Goal: Task Accomplishment & Management: Use online tool/utility

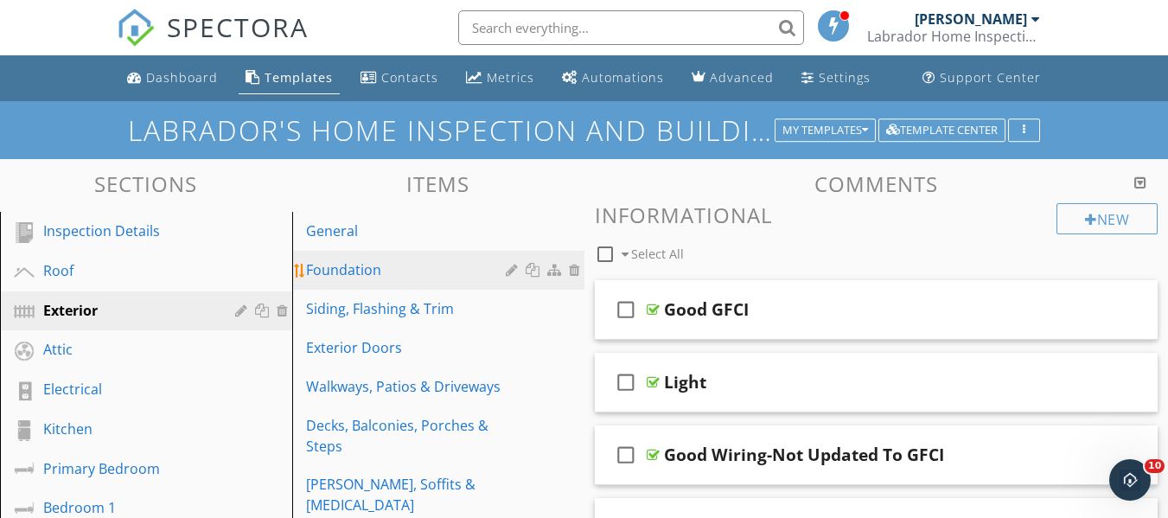
click at [399, 263] on div "Foundation" at bounding box center [408, 269] width 205 height 21
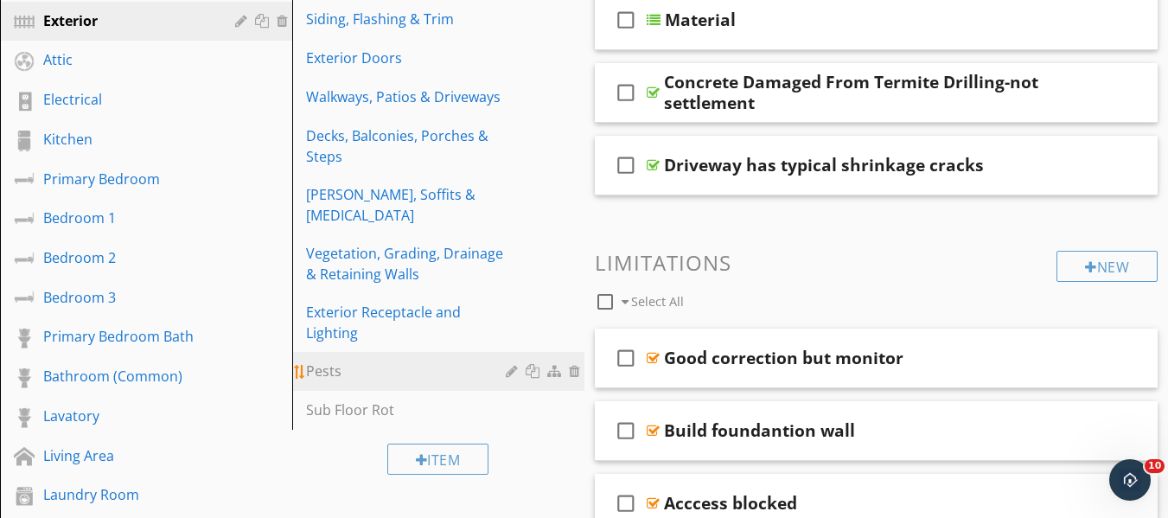
scroll to position [259, 0]
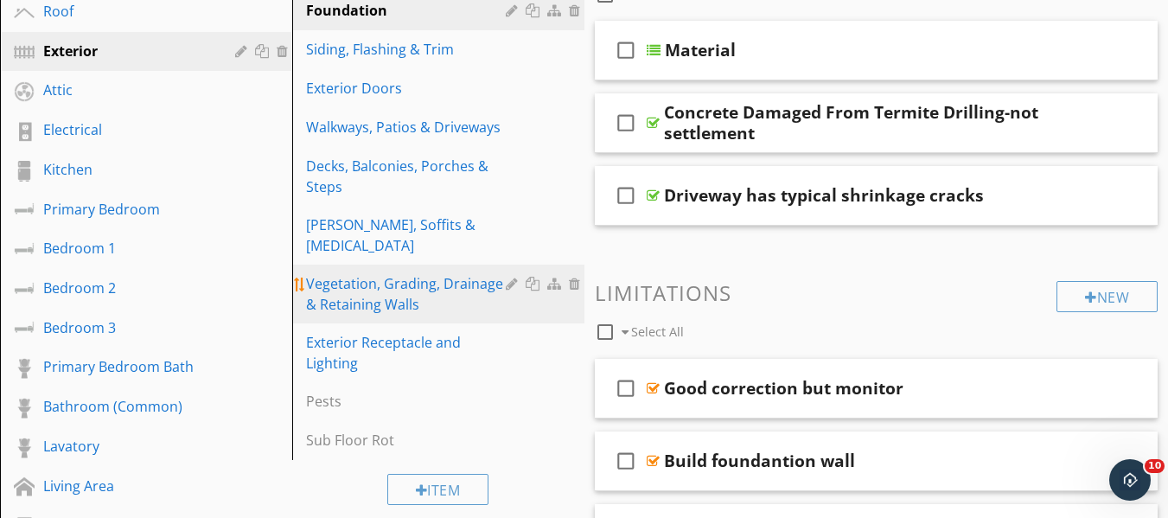
click at [420, 265] on link "Vegetation, Grading, Drainage & Retaining Walls" at bounding box center [440, 294] width 287 height 59
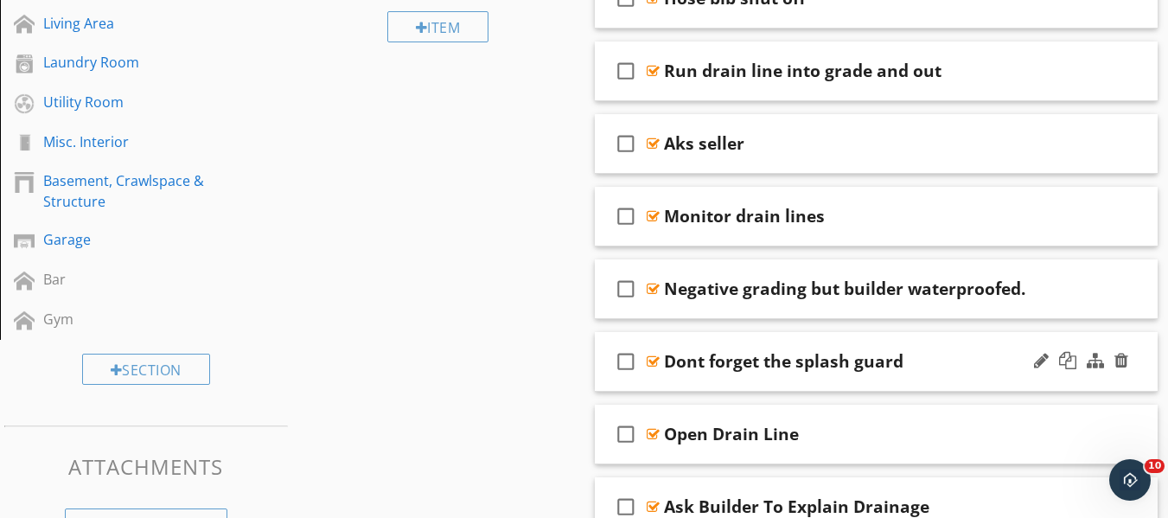
scroll to position [692, 0]
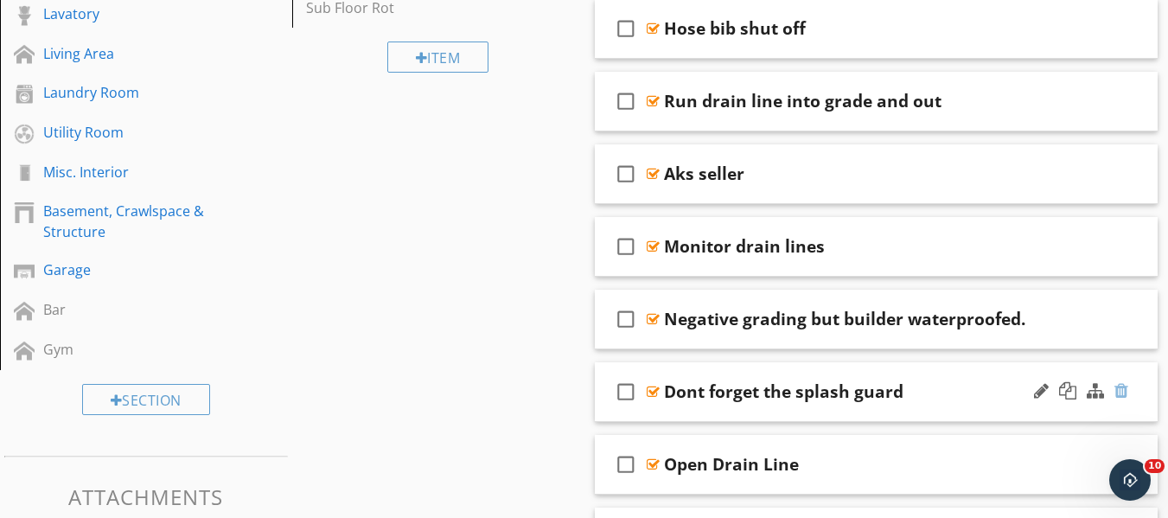
click at [1127, 395] on div at bounding box center [1121, 390] width 14 height 17
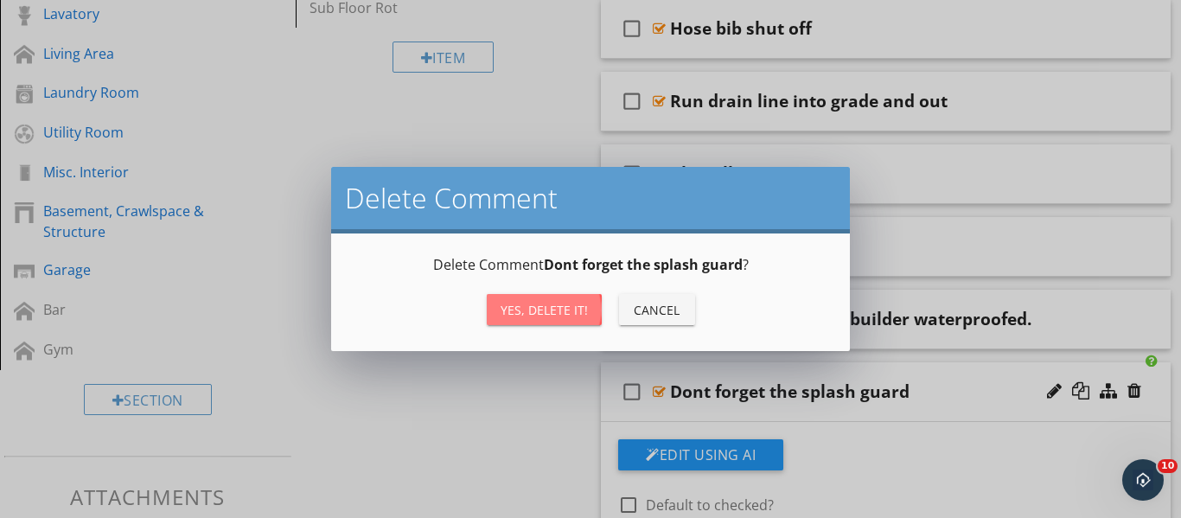
click at [571, 314] on div "Yes, Delete it!" at bounding box center [544, 310] width 87 height 18
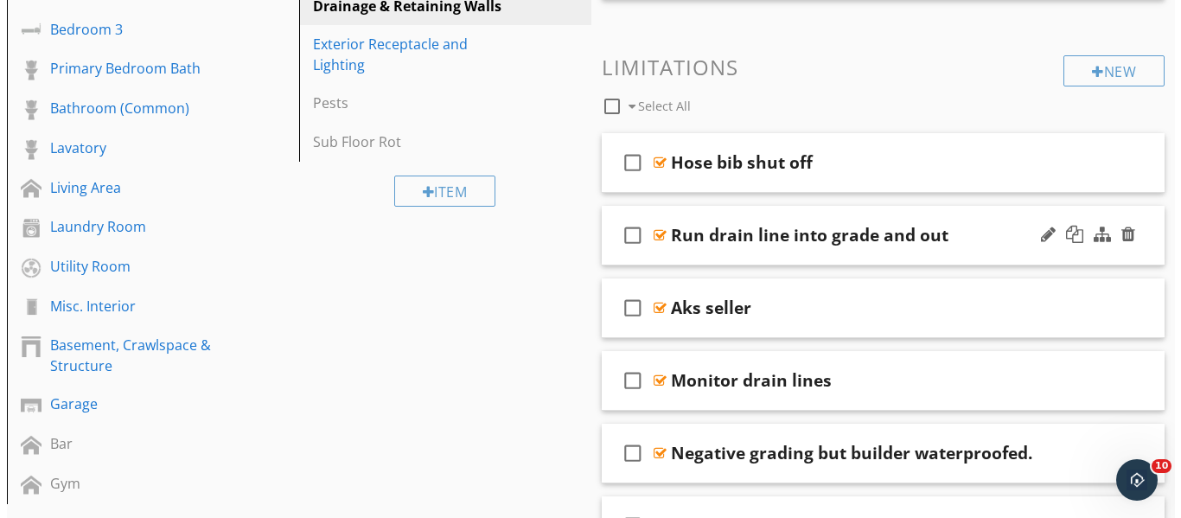
scroll to position [519, 0]
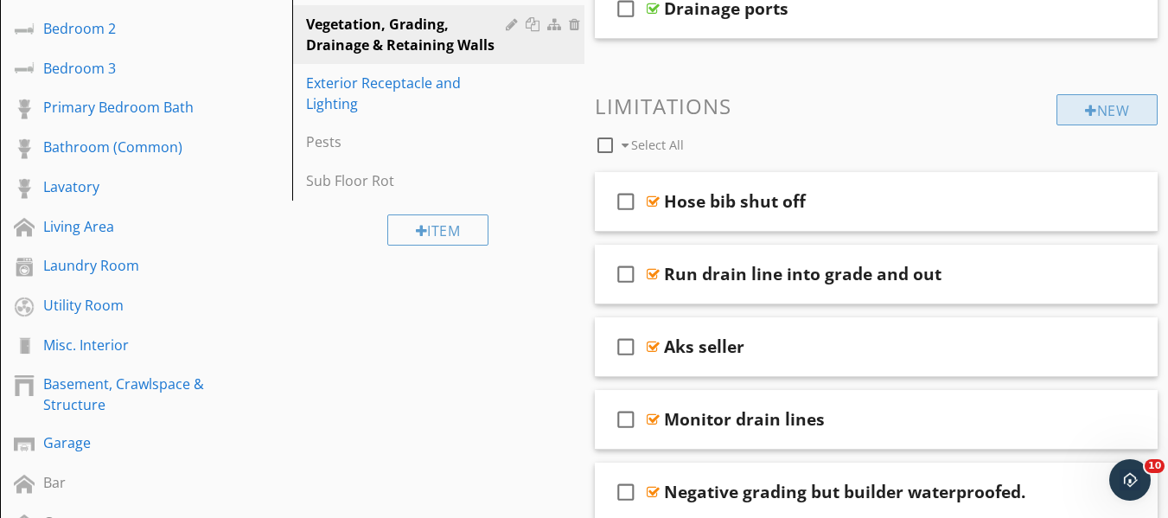
click at [1081, 112] on div "New" at bounding box center [1106, 109] width 101 height 31
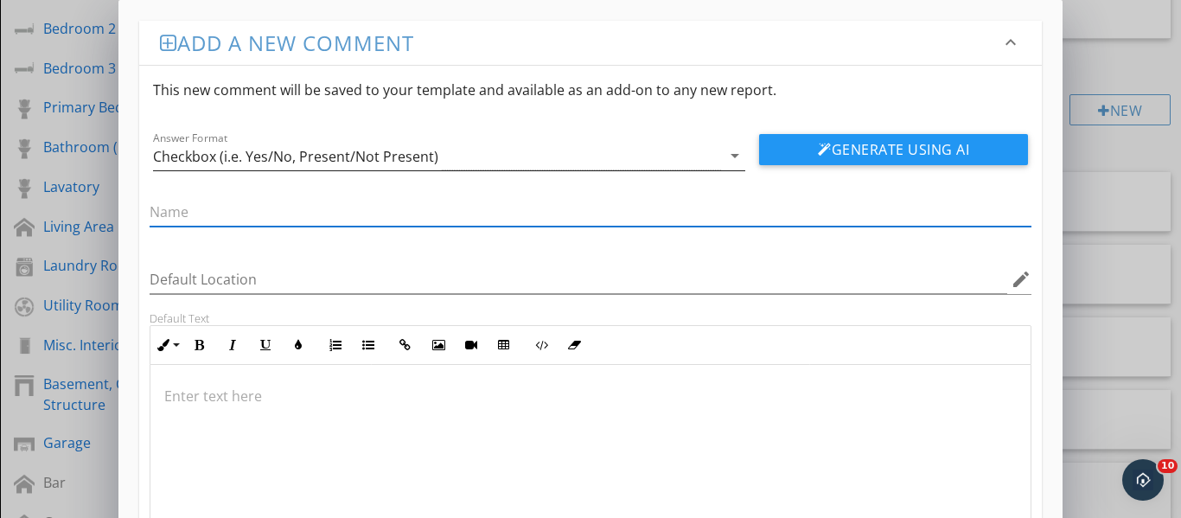
click at [735, 156] on icon "arrow_drop_down" at bounding box center [734, 155] width 21 height 21
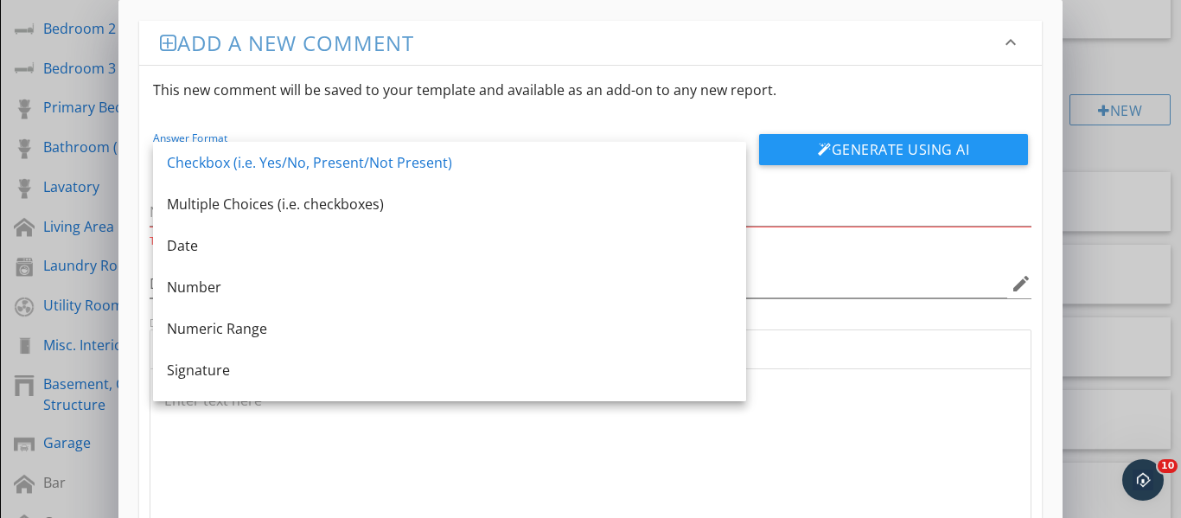
drag, startPoint x: 789, startPoint y: 196, endPoint x: 648, endPoint y: 179, distance: 142.0
click at [786, 196] on div "The name field is required." at bounding box center [591, 218] width 883 height 61
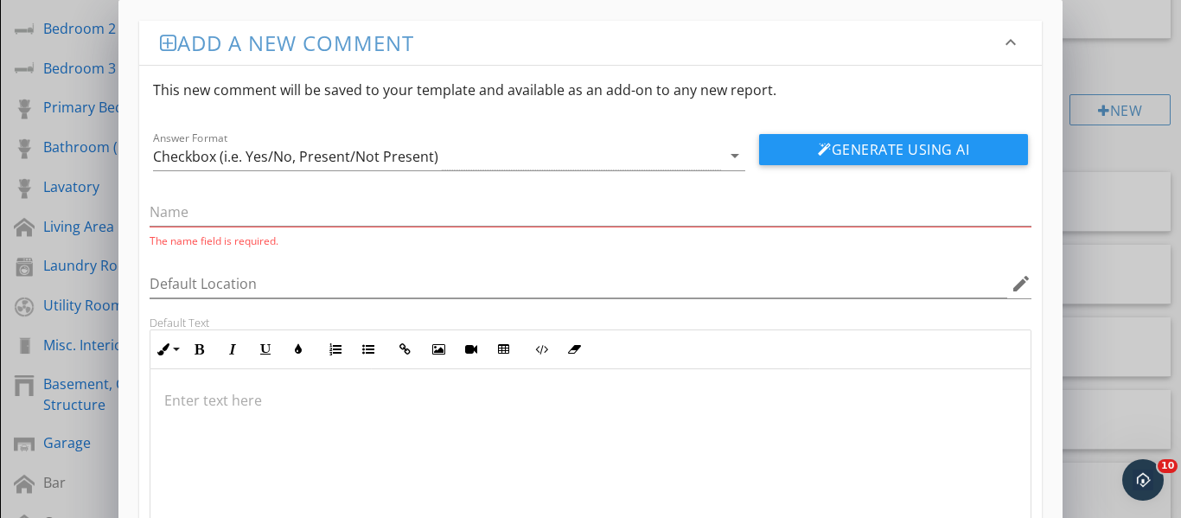
click at [419, 196] on div "The name field is required." at bounding box center [591, 218] width 883 height 61
click at [337, 206] on input "text" at bounding box center [591, 212] width 883 height 29
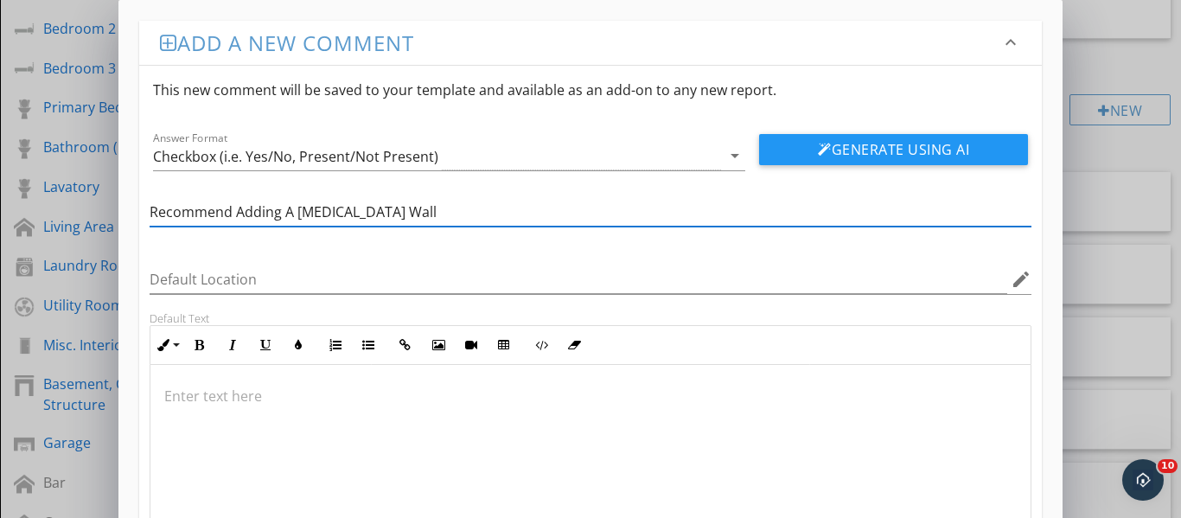
type input "Recommend Adding A [MEDICAL_DATA] Wall"
click at [245, 422] on div at bounding box center [590, 451] width 881 height 173
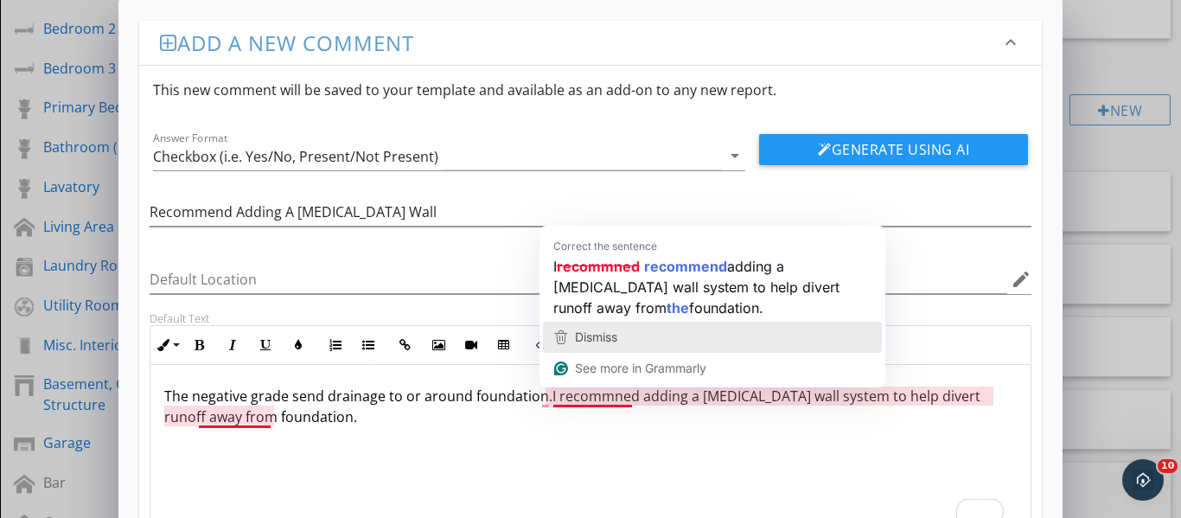
click at [603, 324] on div "Dismiss" at bounding box center [594, 337] width 46 height 26
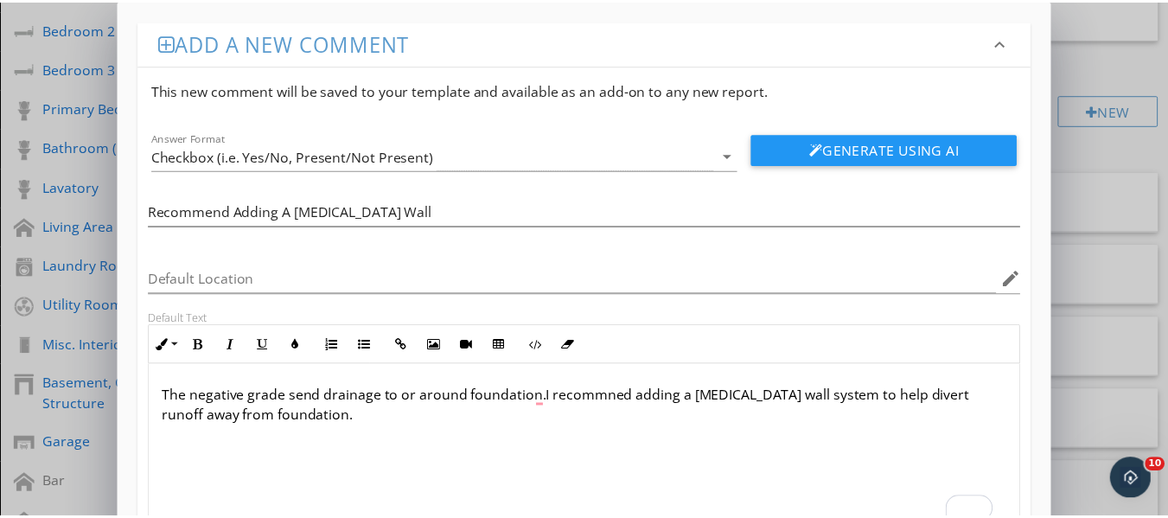
scroll to position [137, 0]
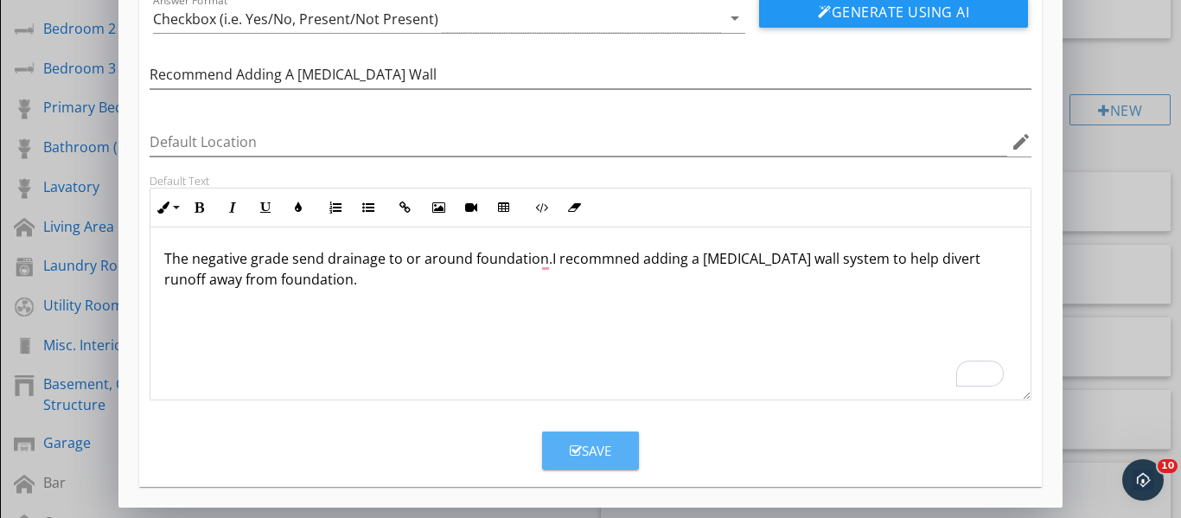
click at [619, 437] on button "Save" at bounding box center [590, 450] width 97 height 38
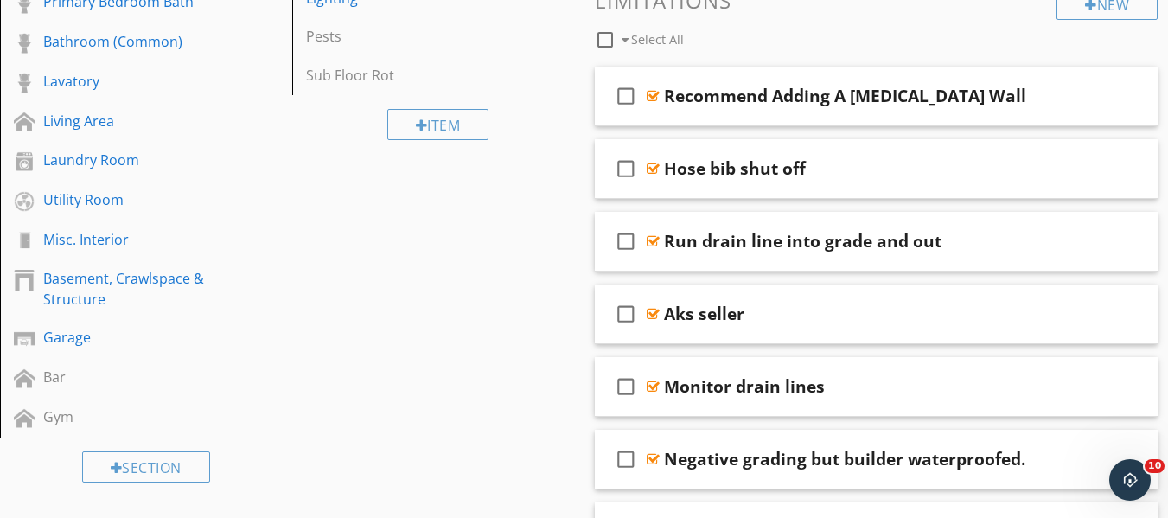
scroll to position [605, 0]
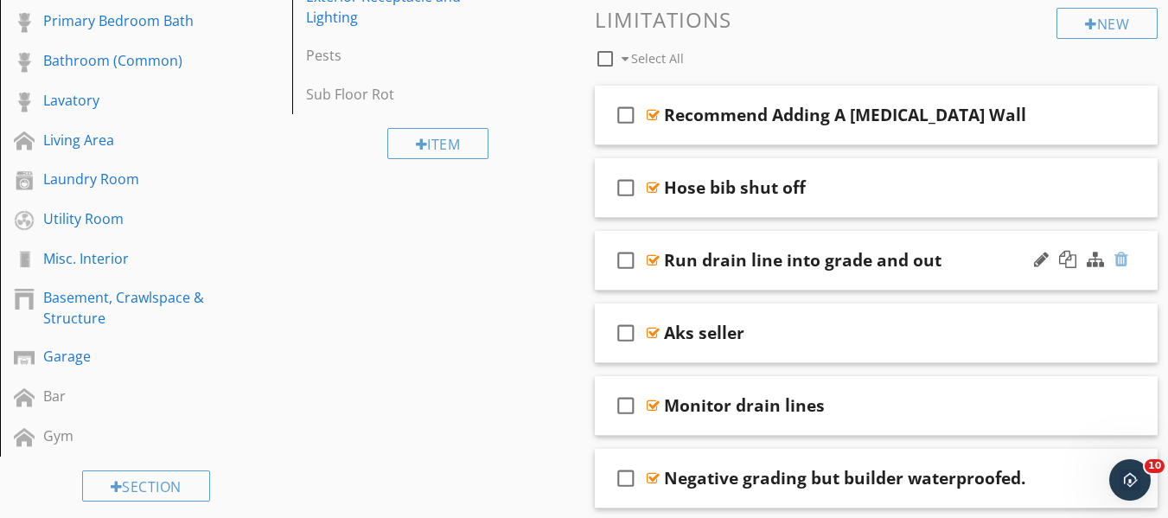
click at [1121, 255] on div at bounding box center [1121, 259] width 14 height 17
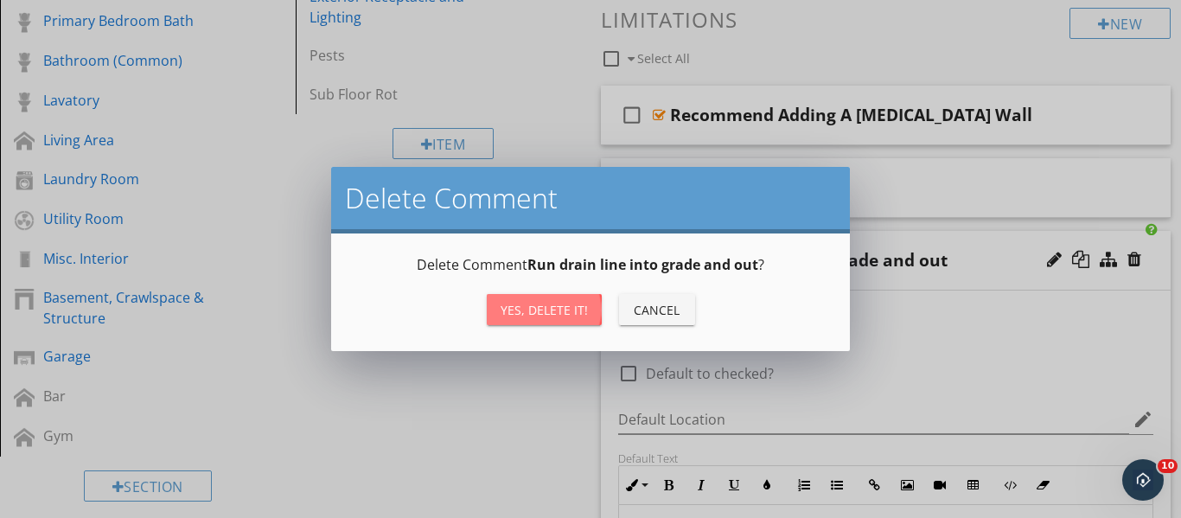
click at [540, 312] on div "Yes, Delete it!" at bounding box center [544, 310] width 87 height 18
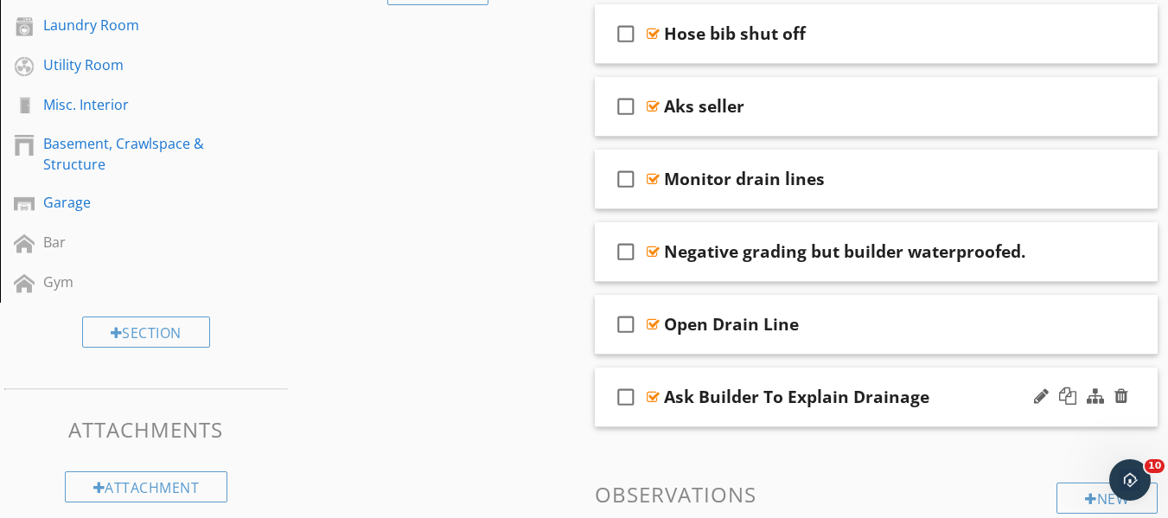
scroll to position [778, 0]
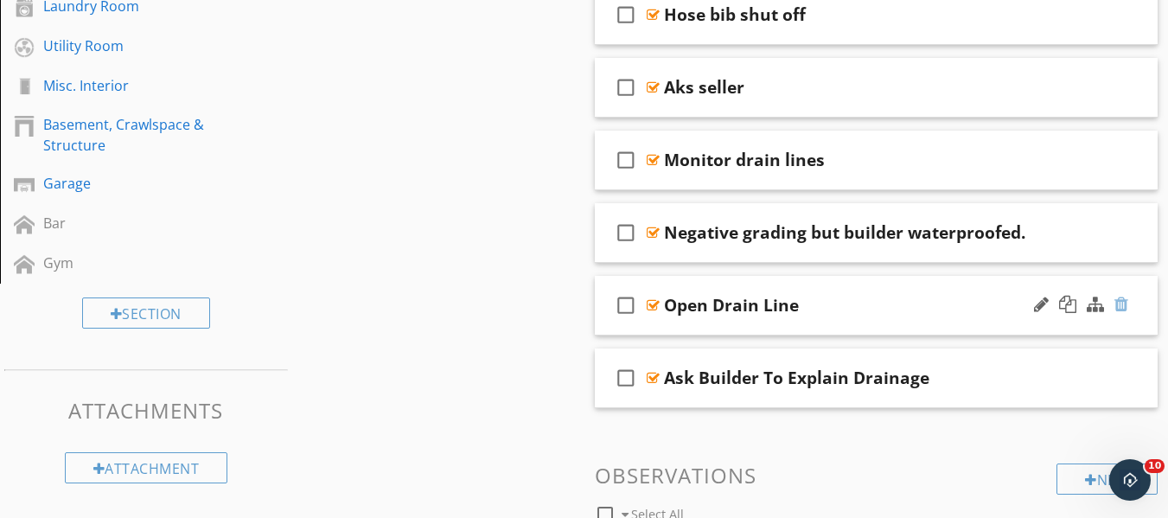
click at [1120, 309] on div at bounding box center [1121, 304] width 14 height 17
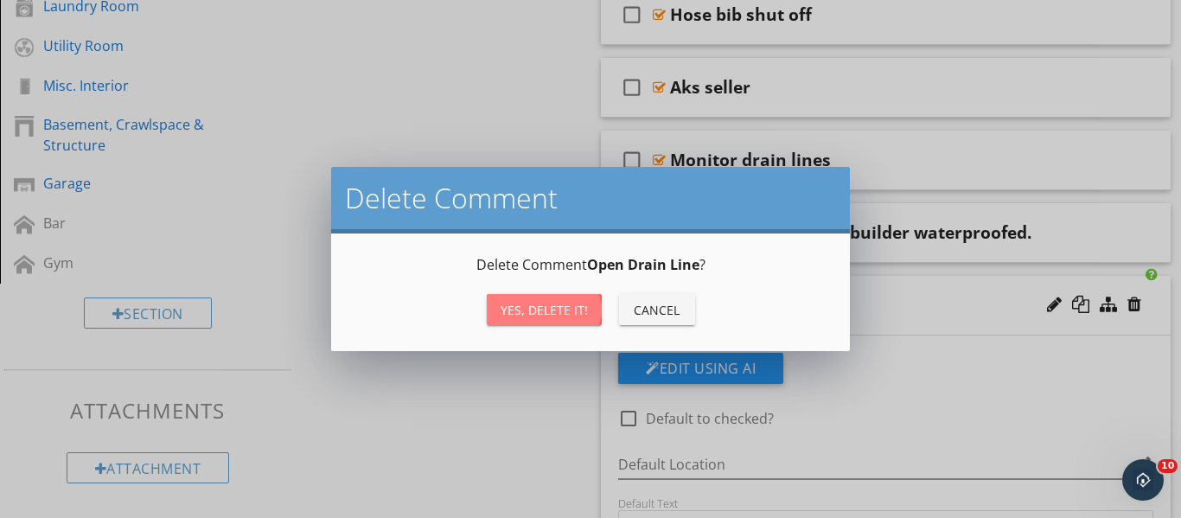
click at [546, 302] on div "Yes, Delete it!" at bounding box center [544, 310] width 87 height 18
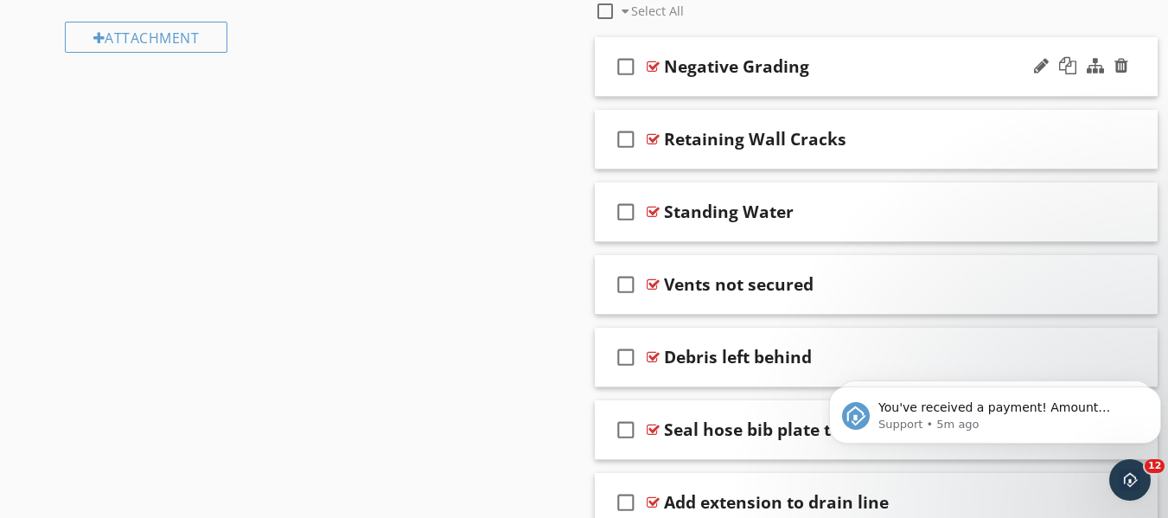
scroll to position [1210, 0]
click at [851, 136] on div "Retaining Wall Cracks" at bounding box center [862, 137] width 397 height 21
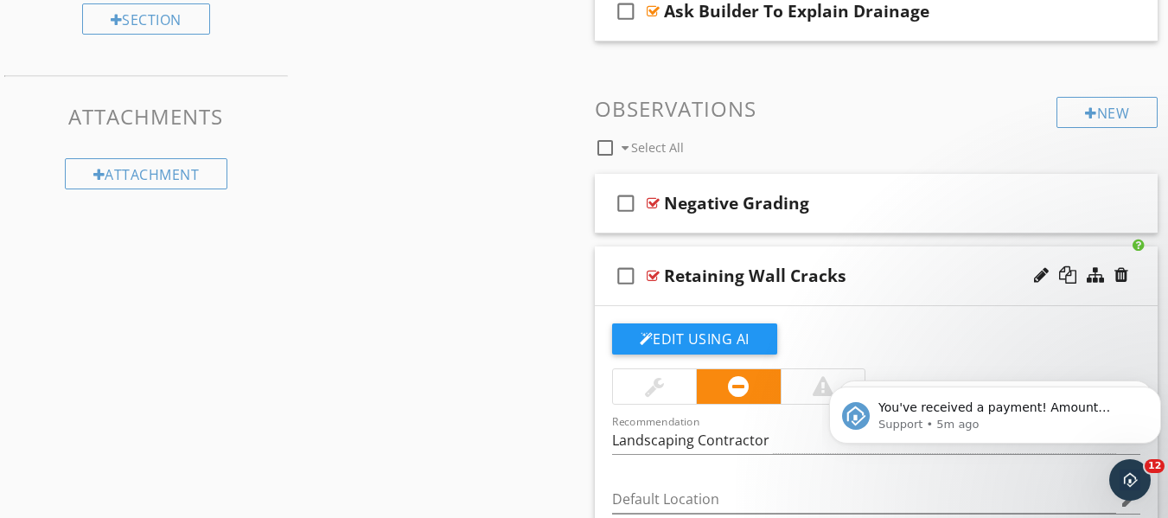
scroll to position [1037, 0]
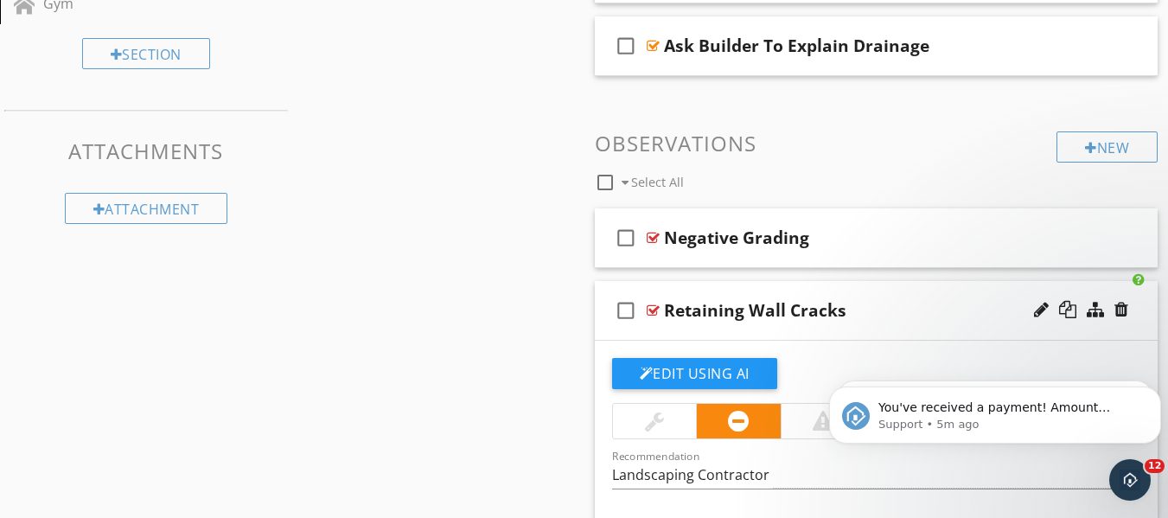
click at [877, 162] on div "check_box_outline_blank Select All" at bounding box center [826, 178] width 462 height 33
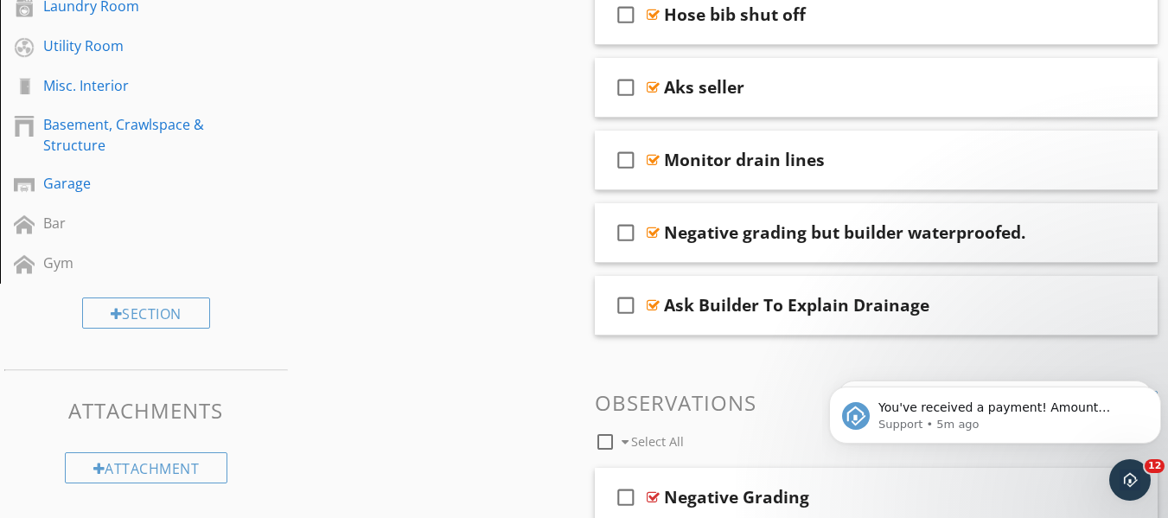
scroll to position [346, 0]
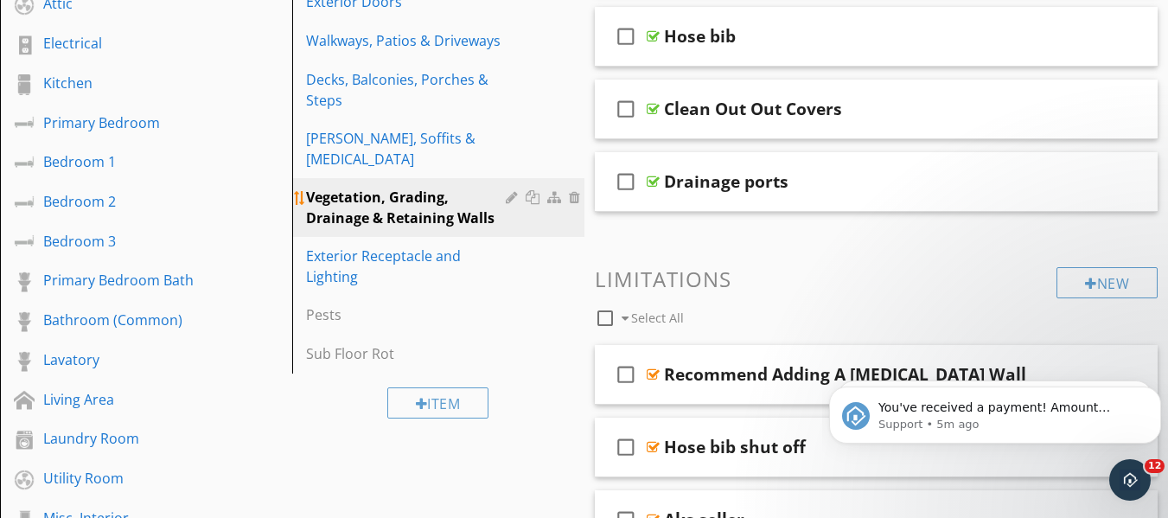
click at [378, 188] on div "Vegetation, Grading, Drainage & Retaining Walls" at bounding box center [408, 207] width 205 height 41
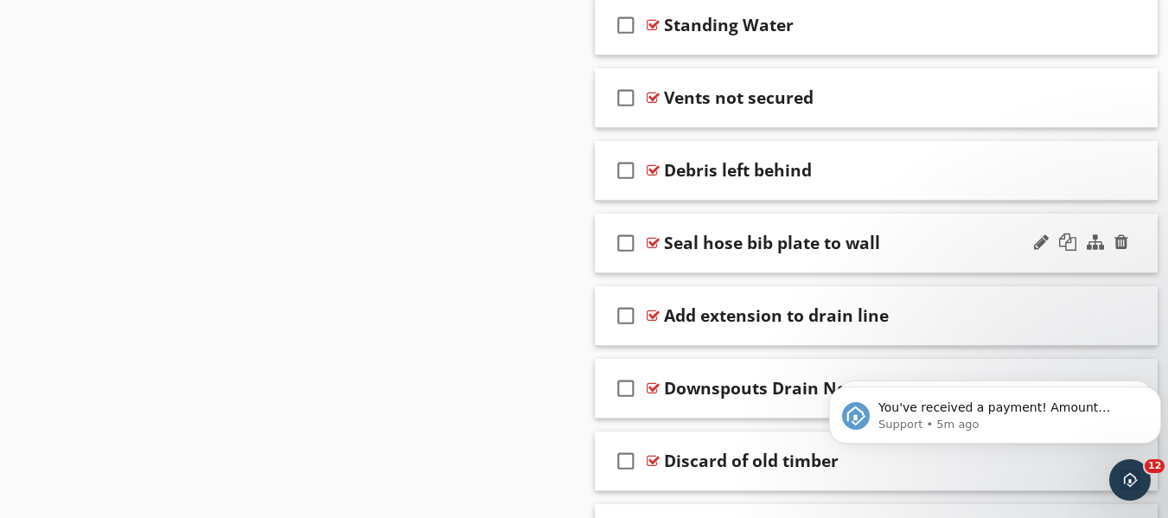
scroll to position [2075, 0]
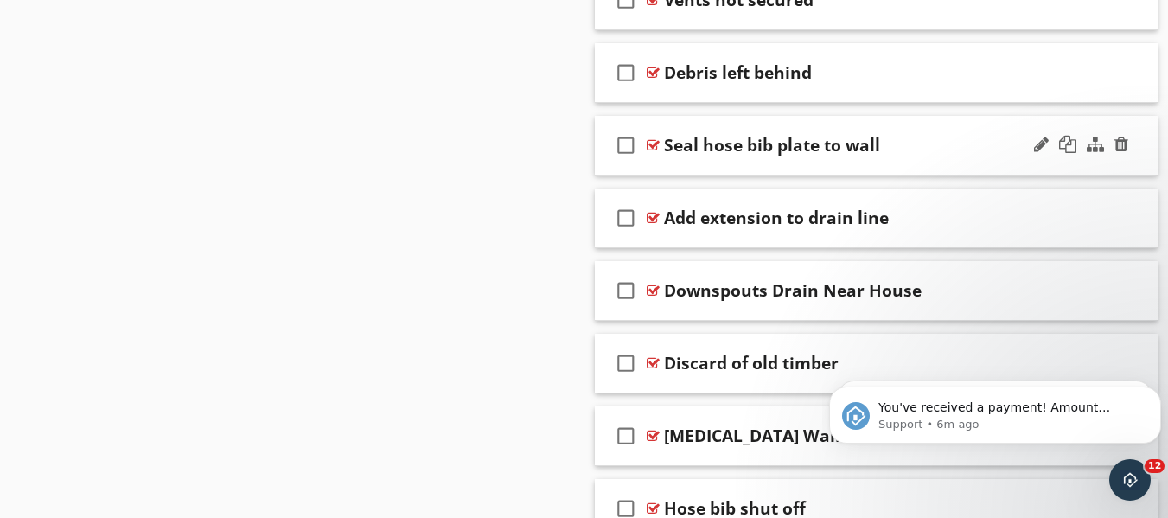
click at [921, 139] on div "Seal hose bib plate to wall" at bounding box center [862, 145] width 397 height 21
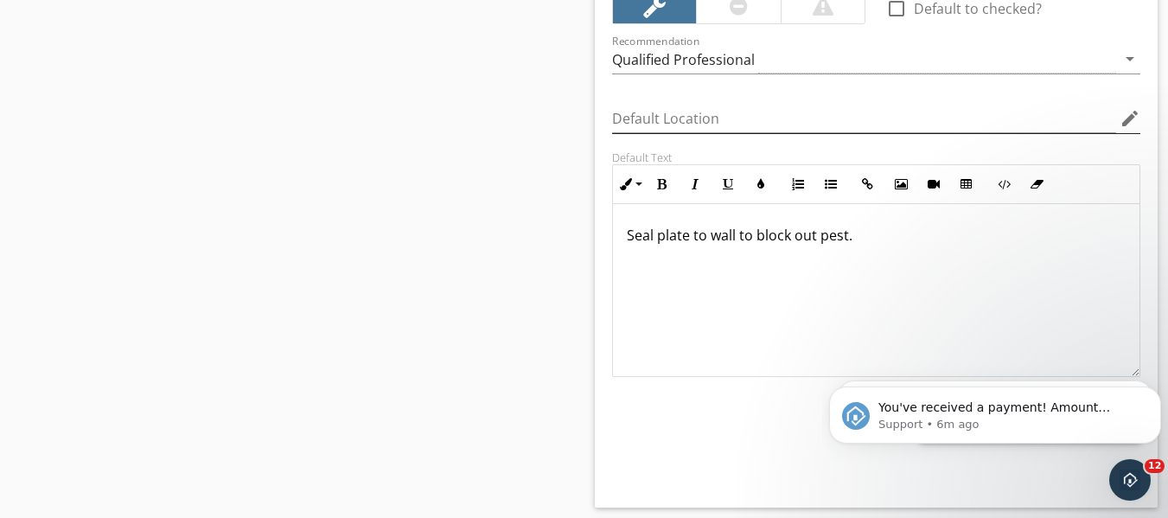
scroll to position [2334, 0]
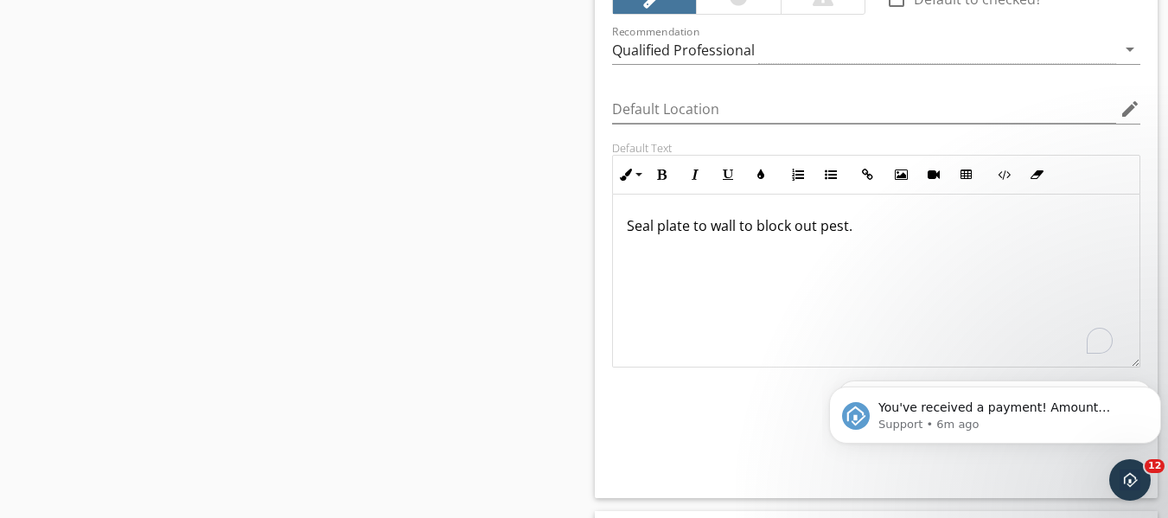
click at [858, 226] on p "Seal plate to wall to block out pest." at bounding box center [877, 225] width 500 height 21
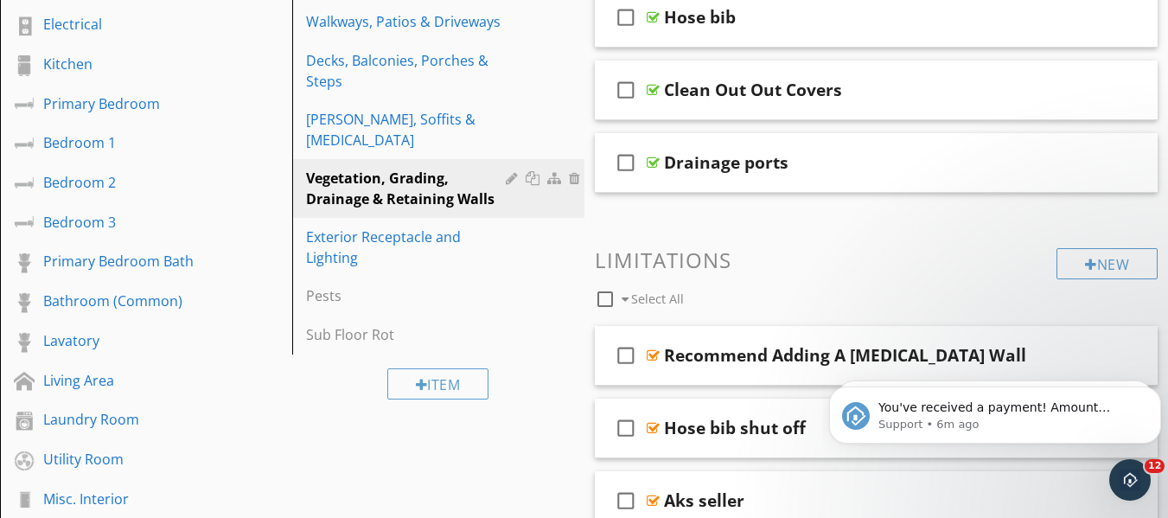
scroll to position [346, 0]
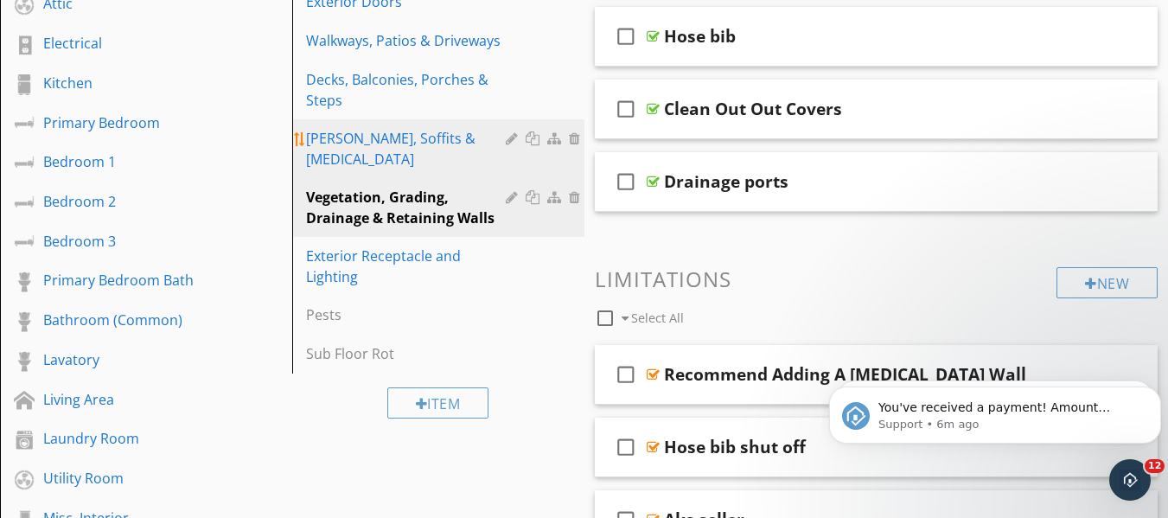
click at [395, 142] on div "[PERSON_NAME], Soffits & [MEDICAL_DATA]" at bounding box center [408, 148] width 205 height 41
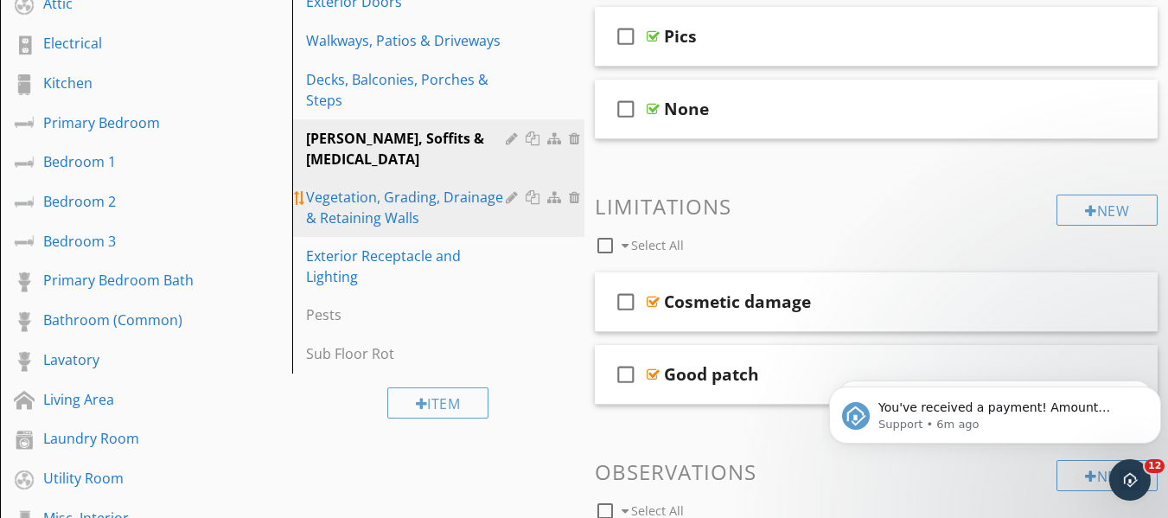
click at [412, 191] on div "Vegetation, Grading, Drainage & Retaining Walls" at bounding box center [408, 207] width 205 height 41
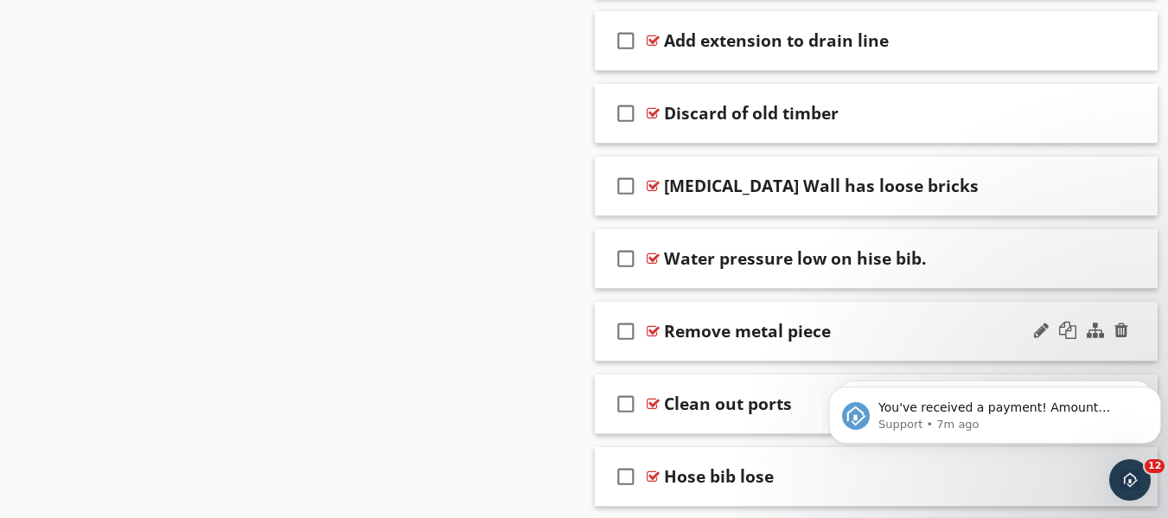
scroll to position [1902, 0]
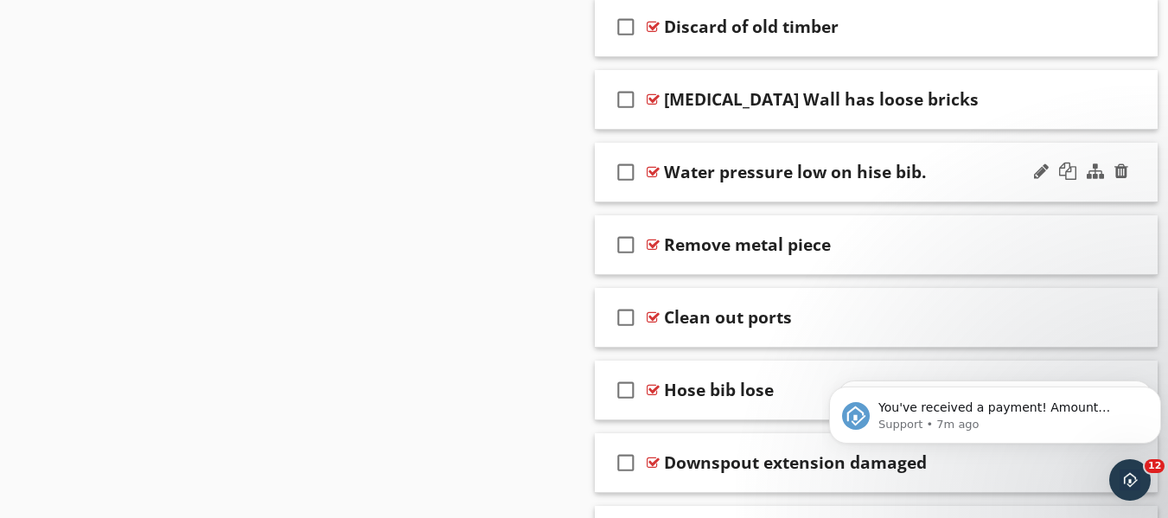
click at [851, 177] on div "Water pressure low on hise bib." at bounding box center [795, 172] width 262 height 21
type input "Water pressure low on hose bib."
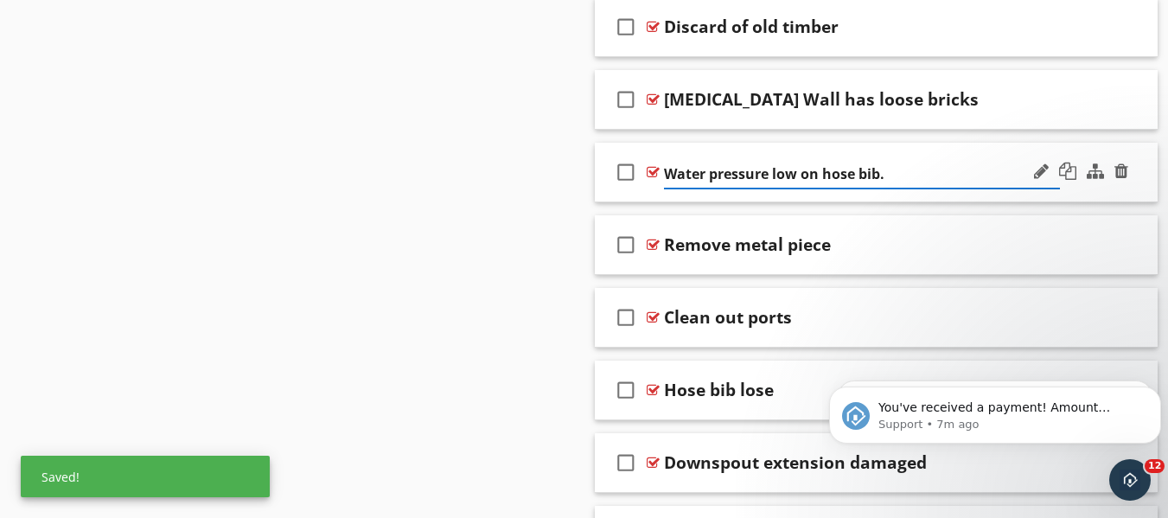
click at [1031, 149] on div "check_box_outline_blank Water pressure low on hose bib." at bounding box center [877, 173] width 564 height 60
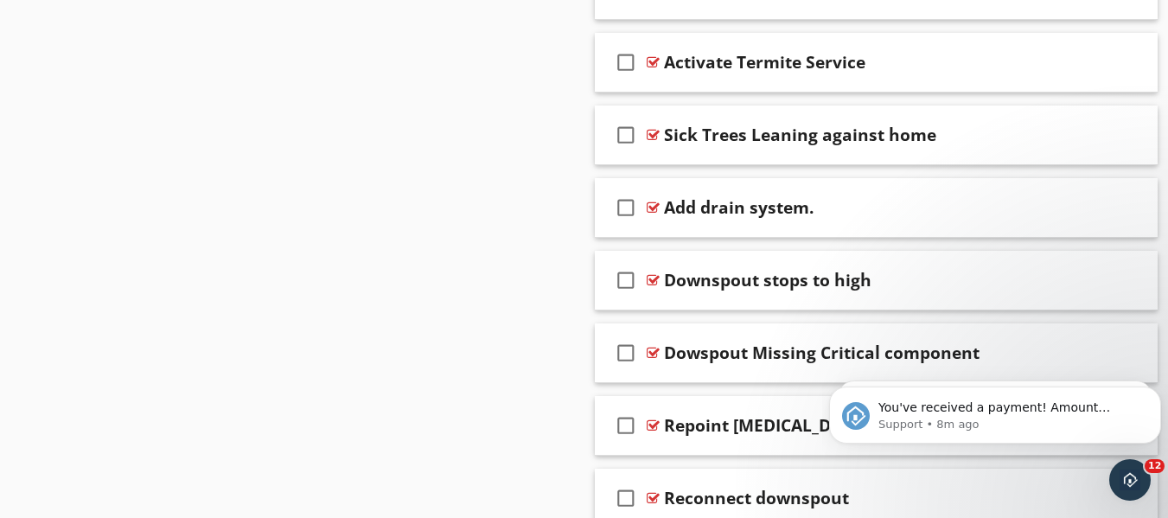
scroll to position [4668, 0]
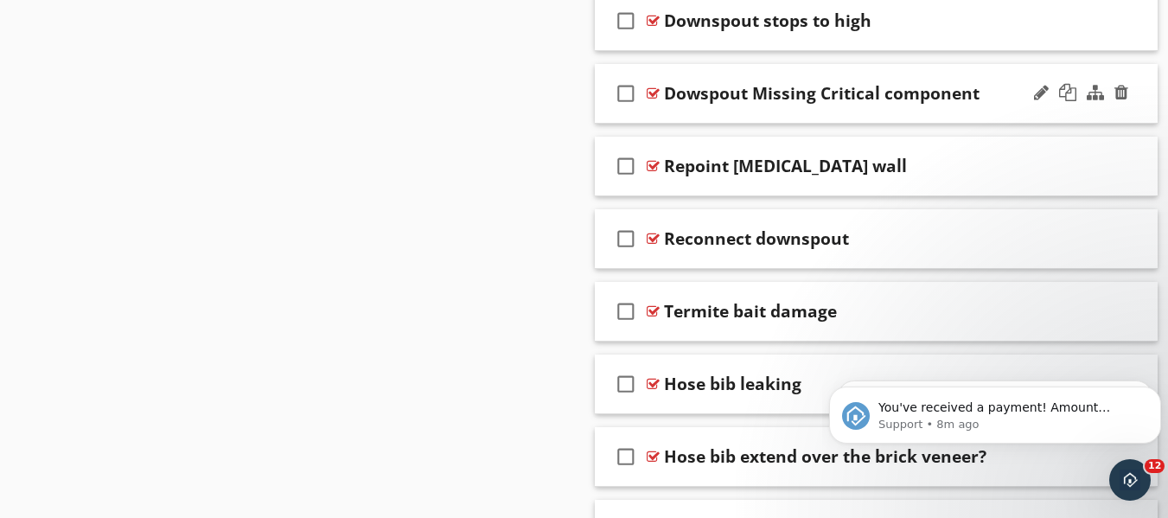
click at [782, 124] on div "check_box_outline_blank Dowspout Missing Critical component" at bounding box center [877, 94] width 564 height 60
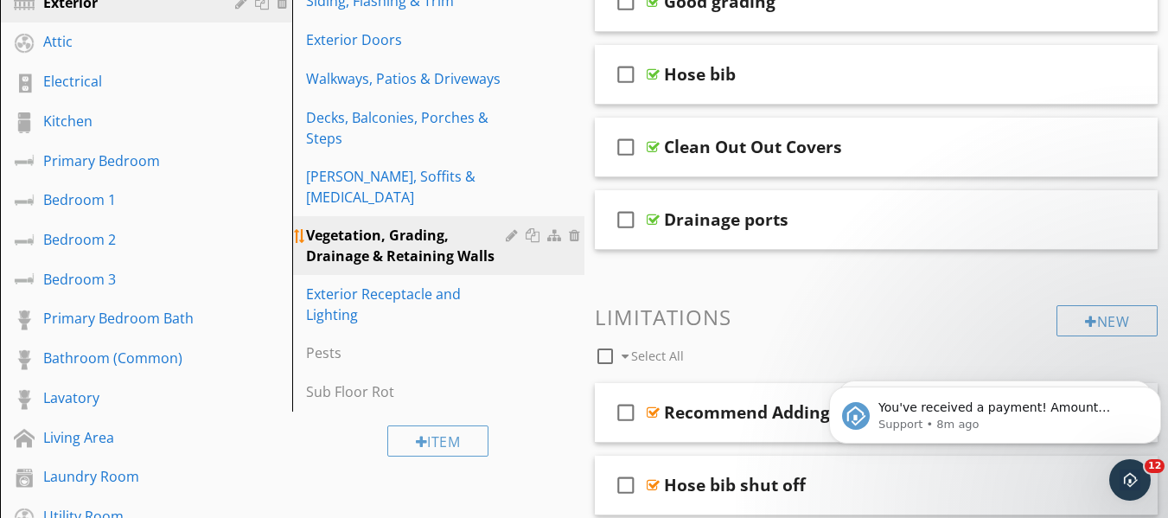
scroll to position [74, 0]
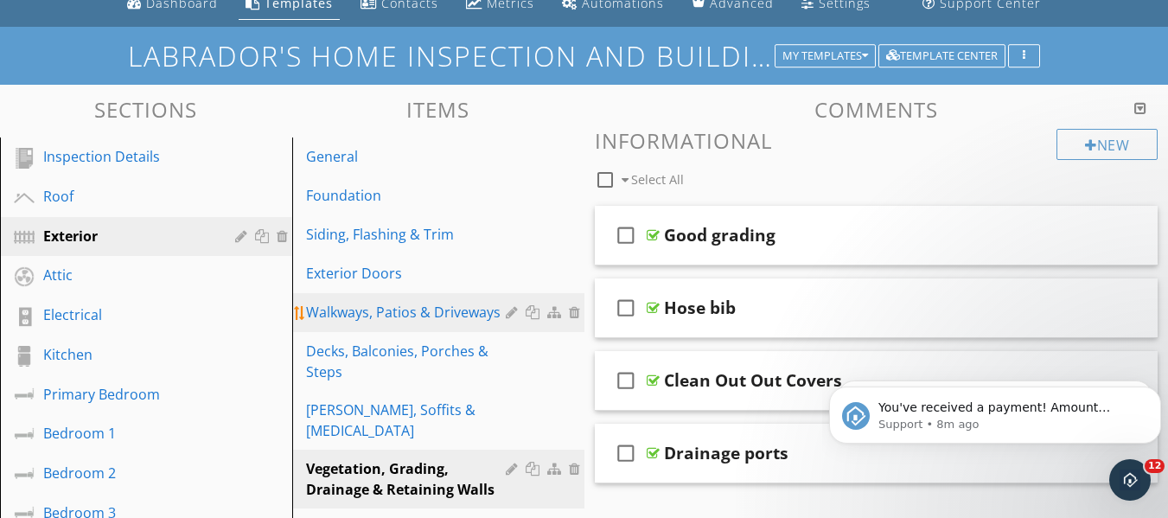
click at [403, 307] on div "Walkways, Patios & Driveways" at bounding box center [408, 312] width 205 height 21
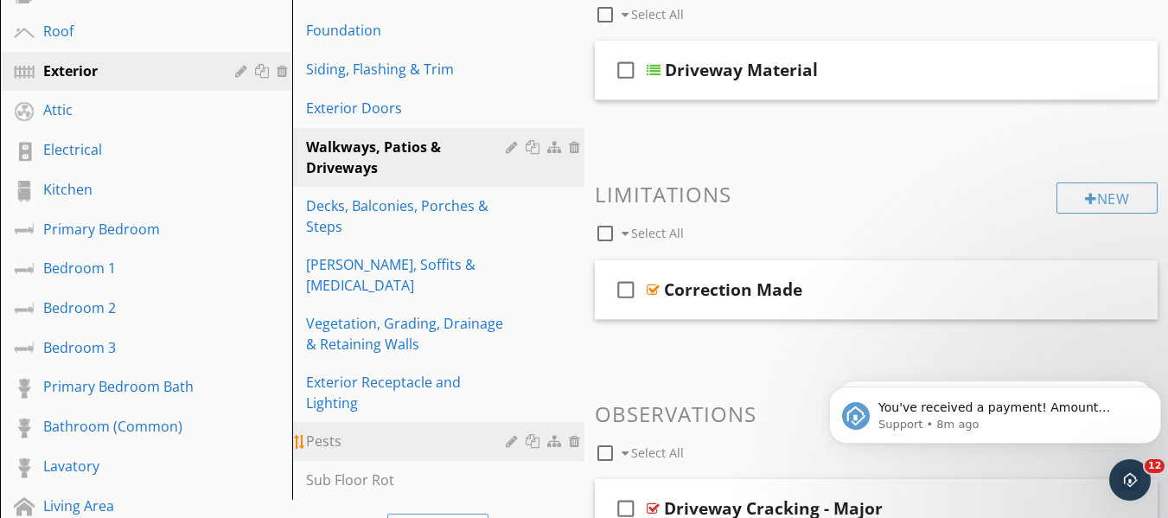
scroll to position [334, 0]
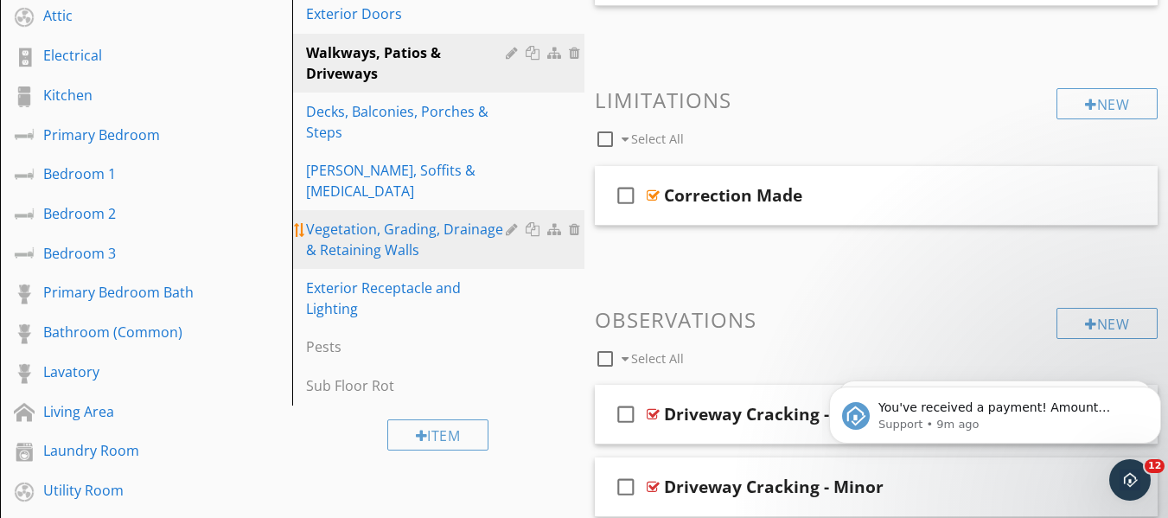
click at [438, 235] on div "Vegetation, Grading, Drainage & Retaining Walls" at bounding box center [408, 239] width 205 height 41
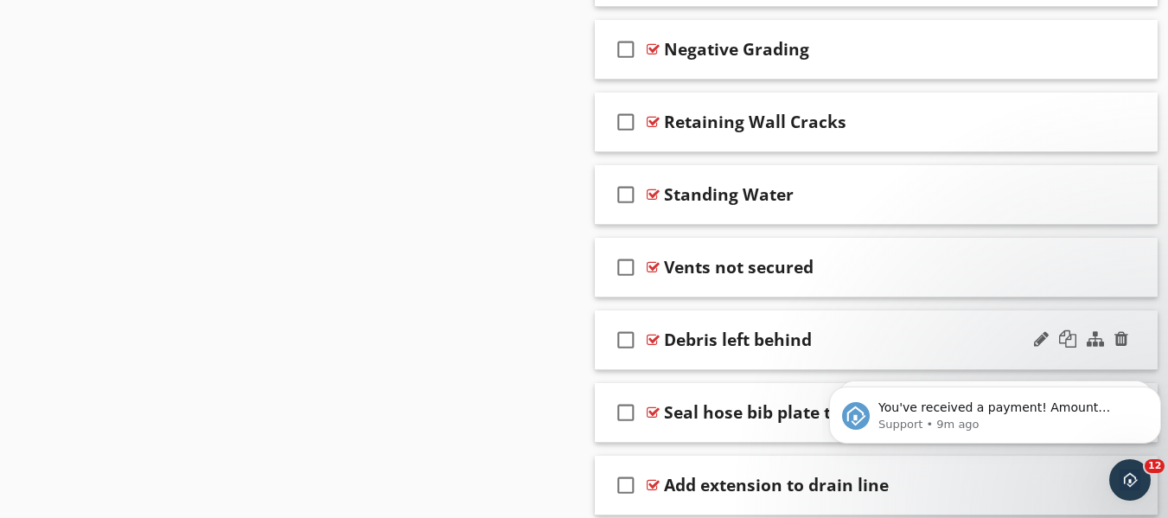
scroll to position [1530, 0]
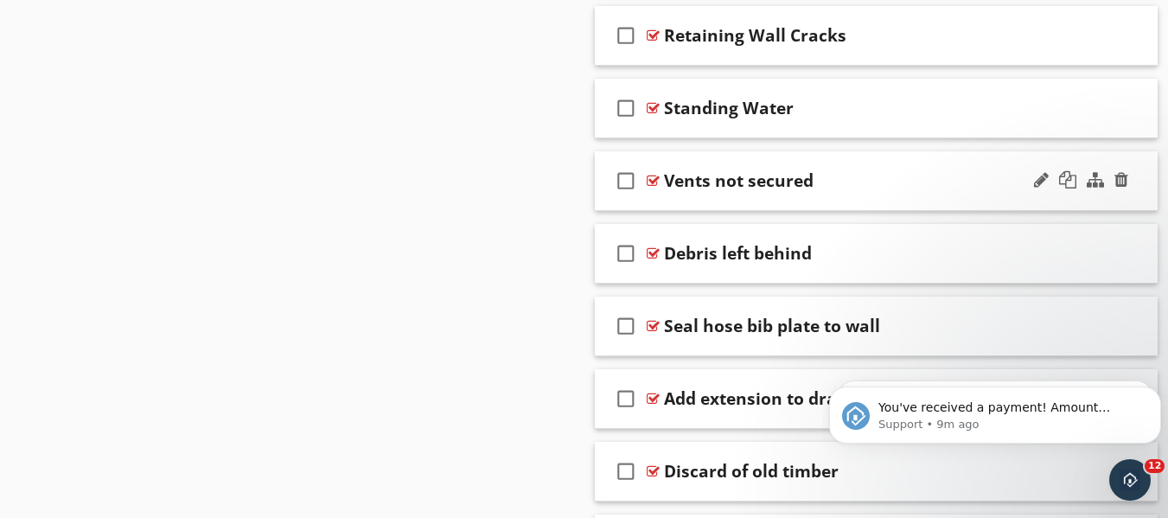
click at [802, 183] on div "Vents not secured" at bounding box center [739, 180] width 150 height 21
click at [896, 164] on div "check_box_outline_blank Vents not secured" at bounding box center [877, 181] width 564 height 60
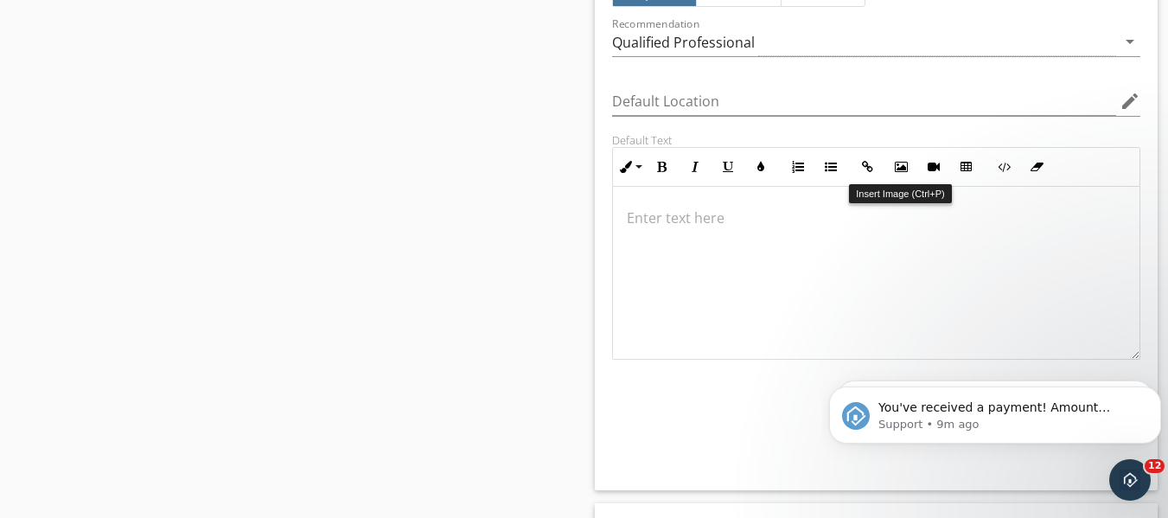
scroll to position [1876, 0]
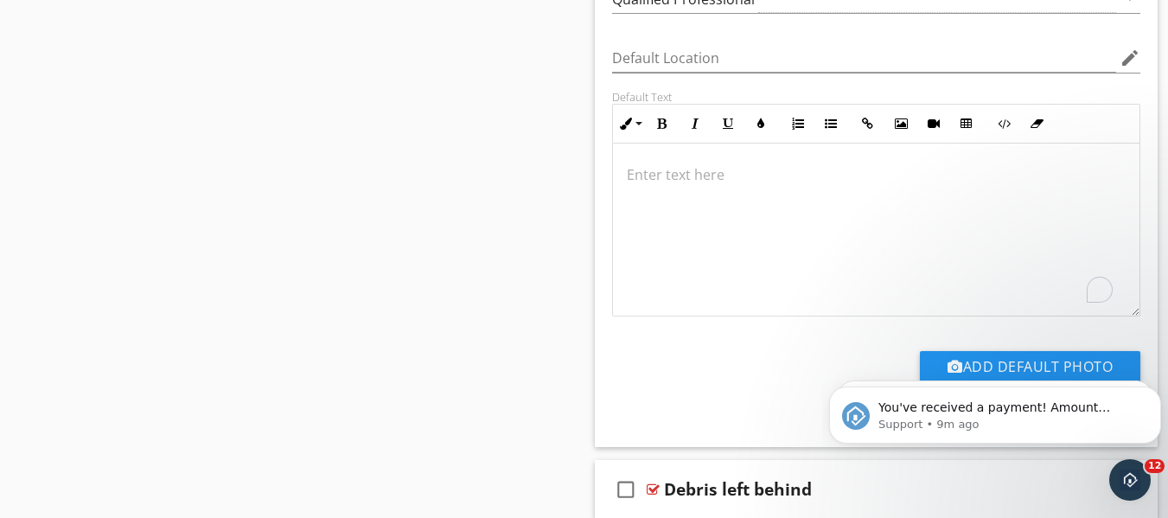
click at [724, 195] on div "To enrich screen reader interactions, please activate Accessibility in Grammarl…" at bounding box center [876, 229] width 527 height 173
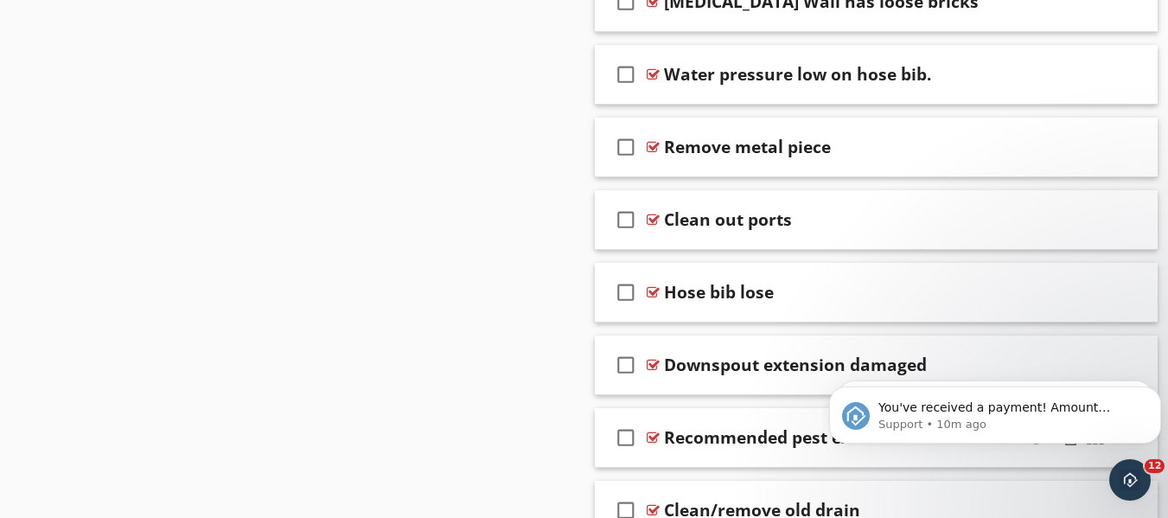
scroll to position [2740, 0]
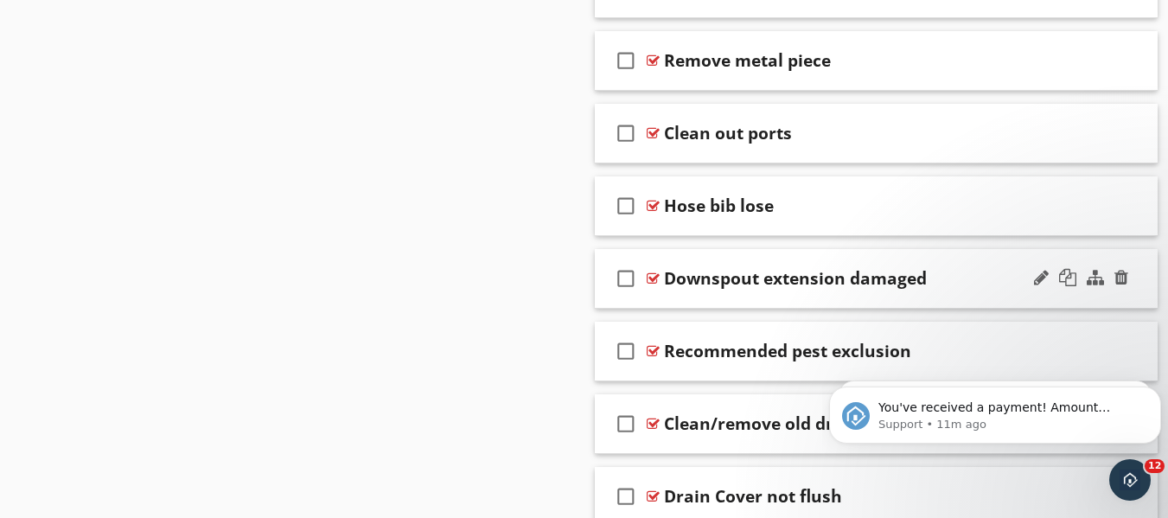
click at [715, 303] on div "check_box_outline_blank Downspout extension damaged" at bounding box center [877, 279] width 564 height 60
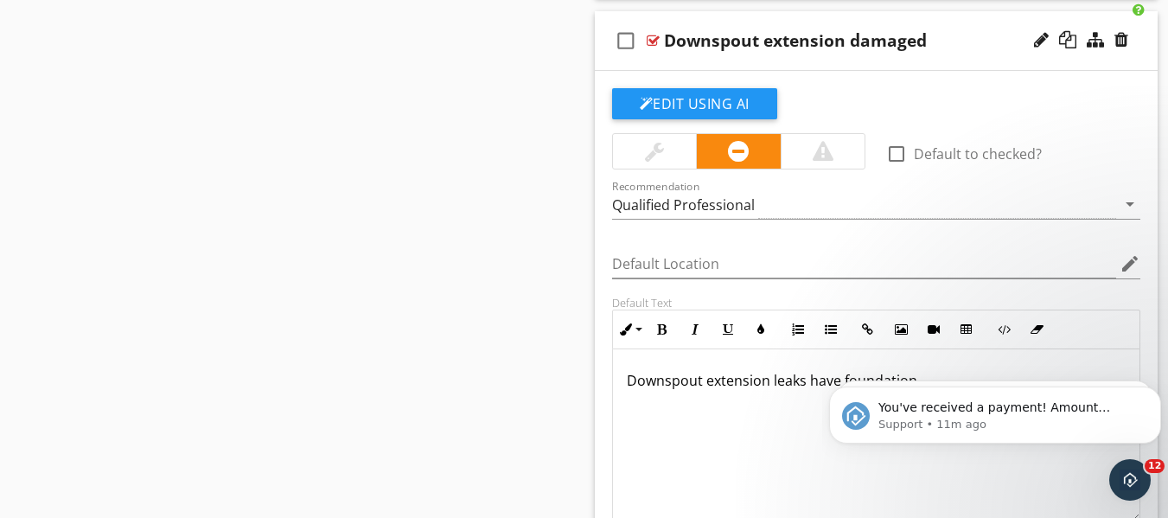
scroll to position [2913, 0]
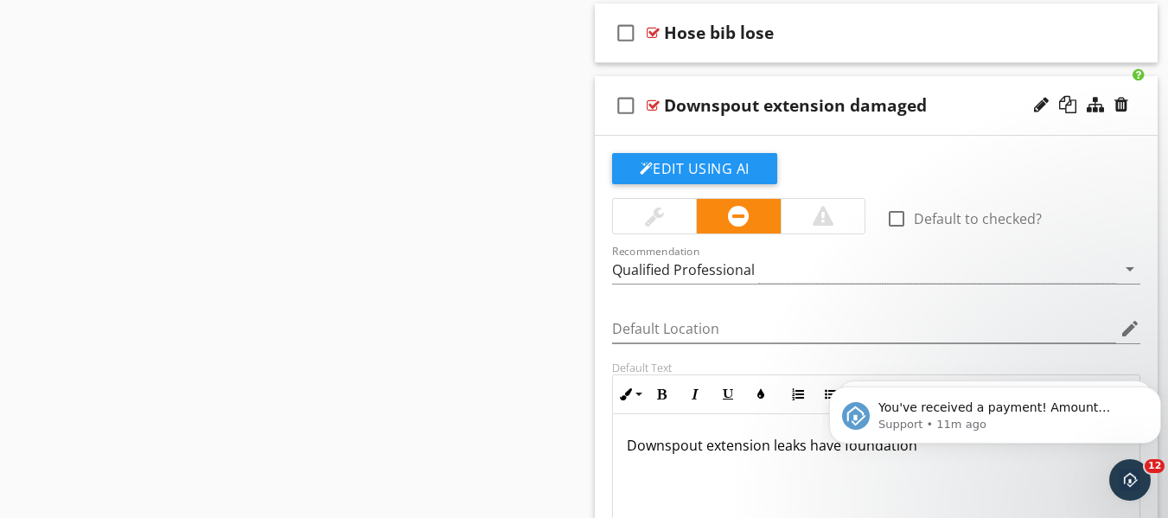
click at [715, 303] on div "Default Location edit" at bounding box center [877, 331] width 550 height 60
click at [956, 102] on div "Downspout extension damaged" at bounding box center [862, 105] width 397 height 21
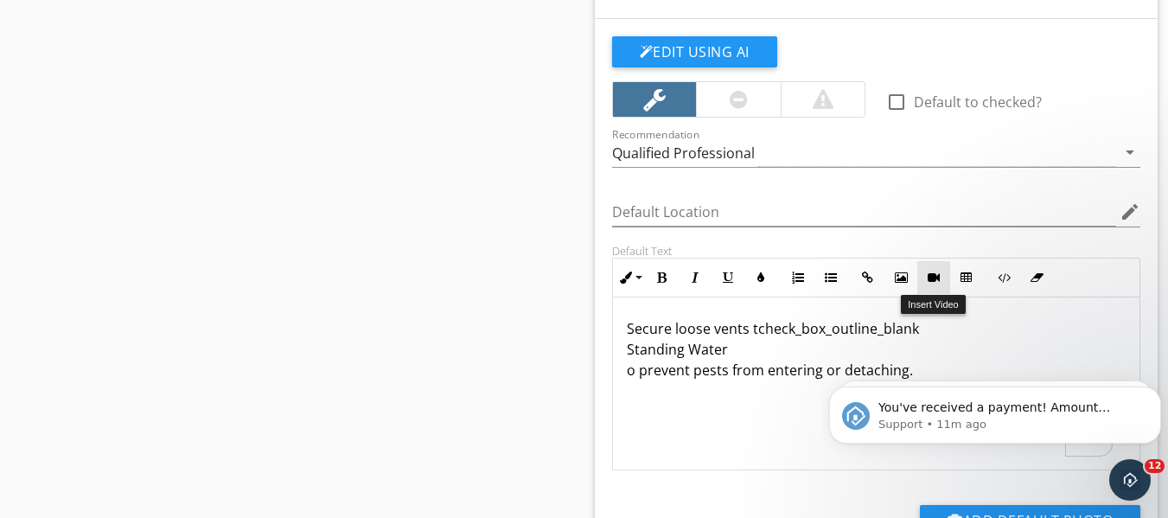
scroll to position [1763, 0]
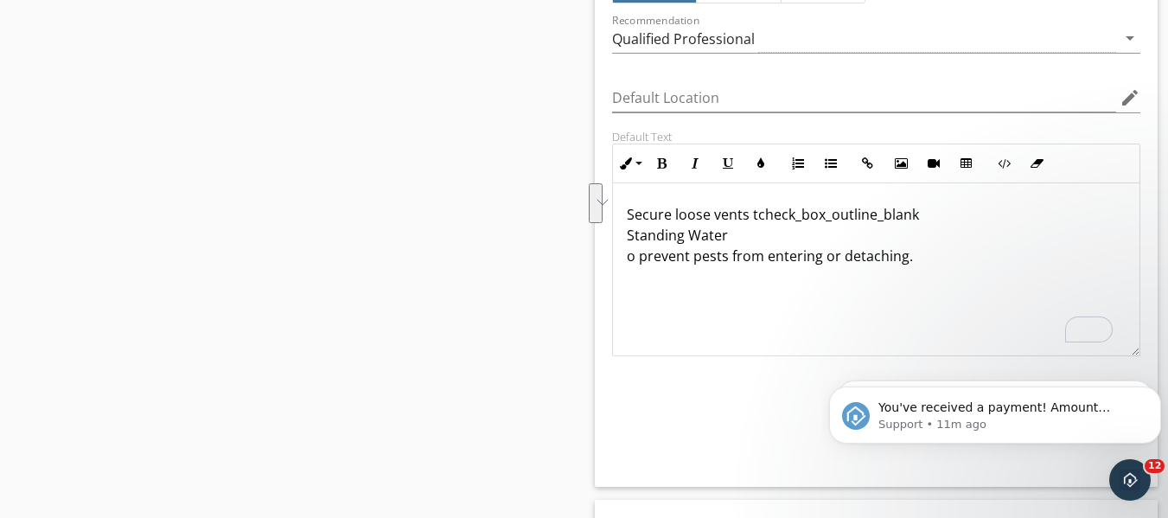
drag, startPoint x: 648, startPoint y: 215, endPoint x: 1134, endPoint y: 279, distance: 490.0
click at [1136, 277] on div "Secure loose vents tcheck_box_outline_blank Standing Water o prevent pests from…" at bounding box center [876, 269] width 529 height 173
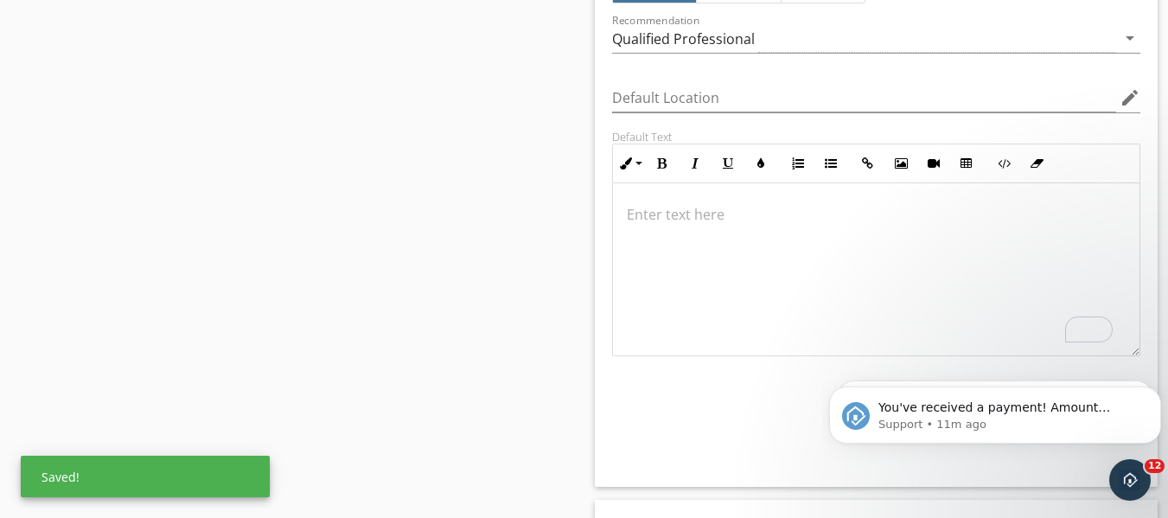
drag, startPoint x: 713, startPoint y: 205, endPoint x: 722, endPoint y: 212, distance: 11.1
click at [716, 207] on p "To enrich screen reader interactions, please activate Accessibility in Grammarl…" at bounding box center [877, 214] width 500 height 21
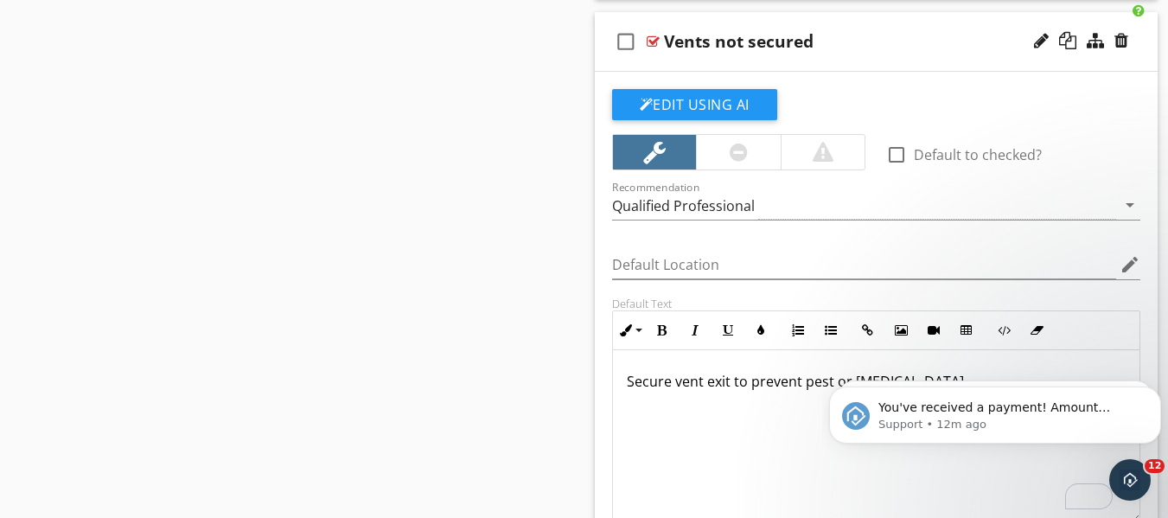
scroll to position [1591, 0]
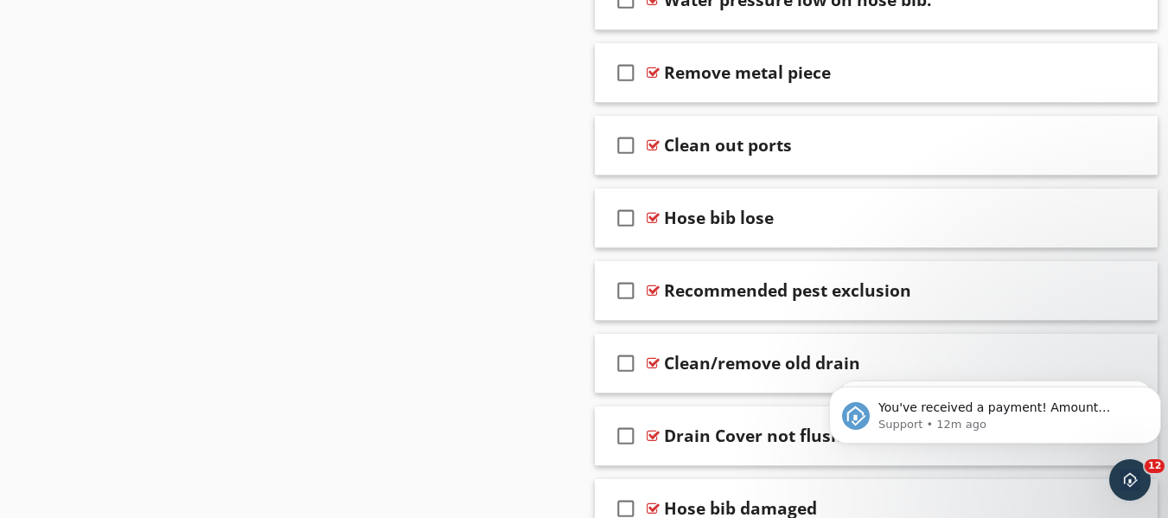
scroll to position [2887, 0]
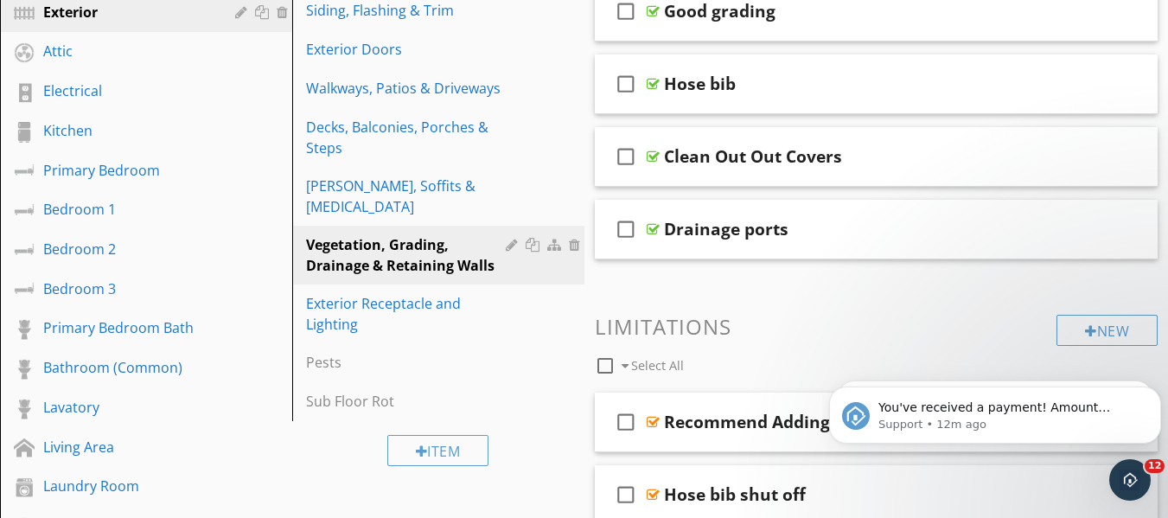
scroll to position [294, 0]
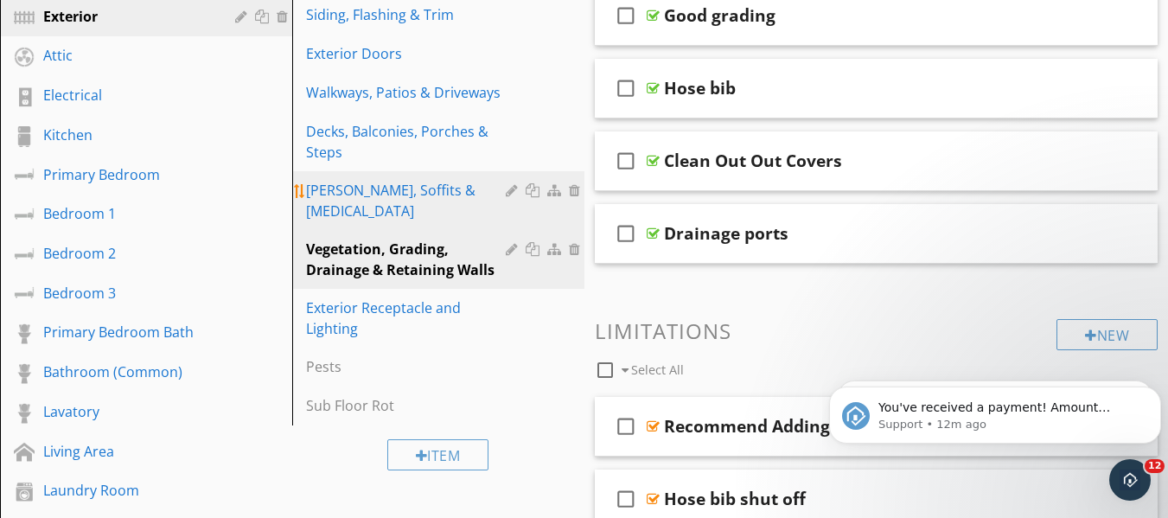
click at [443, 195] on div "[PERSON_NAME], Soffits & [MEDICAL_DATA]" at bounding box center [408, 200] width 205 height 41
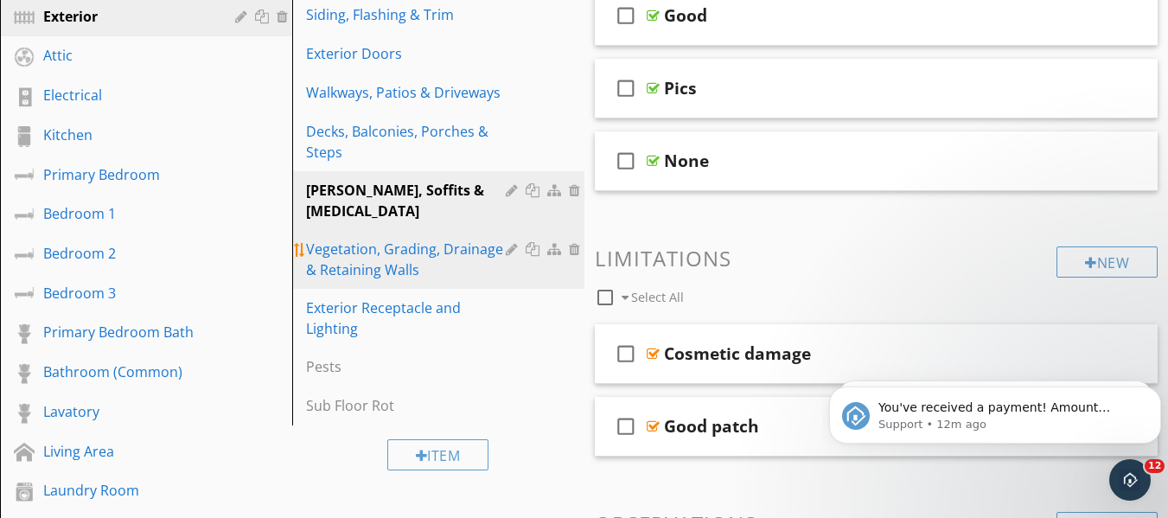
click at [410, 247] on div "Vegetation, Grading, Drainage & Retaining Walls" at bounding box center [408, 259] width 205 height 41
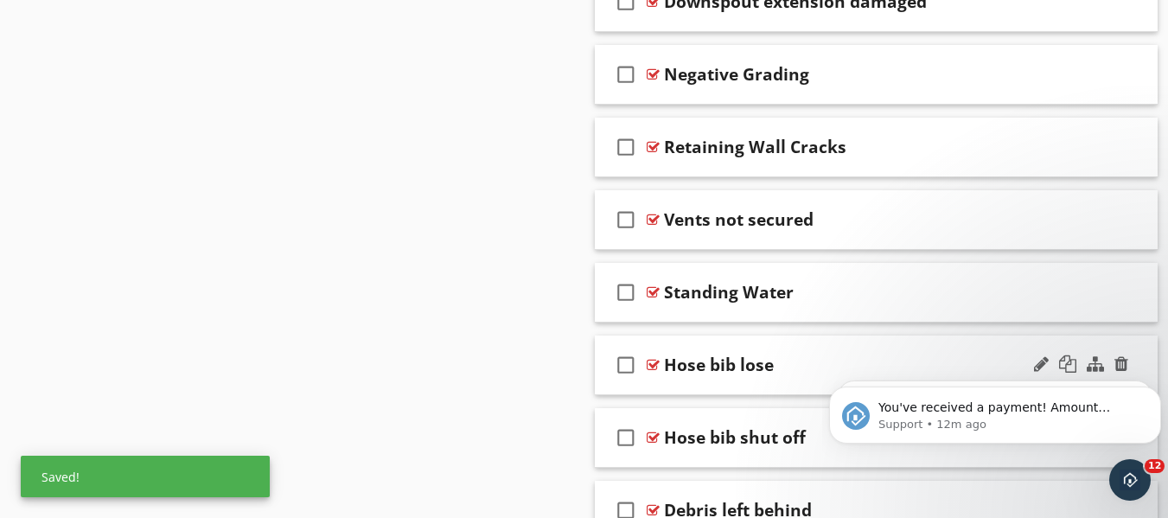
scroll to position [1390, 0]
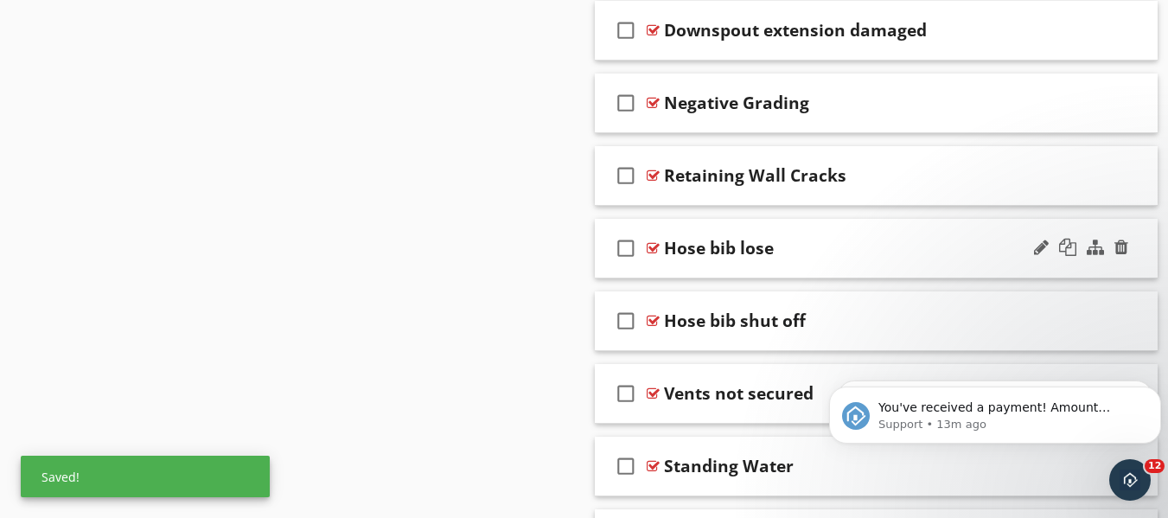
click at [845, 233] on div "check_box_outline_blank Hose bib lose" at bounding box center [877, 249] width 564 height 60
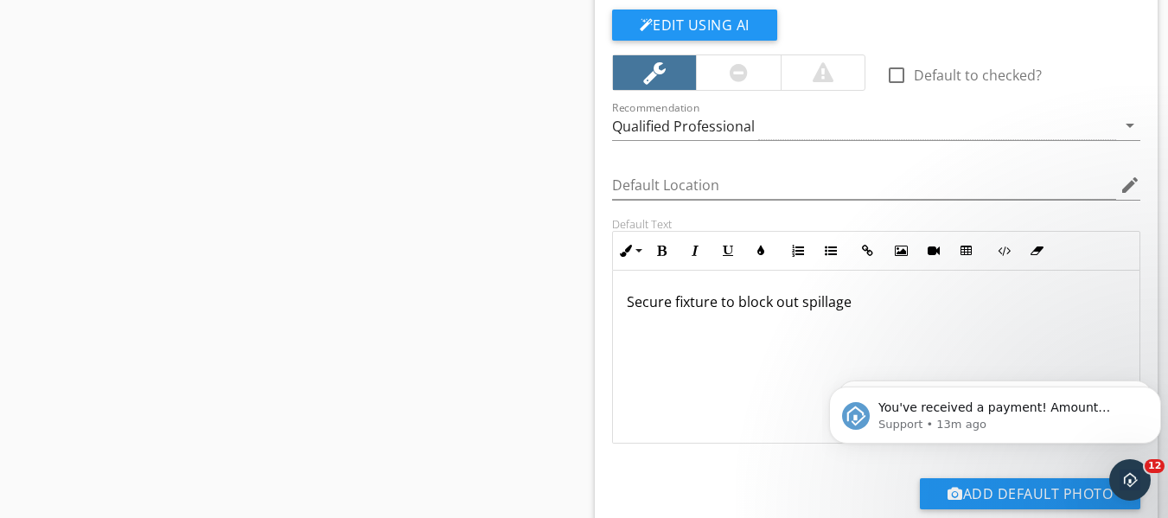
scroll to position [1736, 0]
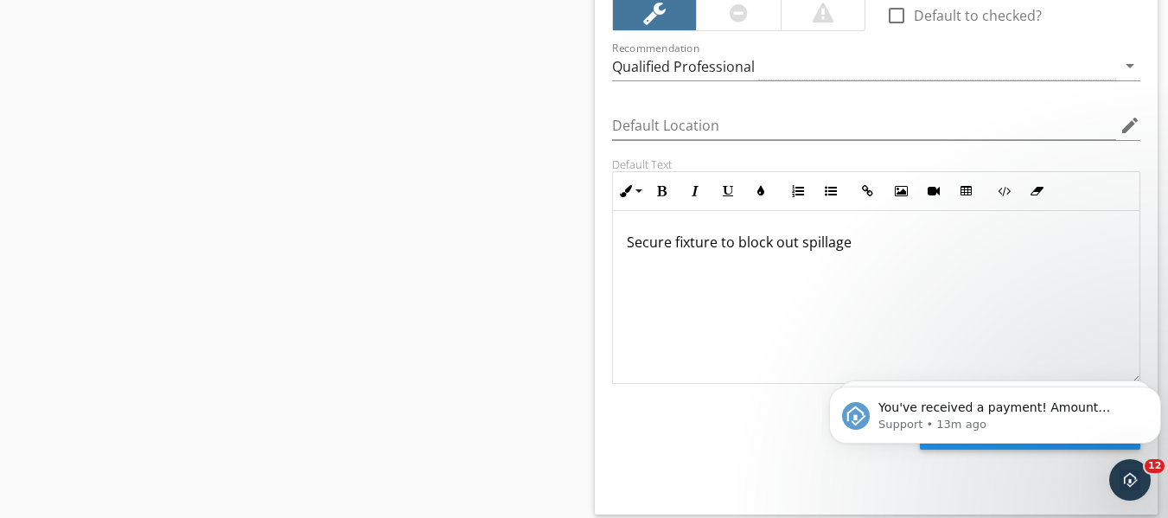
click at [881, 249] on p "Secure fixture to block out spillage" at bounding box center [877, 242] width 500 height 21
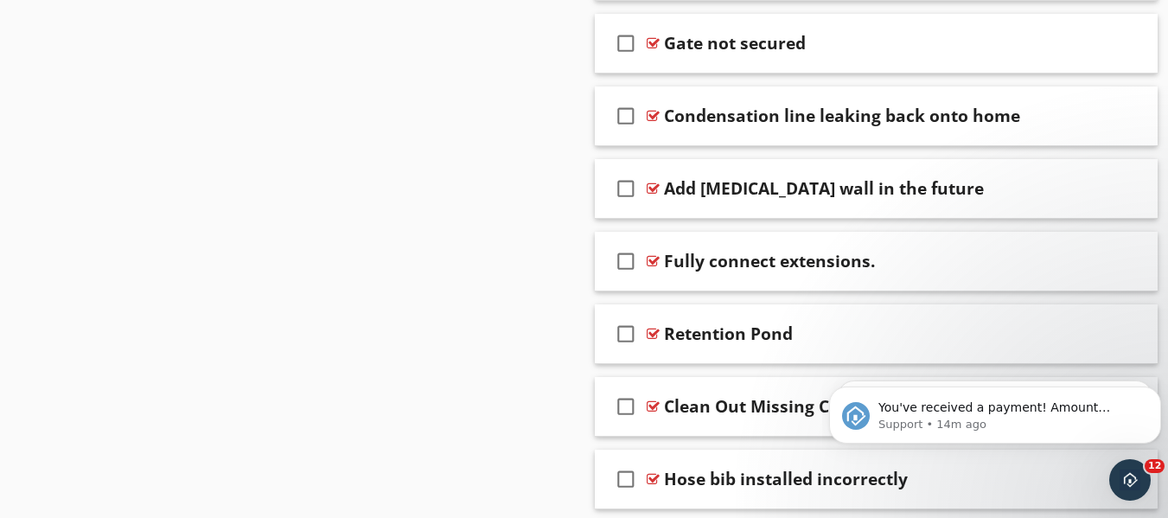
scroll to position [3378, 0]
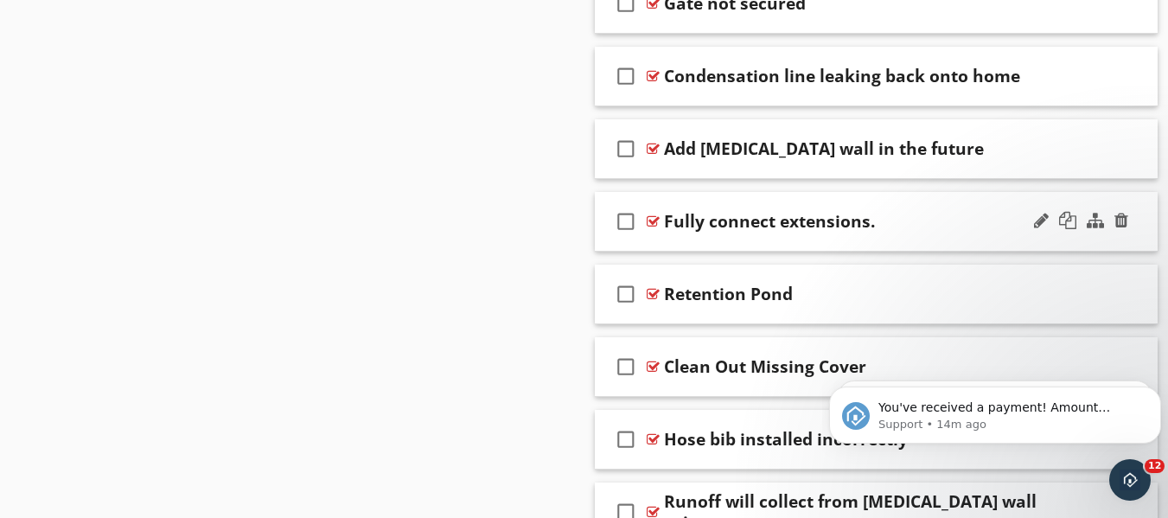
click at [962, 214] on div "Fully connect extensions." at bounding box center [862, 221] width 397 height 21
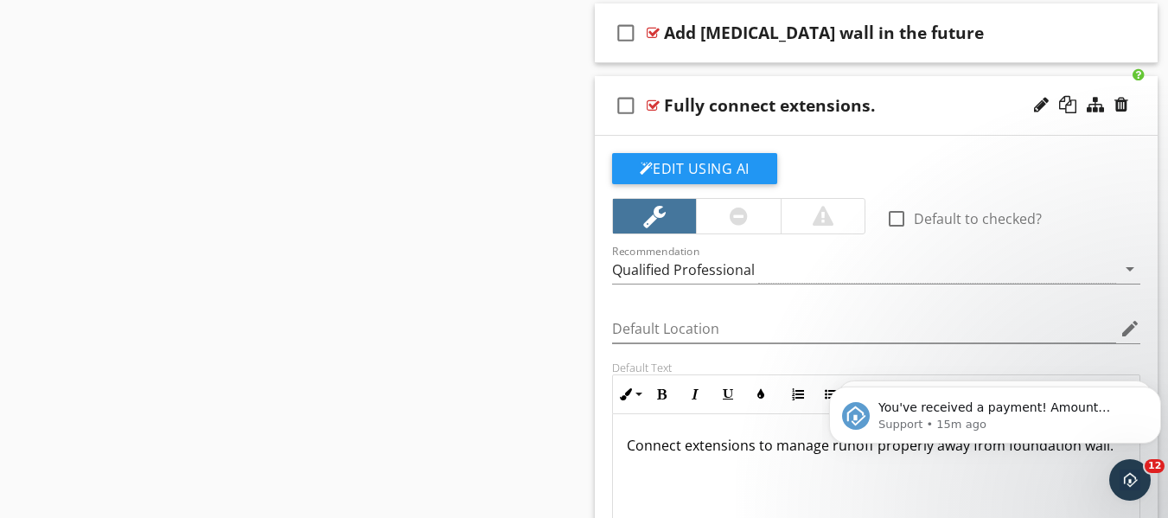
scroll to position [3465, 0]
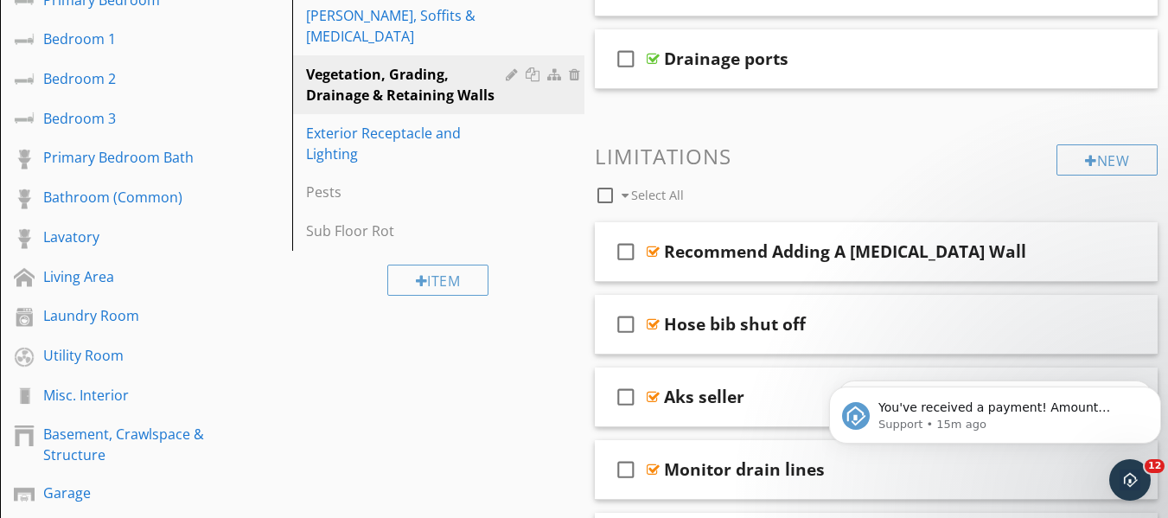
scroll to position [266, 0]
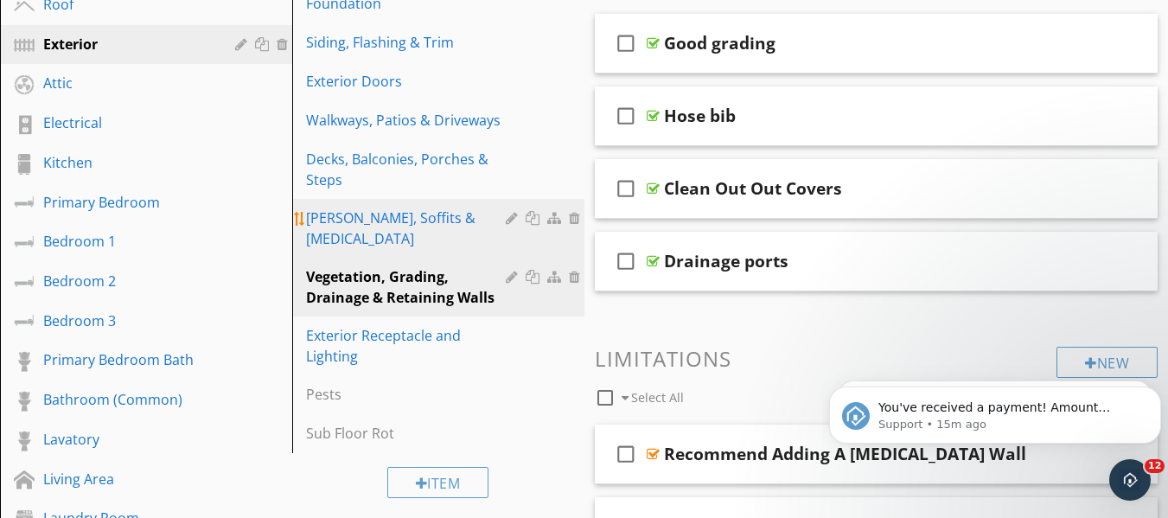
click at [390, 223] on div "[PERSON_NAME], Soffits & [MEDICAL_DATA]" at bounding box center [408, 227] width 205 height 41
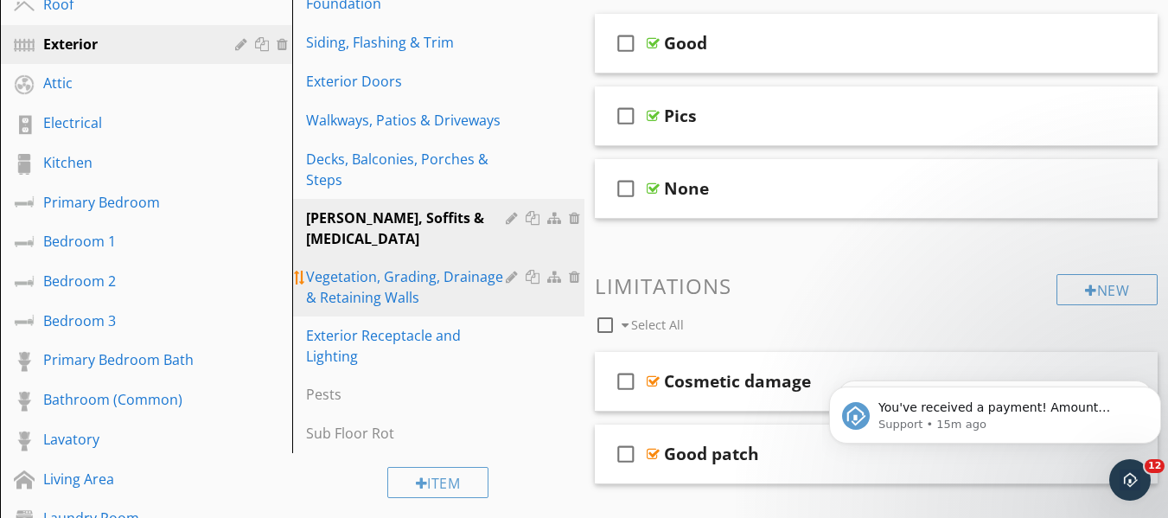
click at [382, 266] on div "Vegetation, Grading, Drainage & Retaining Walls" at bounding box center [408, 286] width 205 height 41
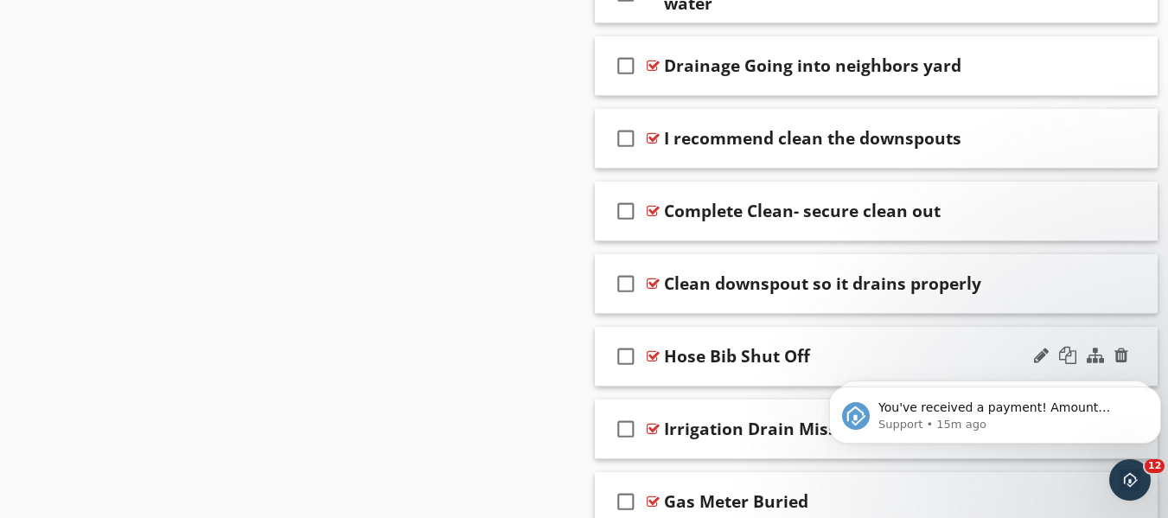
scroll to position [6379, 0]
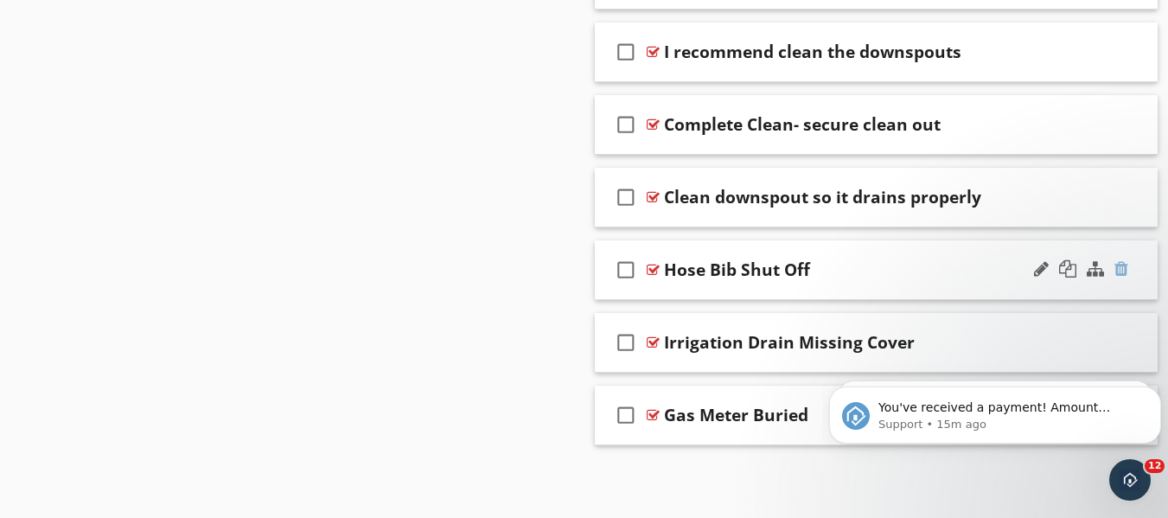
click at [1122, 271] on div at bounding box center [1121, 268] width 14 height 17
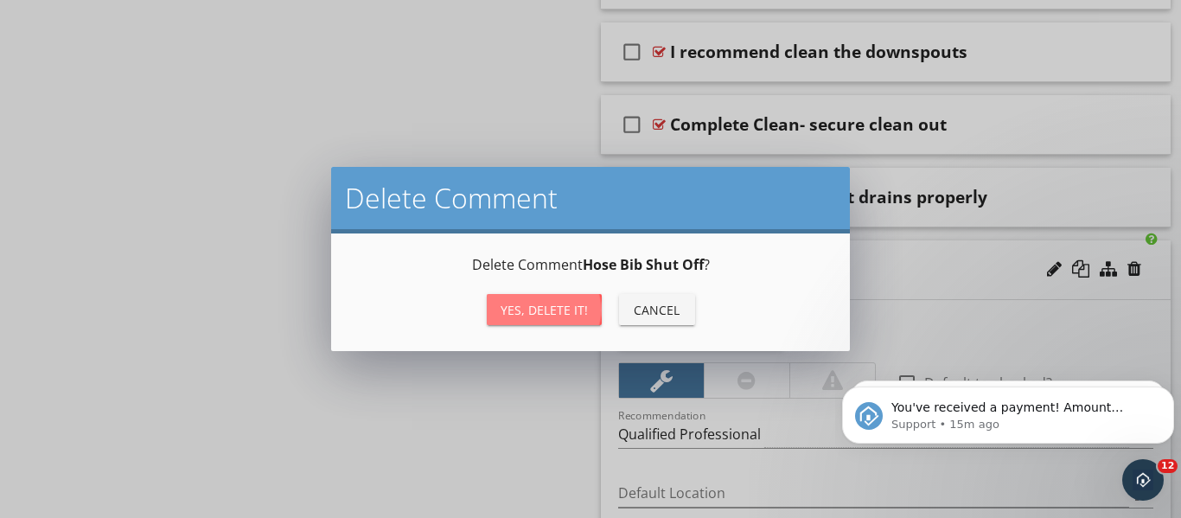
click at [580, 308] on div "Yes, Delete it!" at bounding box center [544, 310] width 87 height 18
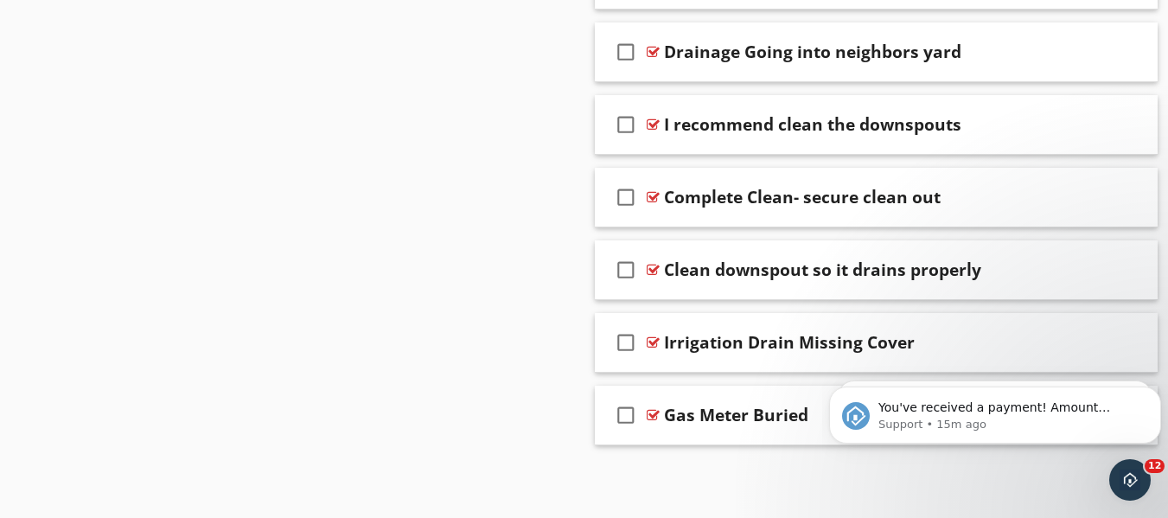
scroll to position [6306, 0]
click at [1122, 121] on div at bounding box center [1121, 123] width 14 height 17
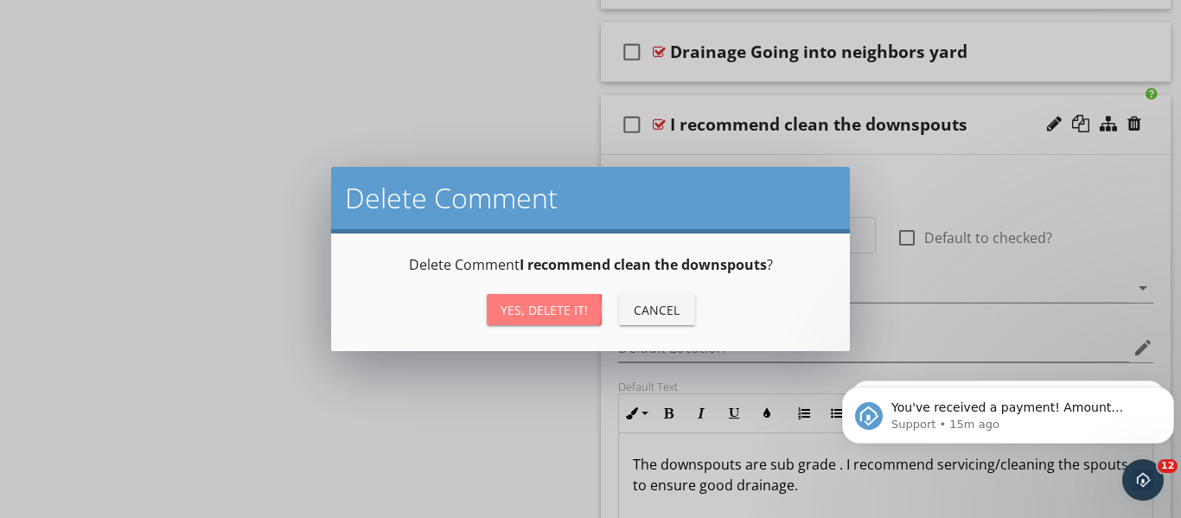
click at [521, 307] on div "Yes, Delete it!" at bounding box center [544, 310] width 87 height 18
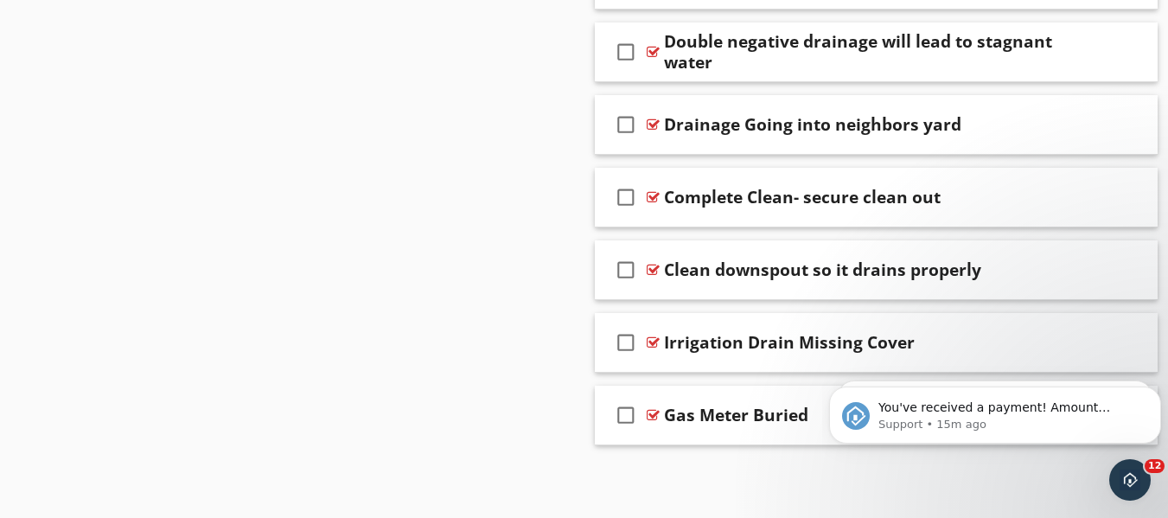
scroll to position [6234, 0]
click at [1119, 126] on div at bounding box center [1121, 123] width 14 height 17
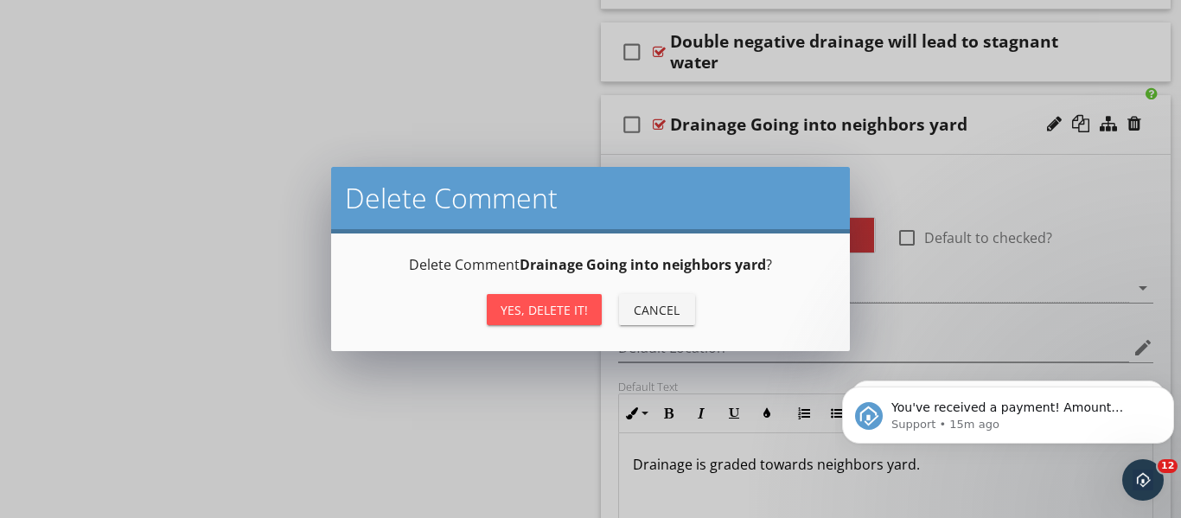
click at [569, 310] on div "Yes, Delete it!" at bounding box center [544, 310] width 87 height 18
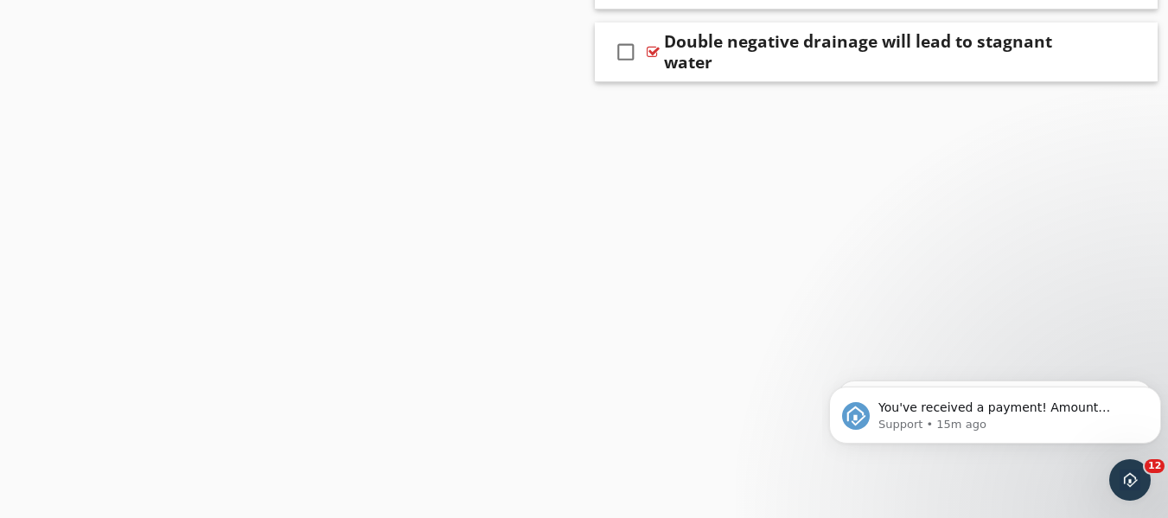
scroll to position [6161, 0]
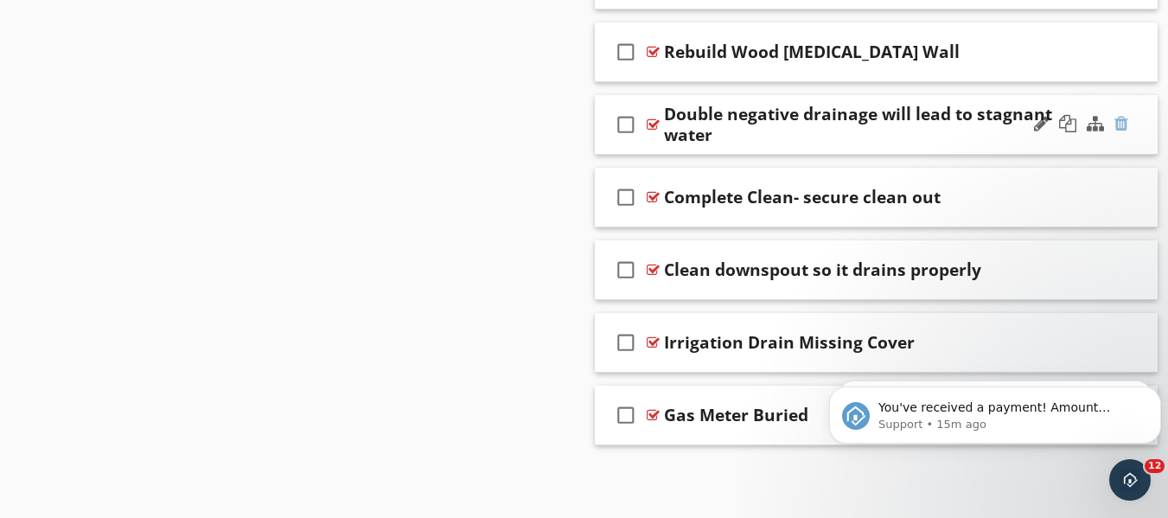
click at [1122, 122] on div at bounding box center [1121, 123] width 14 height 17
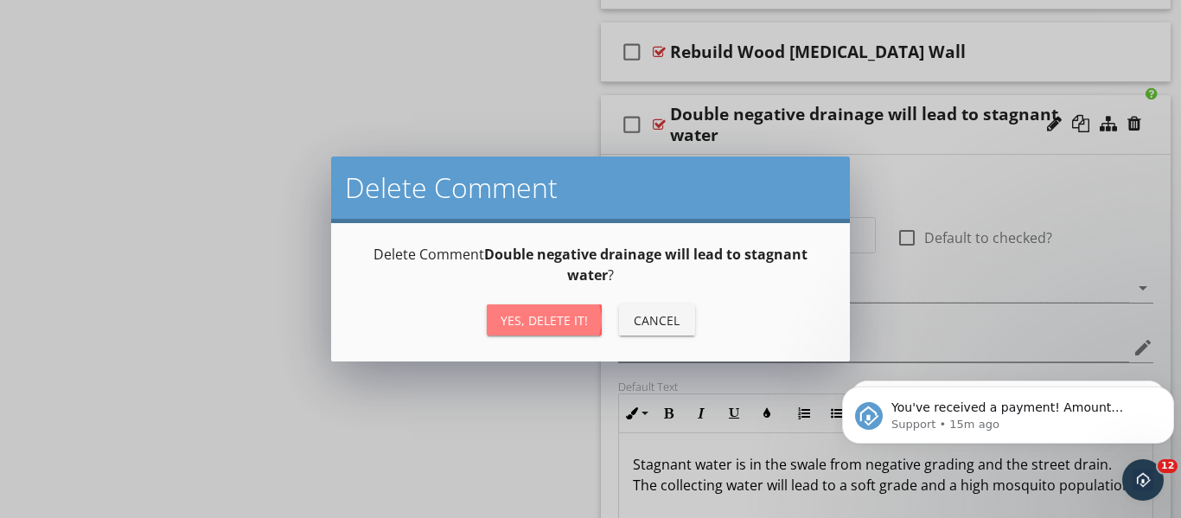
click at [517, 319] on div "Yes, Delete it!" at bounding box center [544, 320] width 87 height 18
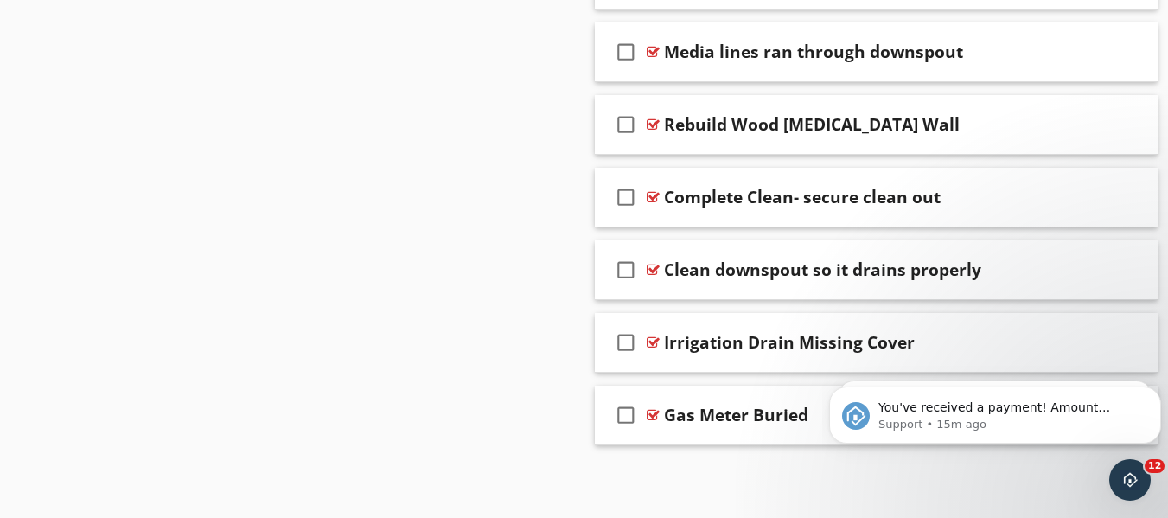
scroll to position [6088, 0]
click at [1125, 53] on div at bounding box center [1121, 50] width 14 height 17
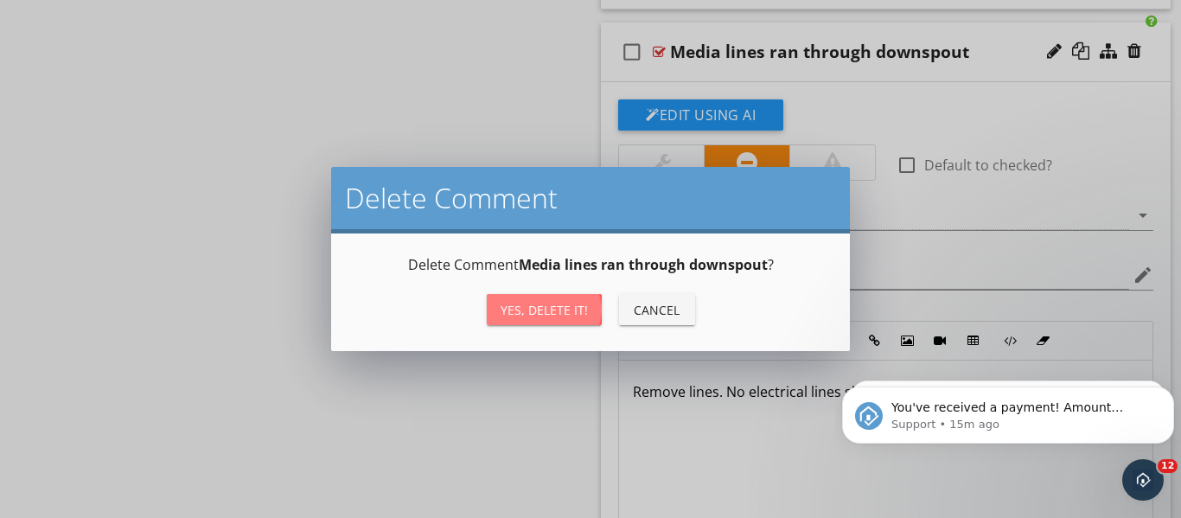
click at [553, 296] on button "Yes, Delete it!" at bounding box center [544, 309] width 115 height 31
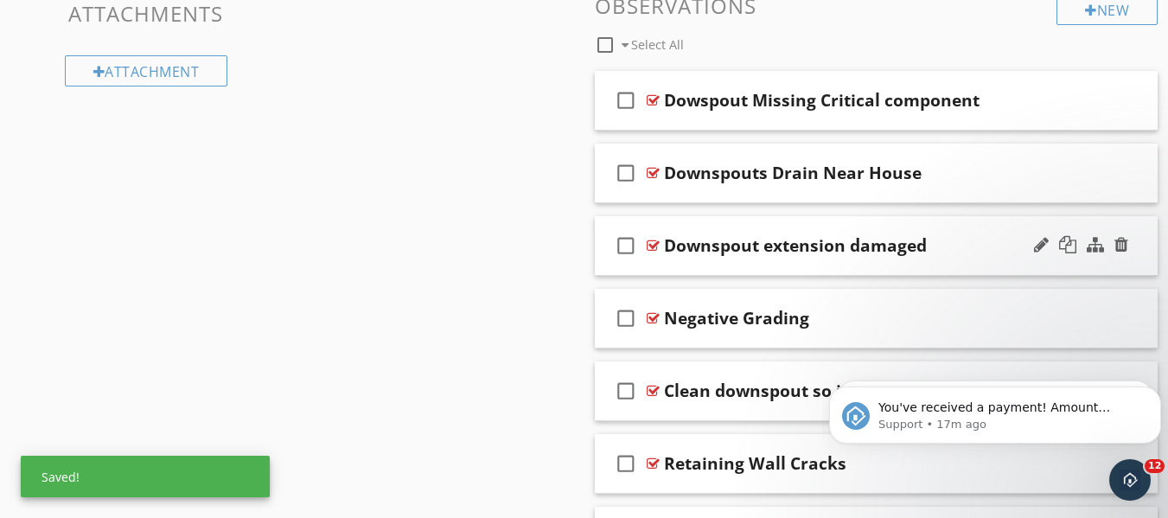
scroll to position [1205, 0]
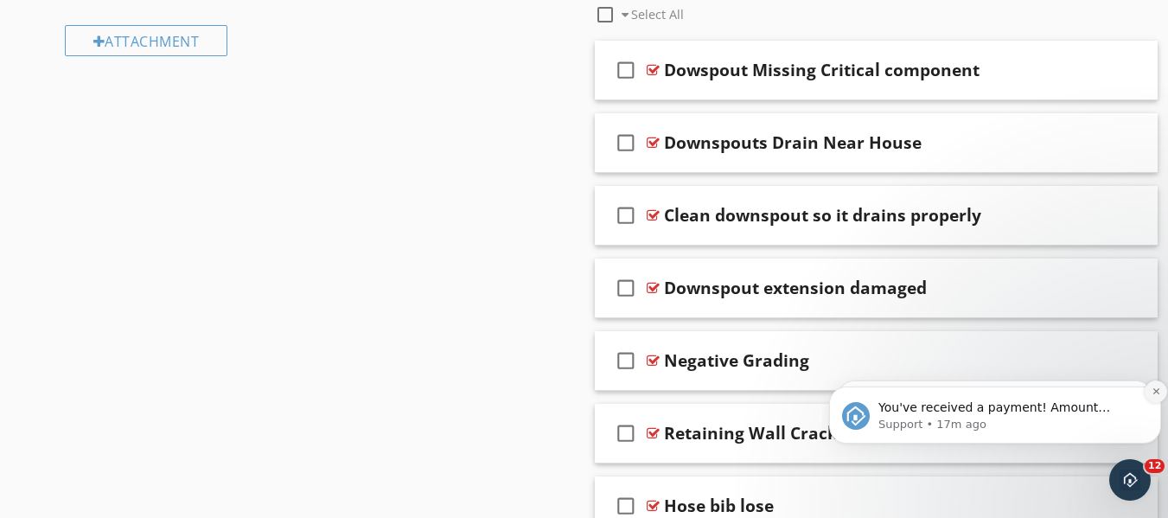
click at [1158, 395] on icon "Dismiss notification" at bounding box center [1156, 391] width 10 height 10
click at [1155, 396] on icon "Dismiss notification" at bounding box center [1156, 391] width 10 height 10
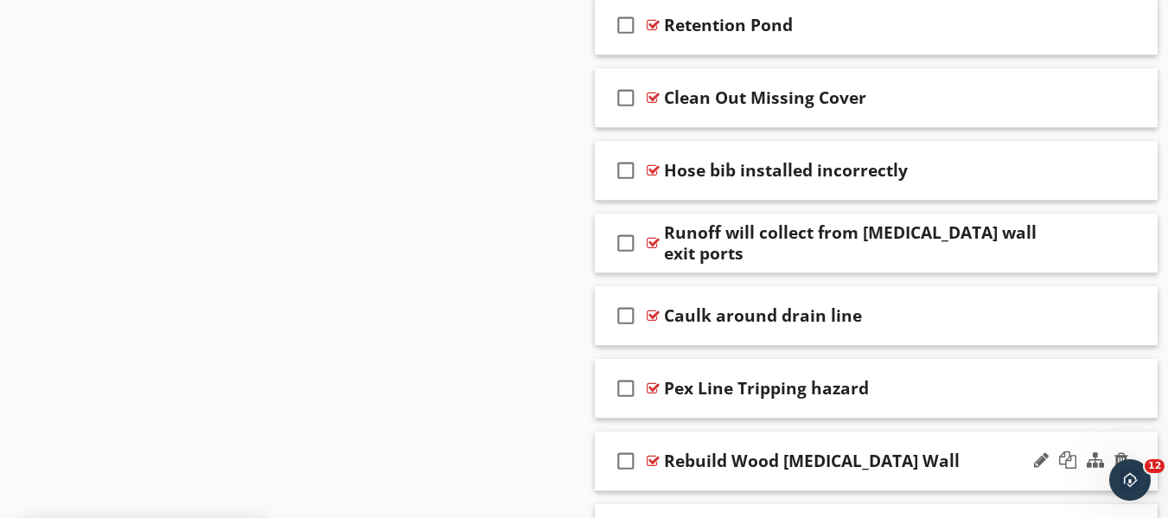
scroll to position [3135, 0]
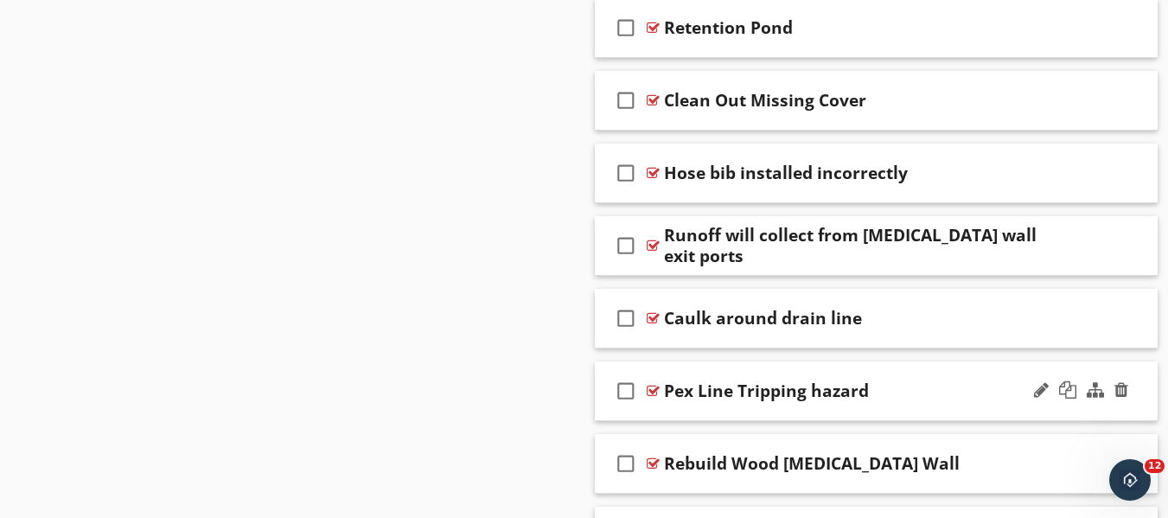
click at [765, 392] on div "Pex Line Tripping hazard" at bounding box center [766, 390] width 205 height 21
click at [520, 368] on div "Sections Inspection Details Roof Exterior Attic Electrical Kitchen Primary Bedr…" at bounding box center [584, 202] width 1168 height 6357
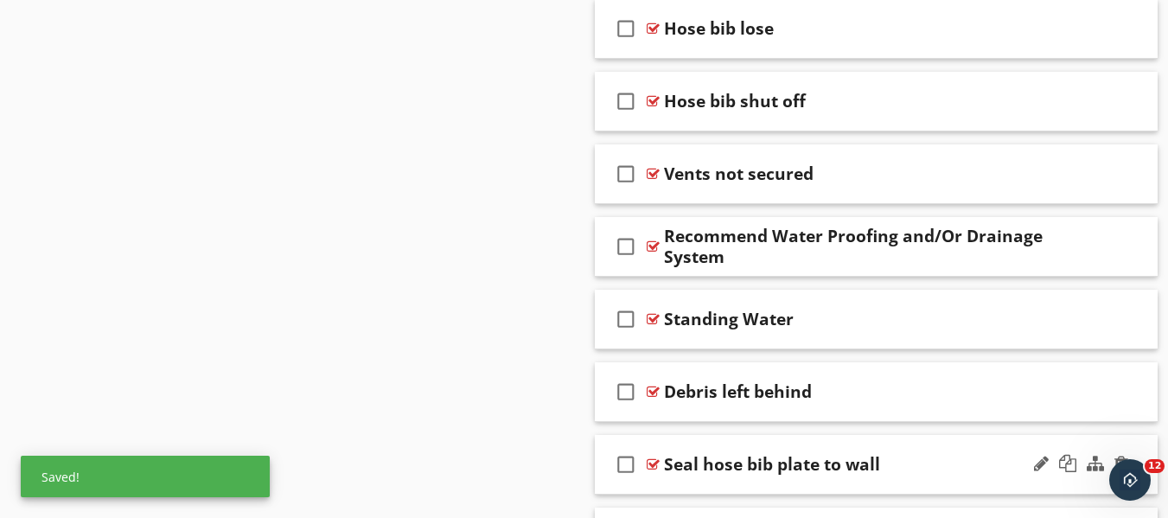
scroll to position [1652, 0]
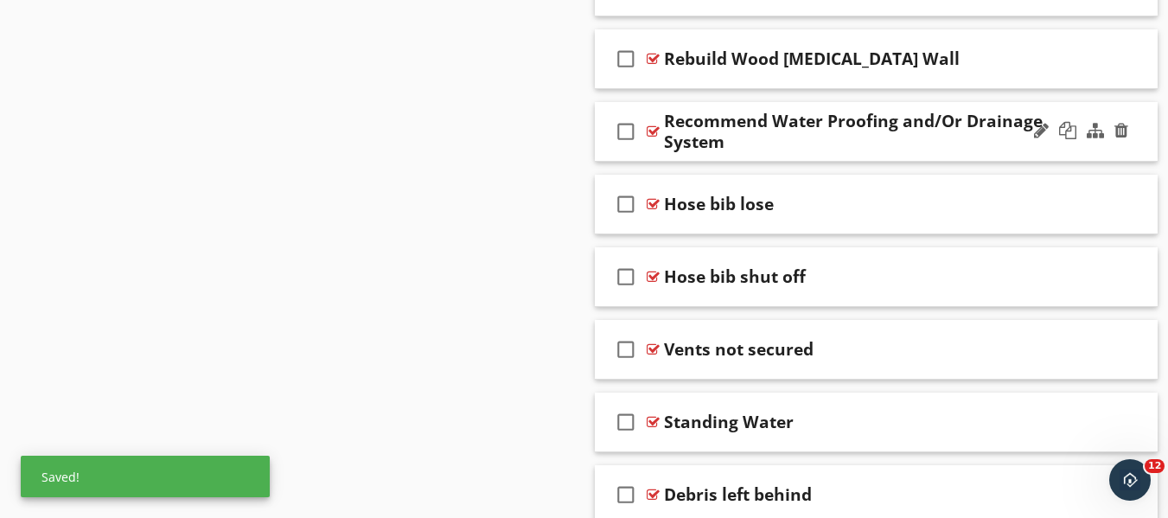
click at [888, 144] on div "Recommend Water Proofing and/Or Drainage System" at bounding box center [862, 131] width 397 height 41
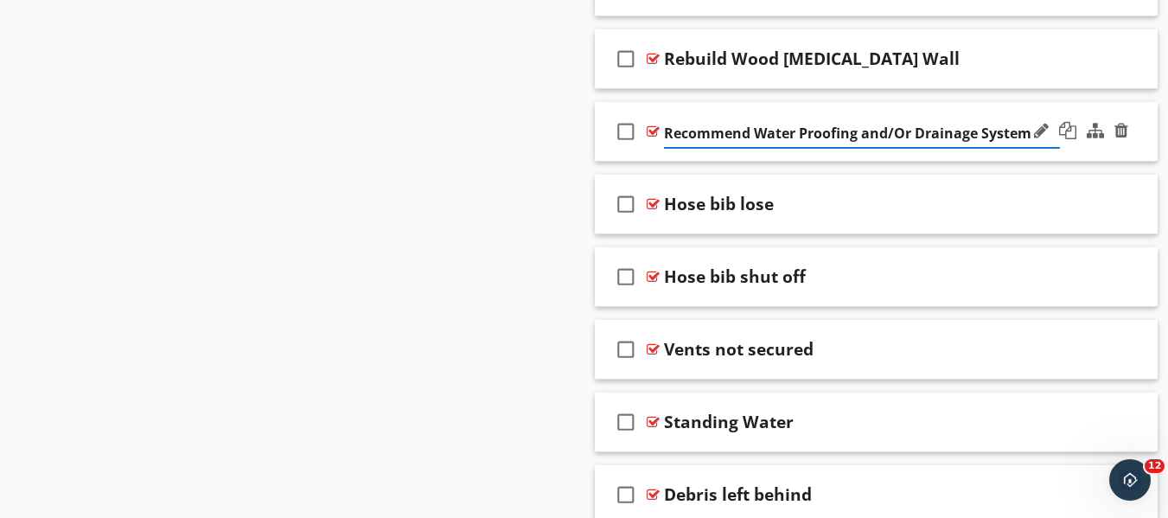
click at [934, 114] on div "check_box_outline_blank Recommend Water Proofing and/Or Drainage System" at bounding box center [877, 132] width 564 height 60
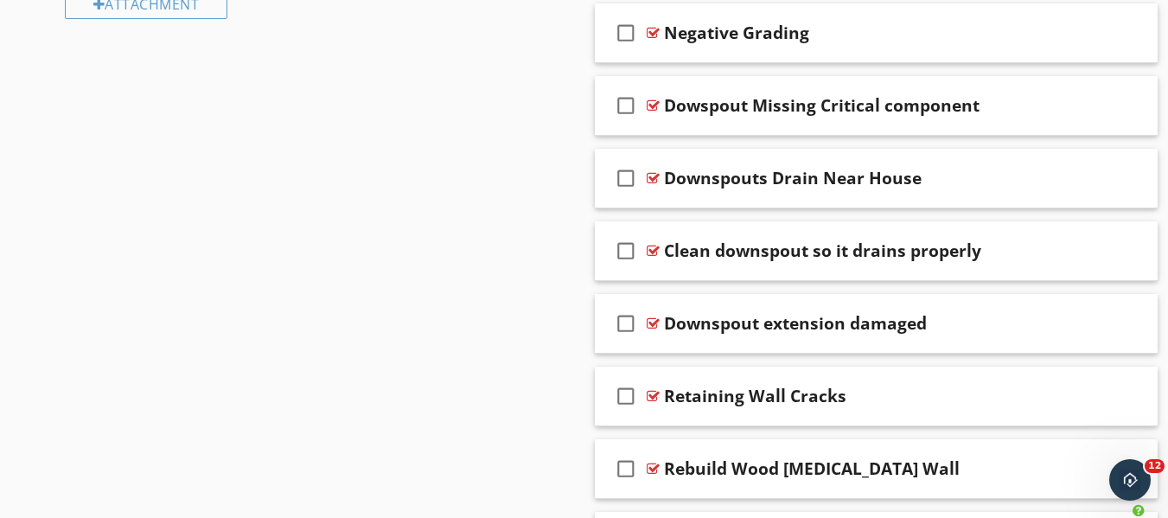
scroll to position [1220, 0]
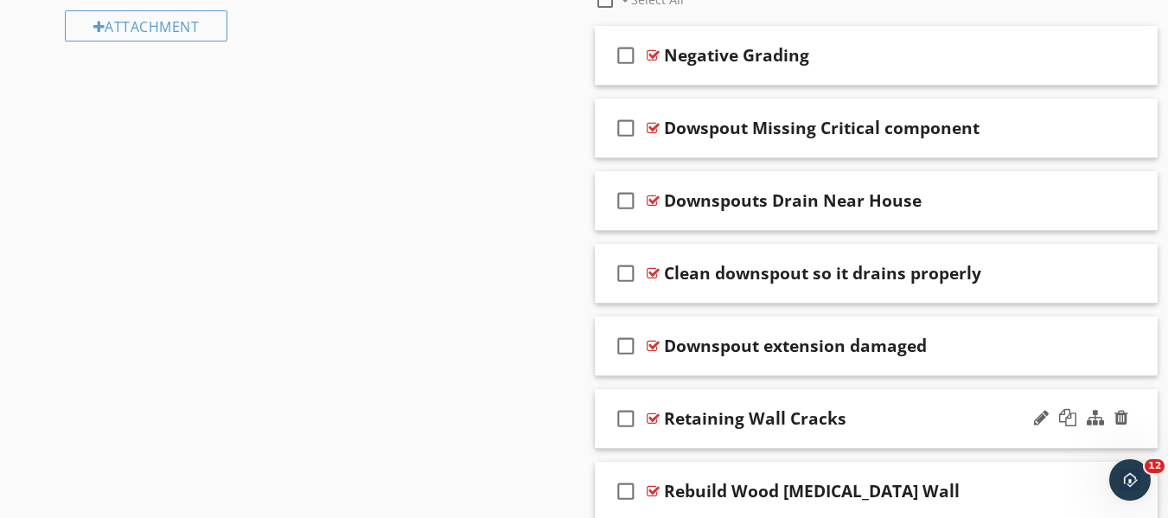
click at [875, 399] on div "check_box_outline_blank Retaining Wall Cracks" at bounding box center [877, 419] width 564 height 60
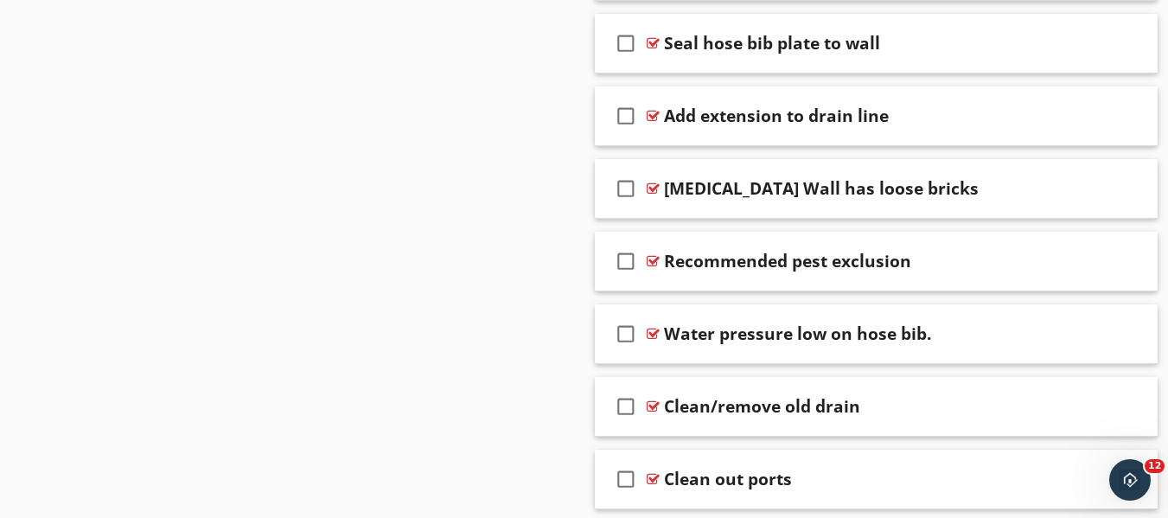
scroll to position [3381, 0]
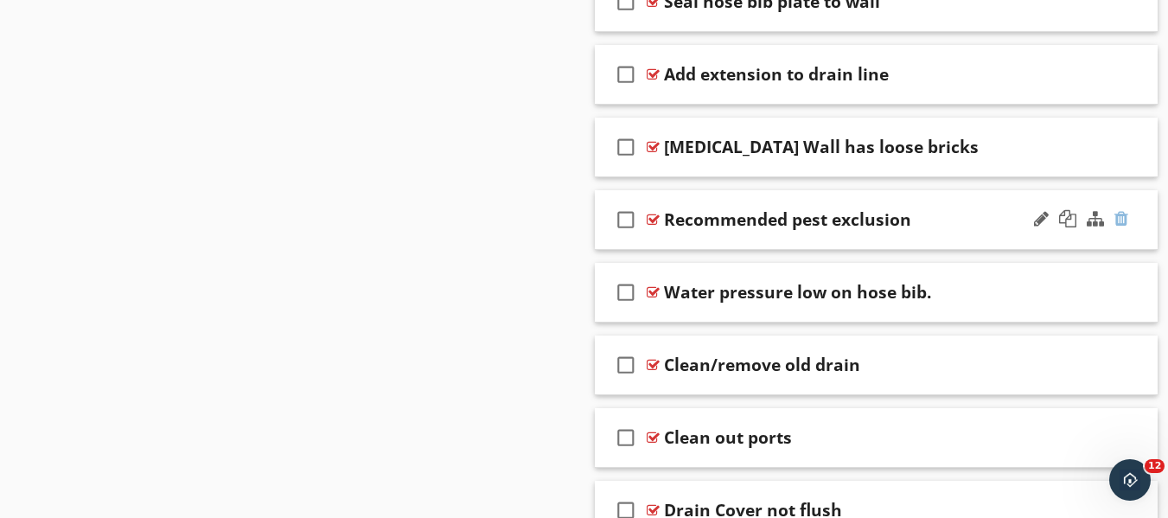
click at [1122, 223] on div at bounding box center [1121, 218] width 14 height 17
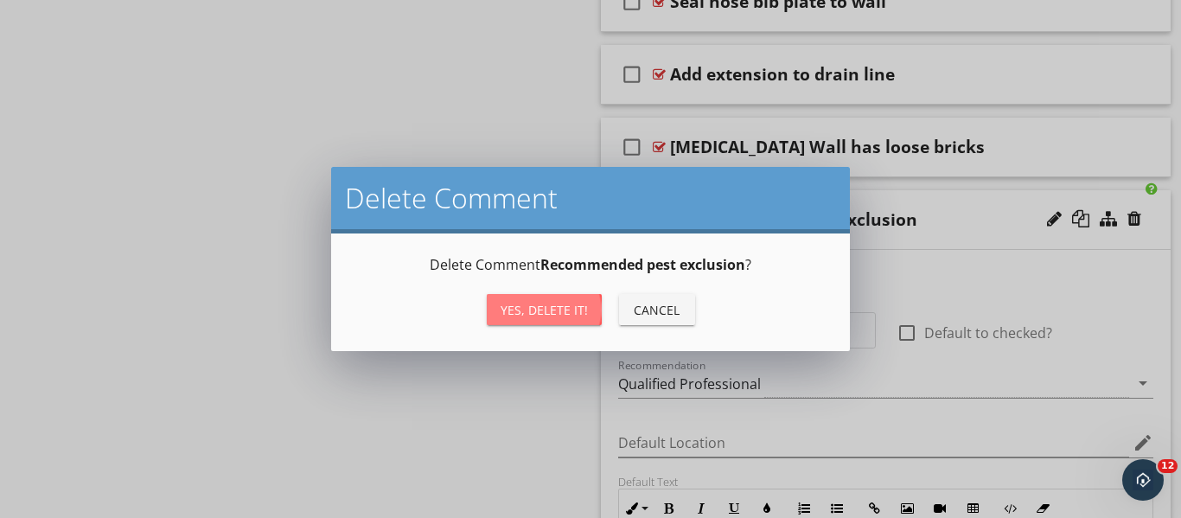
click at [527, 303] on div "Yes, Delete it!" at bounding box center [544, 310] width 87 height 18
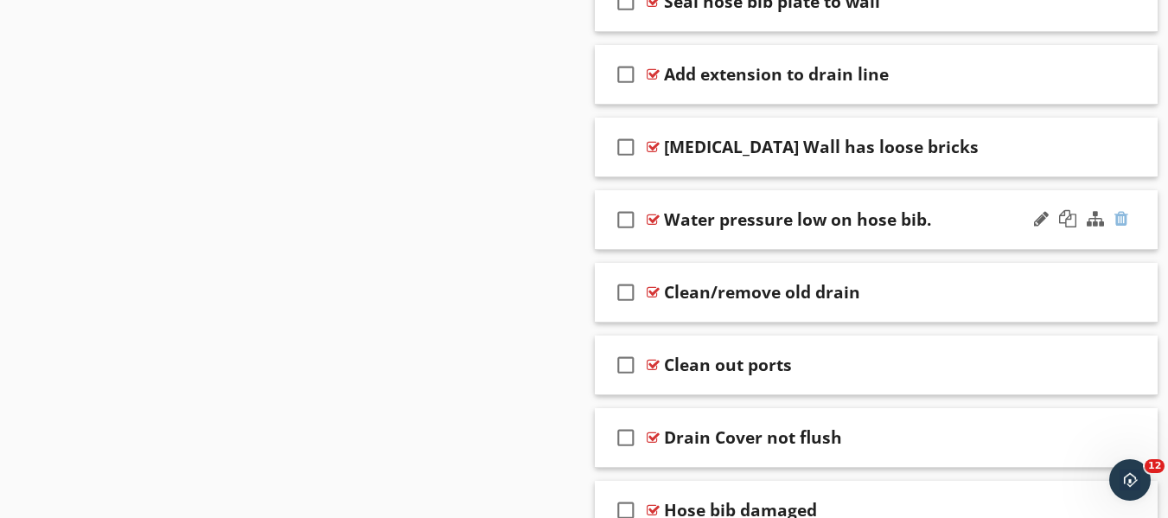
click at [1124, 224] on div at bounding box center [1121, 218] width 14 height 17
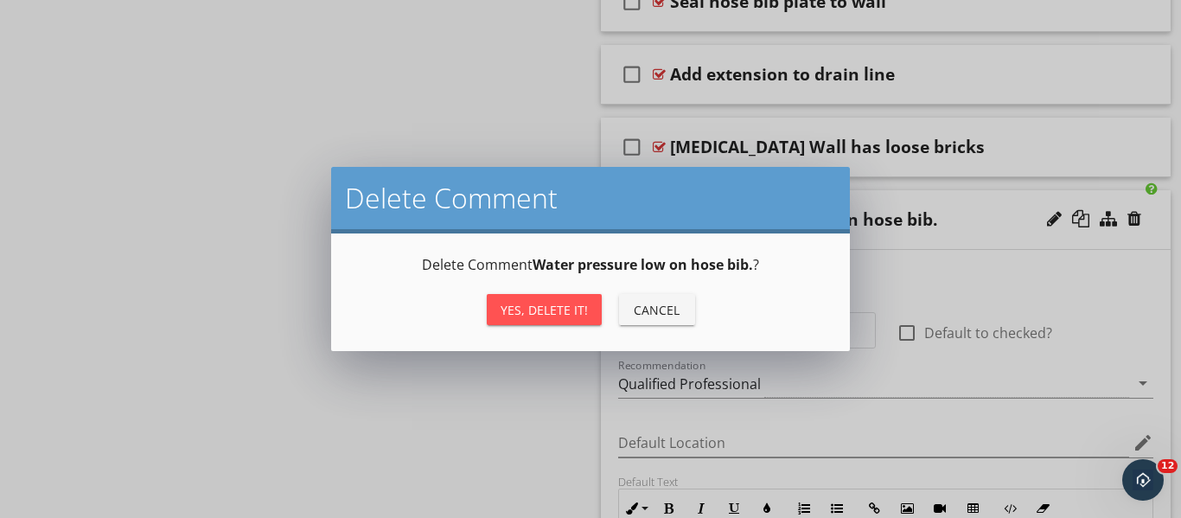
click at [558, 318] on div "Yes, Delete it!" at bounding box center [544, 310] width 87 height 18
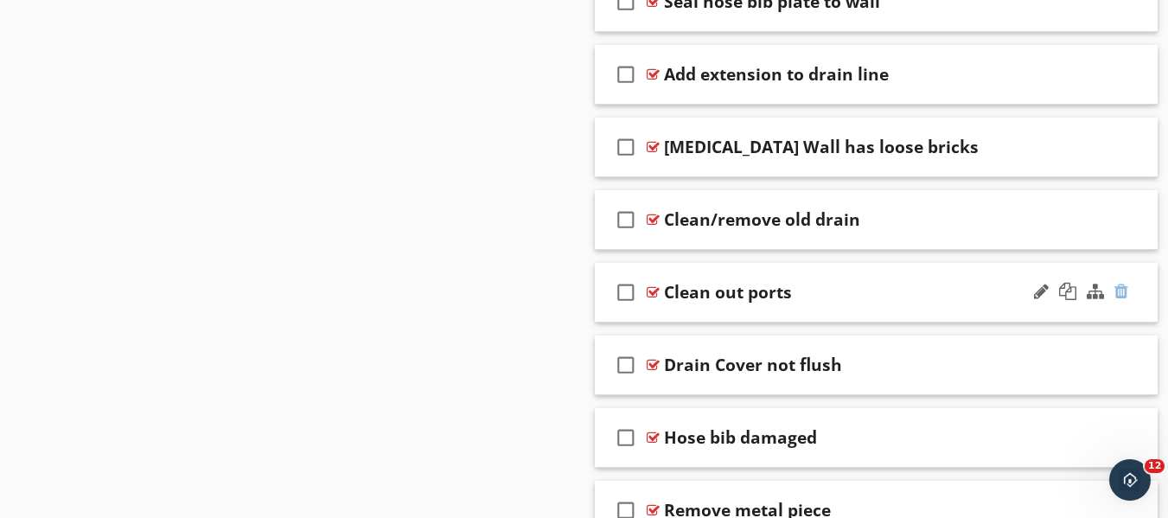
click at [1117, 289] on div at bounding box center [1121, 291] width 14 height 17
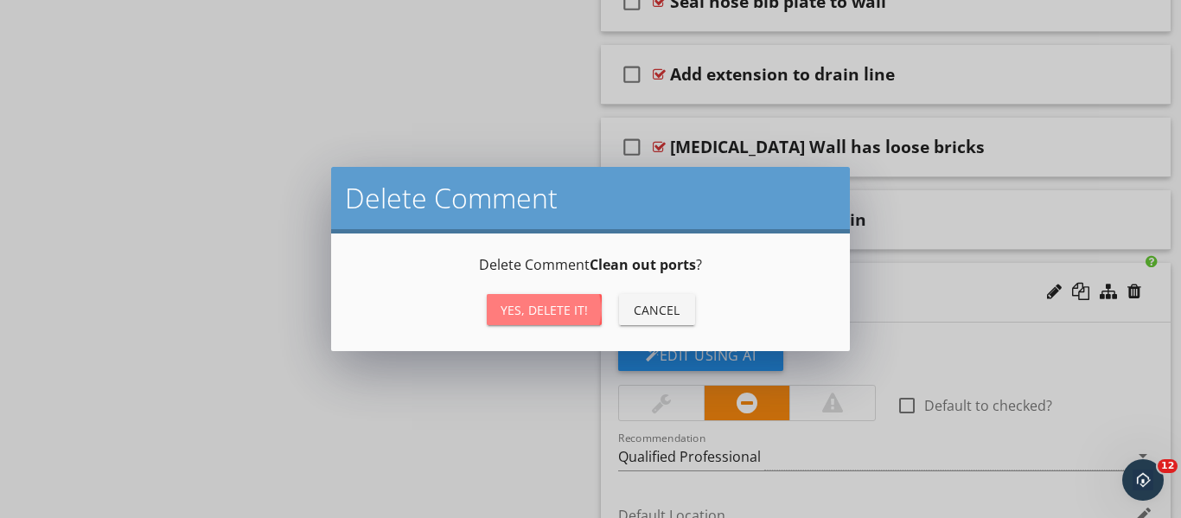
click at [551, 319] on button "Yes, Delete it!" at bounding box center [544, 309] width 115 height 31
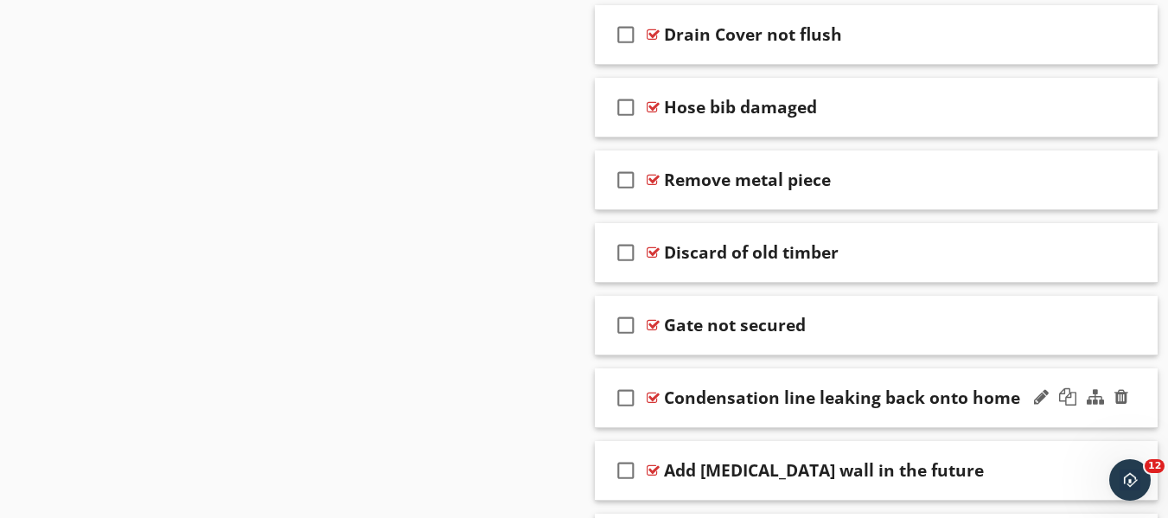
scroll to position [3640, 0]
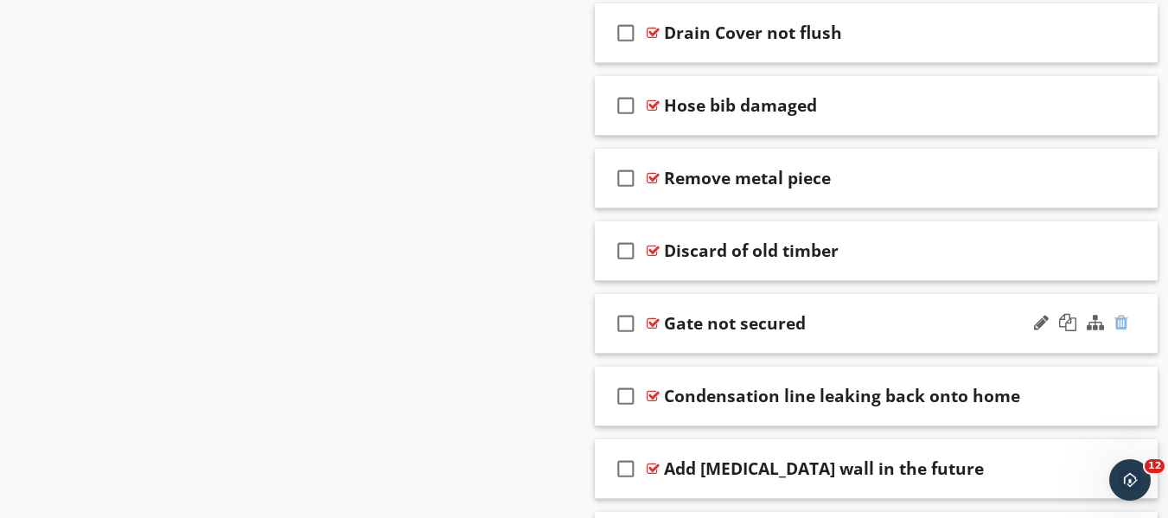
click at [1127, 316] on div at bounding box center [1121, 322] width 14 height 17
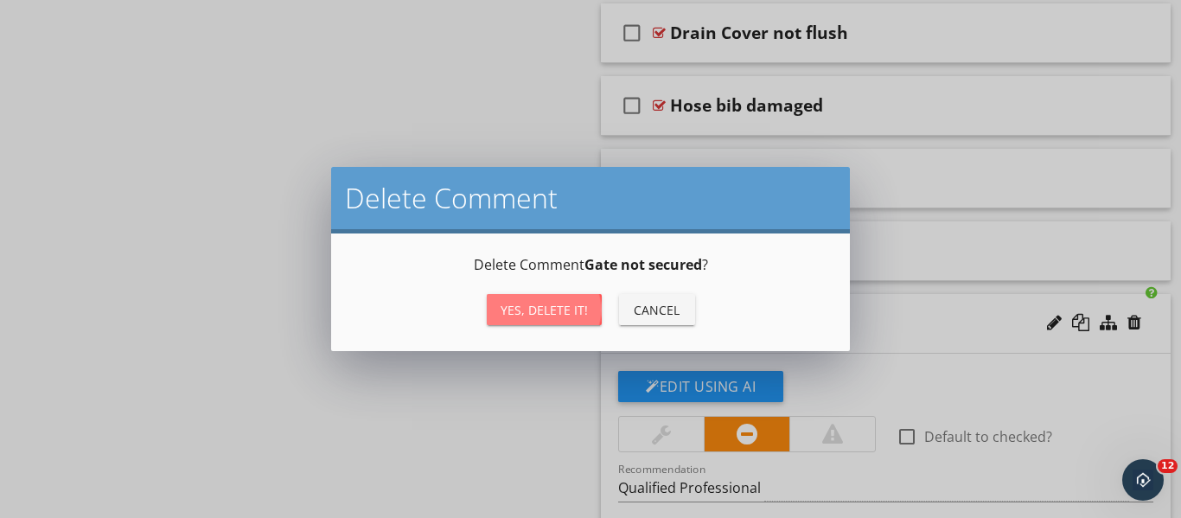
click at [560, 314] on div "Yes, Delete it!" at bounding box center [544, 310] width 87 height 18
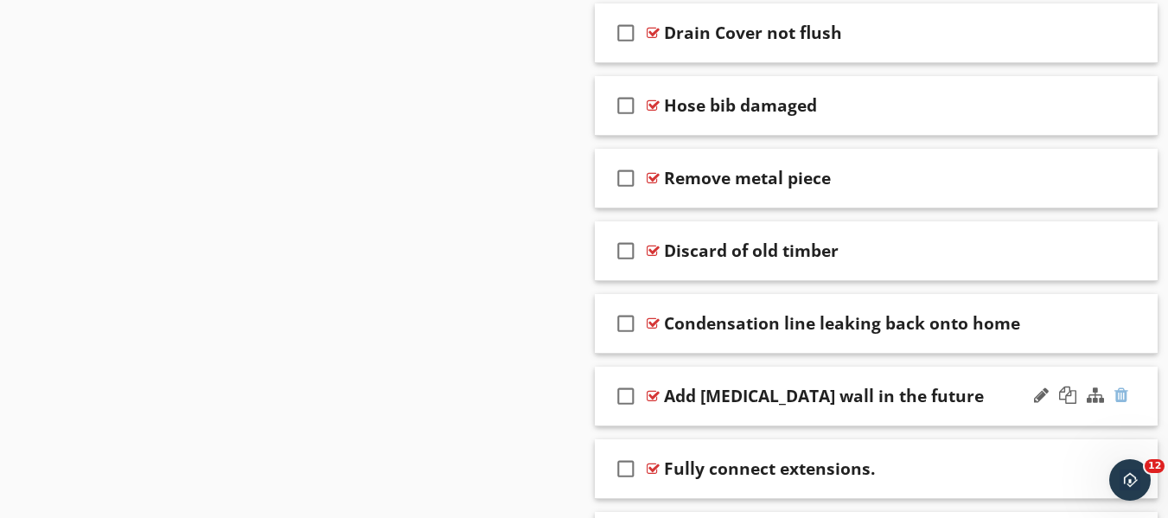
click at [1121, 393] on div at bounding box center [1121, 394] width 14 height 17
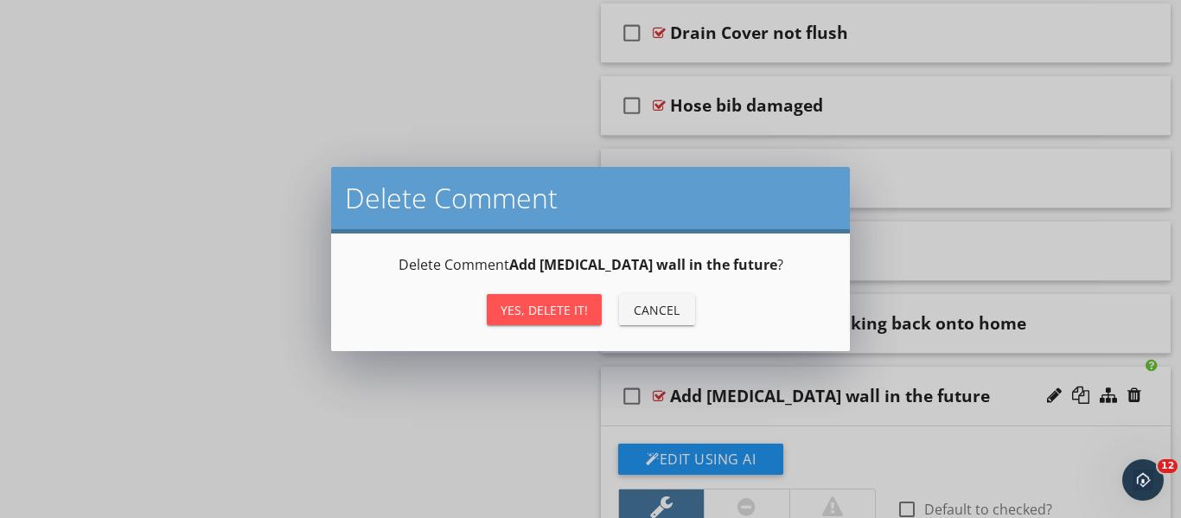
click at [520, 286] on div "Delete Comment Add [MEDICAL_DATA] wall in the future ? Yes, Delete it! Cancel" at bounding box center [590, 292] width 477 height 76
click at [502, 313] on div "Yes, Delete it!" at bounding box center [544, 310] width 87 height 18
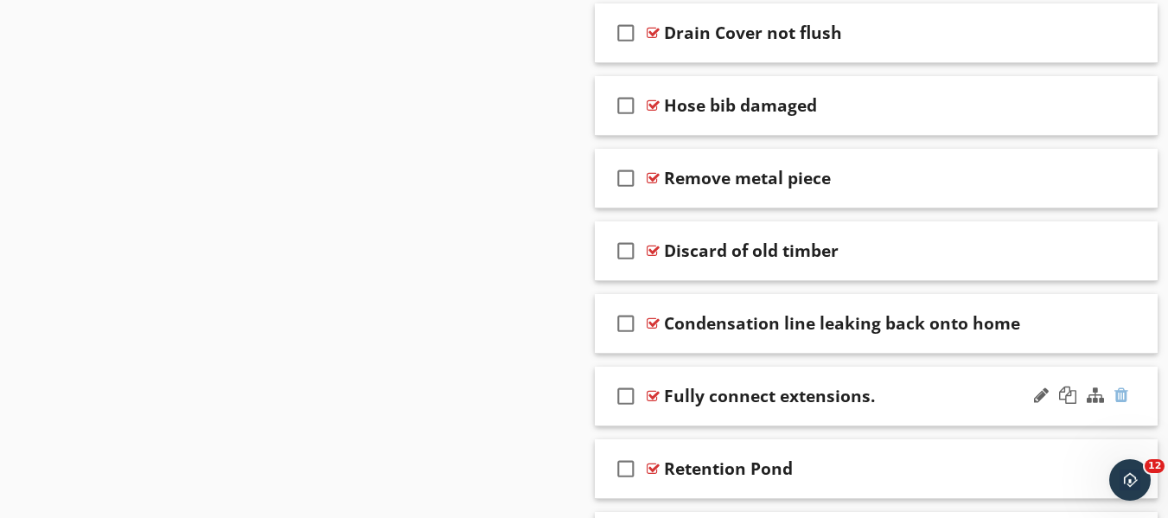
click at [1124, 390] on div at bounding box center [1121, 394] width 14 height 17
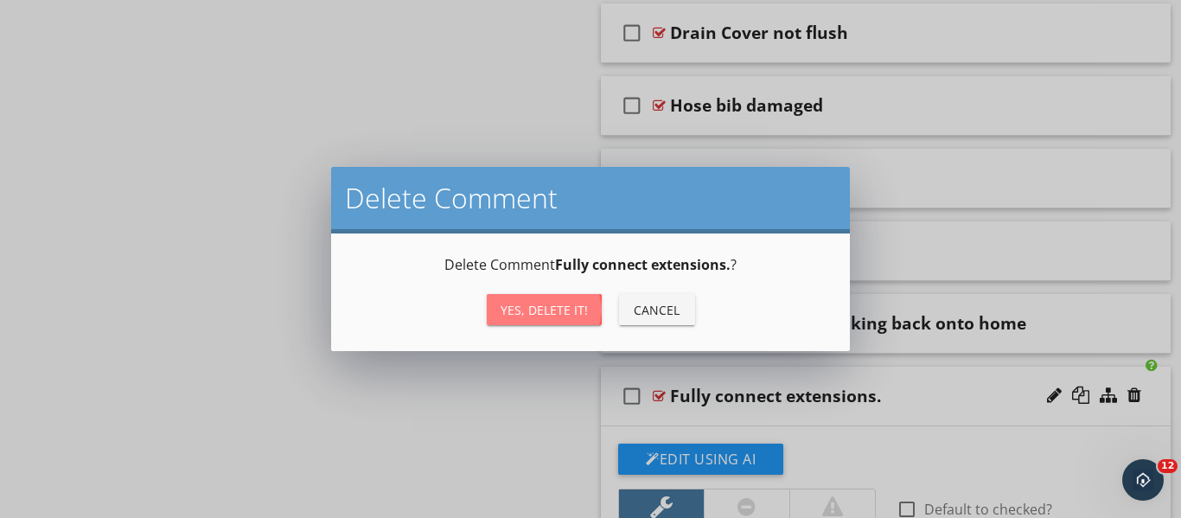
click at [564, 309] on div "Yes, Delete it!" at bounding box center [544, 310] width 87 height 18
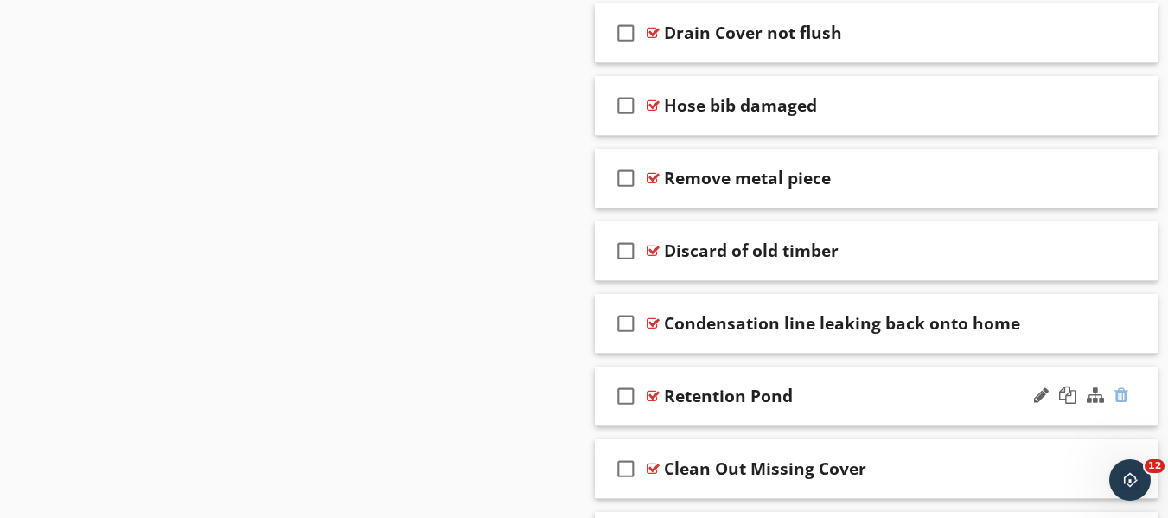
click at [1120, 393] on div at bounding box center [1121, 394] width 14 height 17
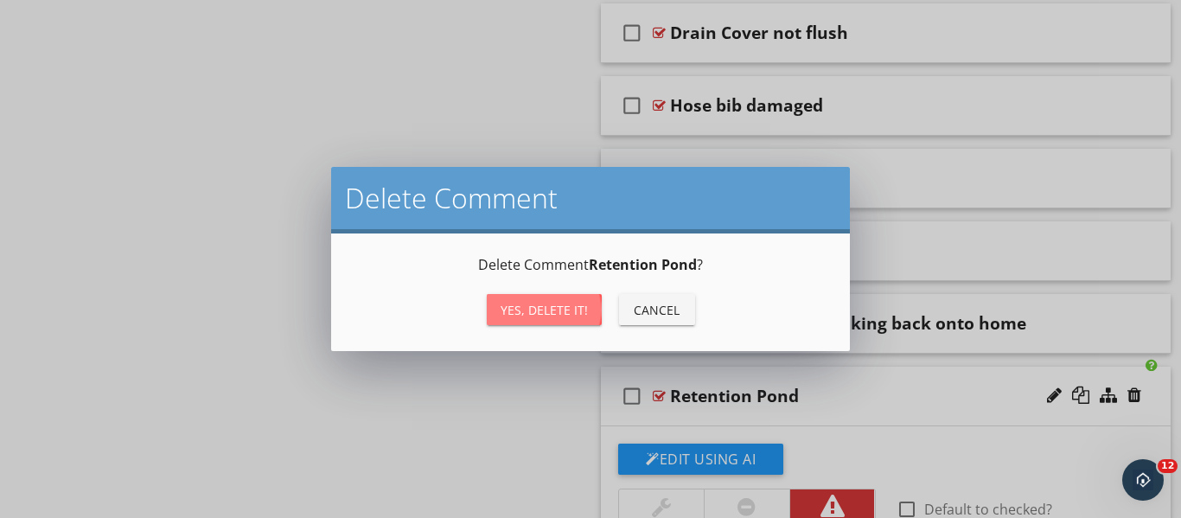
click at [556, 304] on div "Yes, Delete it!" at bounding box center [544, 310] width 87 height 18
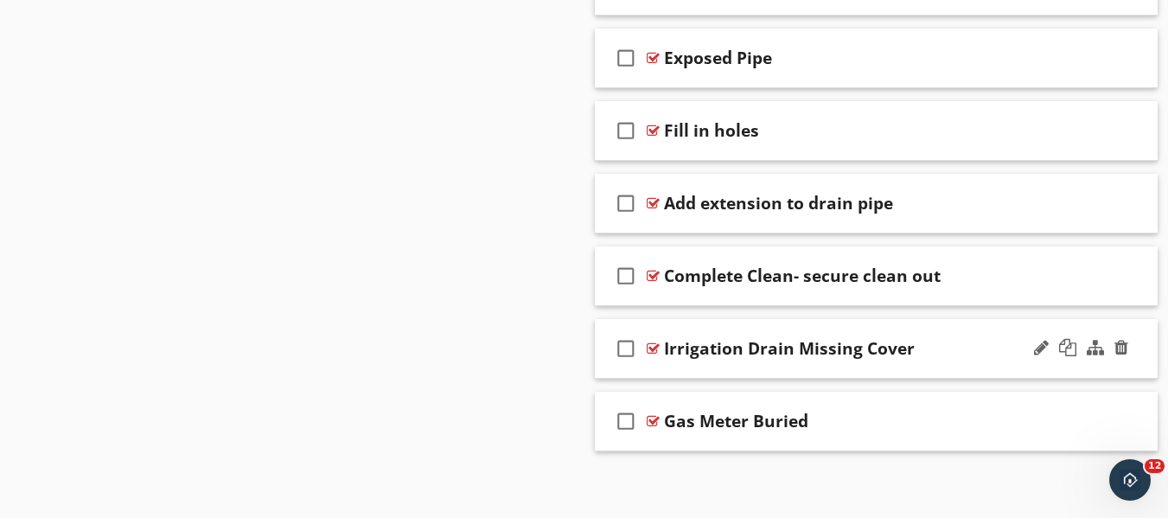
scroll to position [6671, 0]
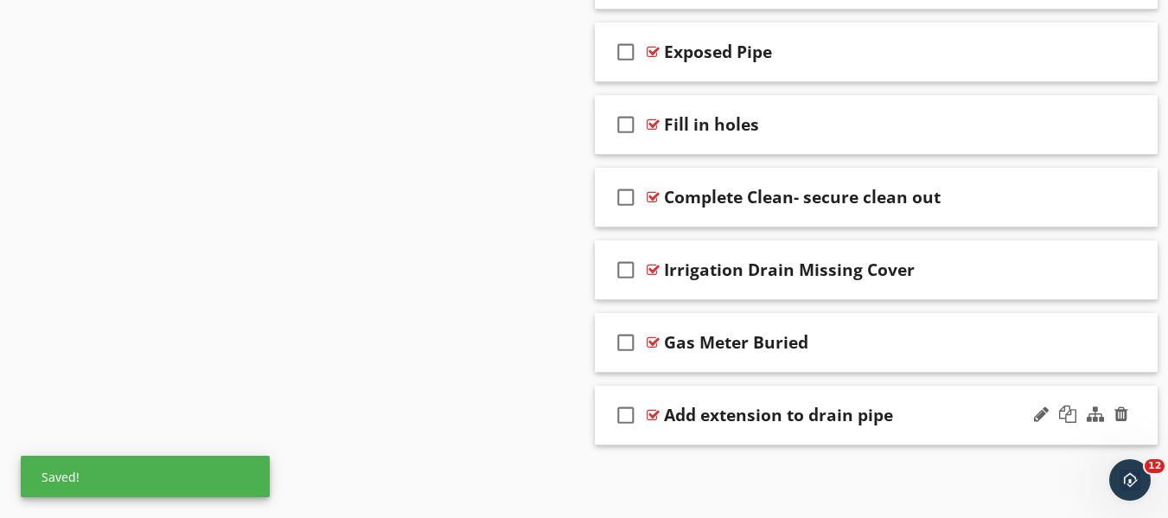
click at [940, 401] on div "check_box_outline_blank Add extension to drain pipe" at bounding box center [877, 416] width 564 height 60
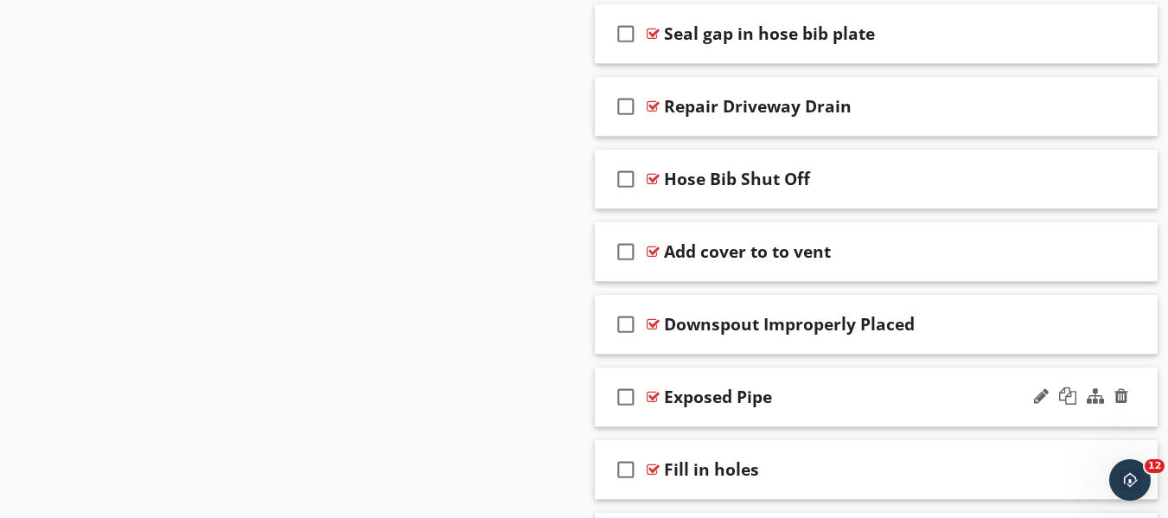
scroll to position [6325, 0]
click at [1129, 326] on div at bounding box center [1080, 324] width 101 height 41
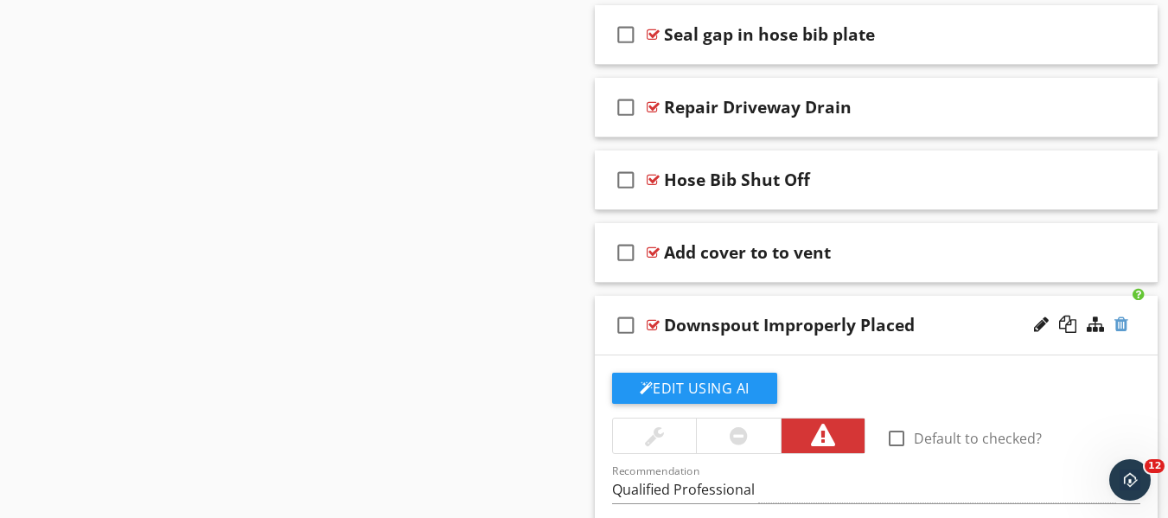
click at [1123, 326] on div at bounding box center [1121, 324] width 14 height 17
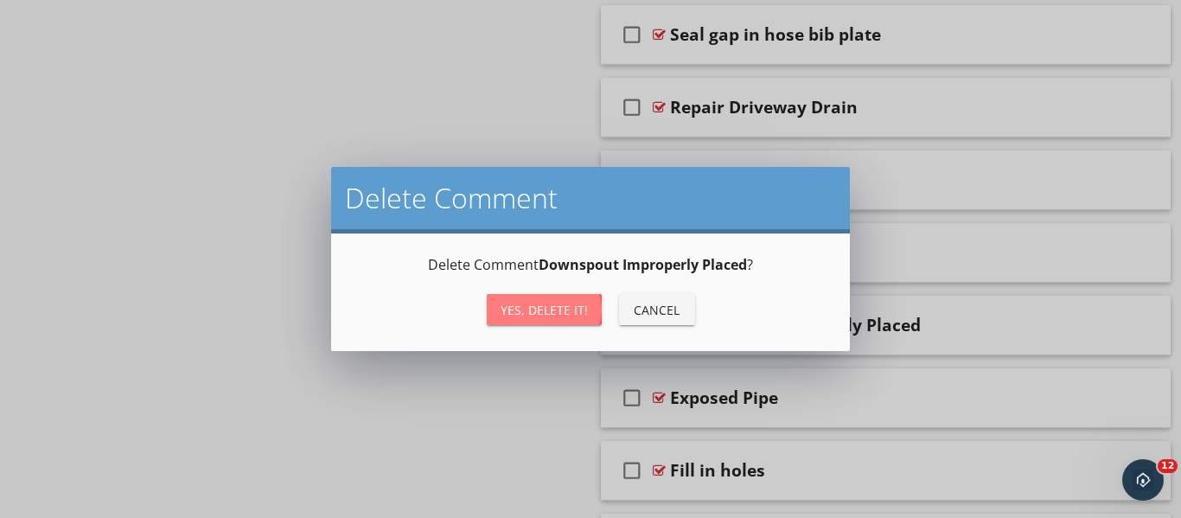
click at [554, 324] on button "Yes, Delete it!" at bounding box center [544, 309] width 115 height 31
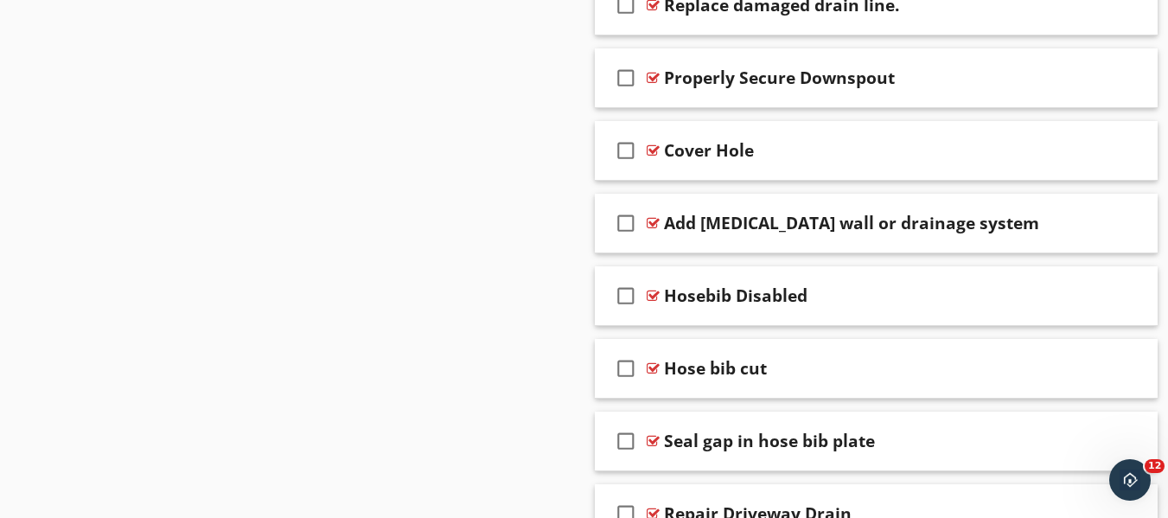
scroll to position [5893, 0]
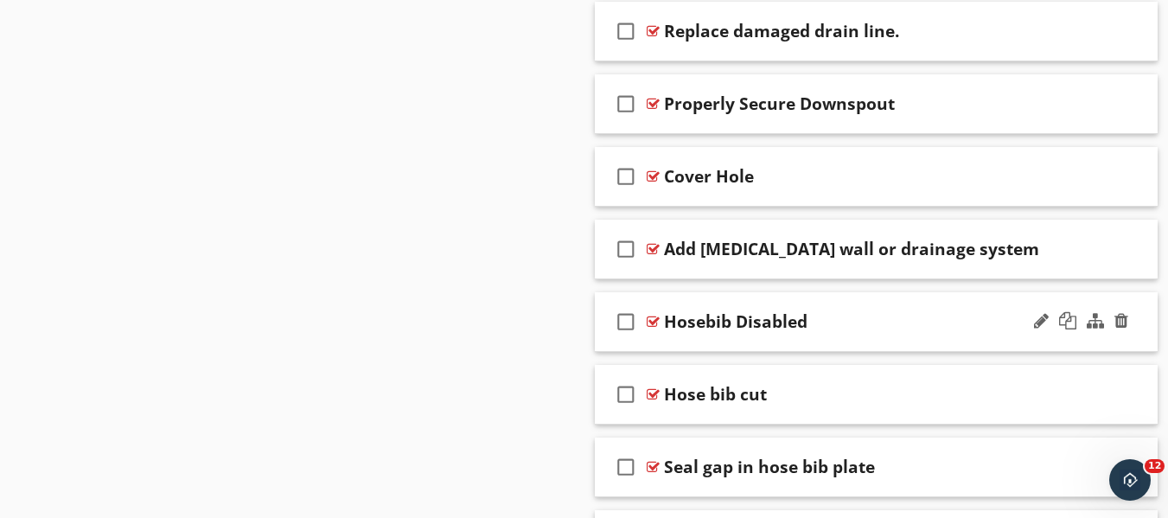
click at [973, 308] on div "check_box_outline_blank Hosebib Disabled" at bounding box center [877, 322] width 564 height 60
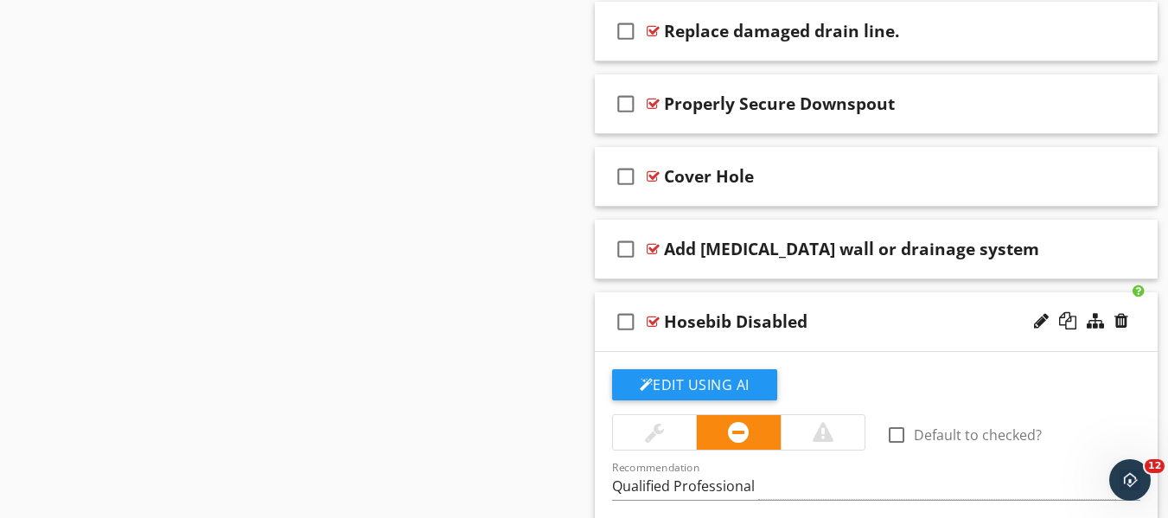
scroll to position [5979, 0]
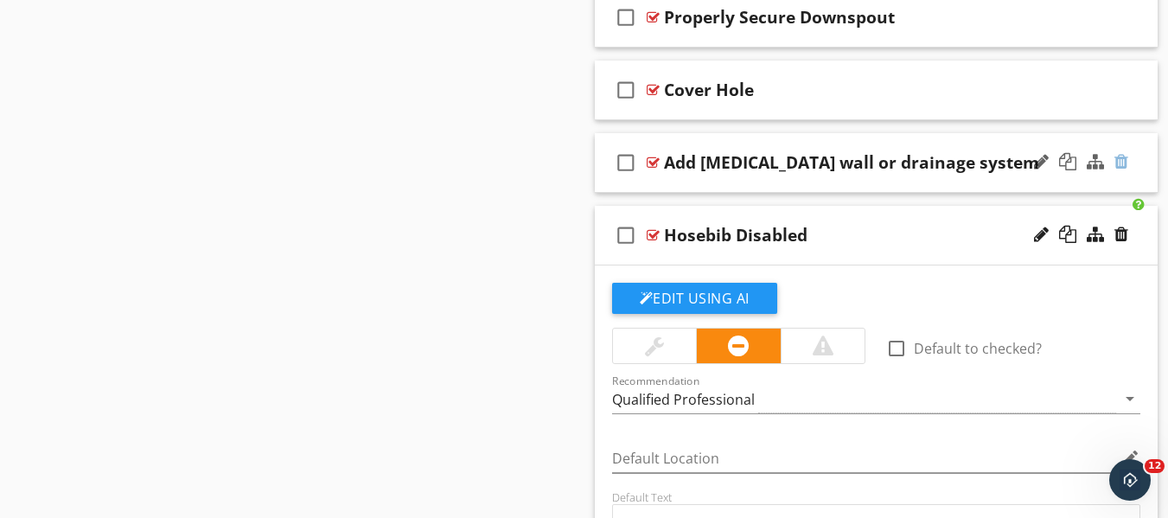
click at [1126, 163] on div at bounding box center [1121, 161] width 14 height 17
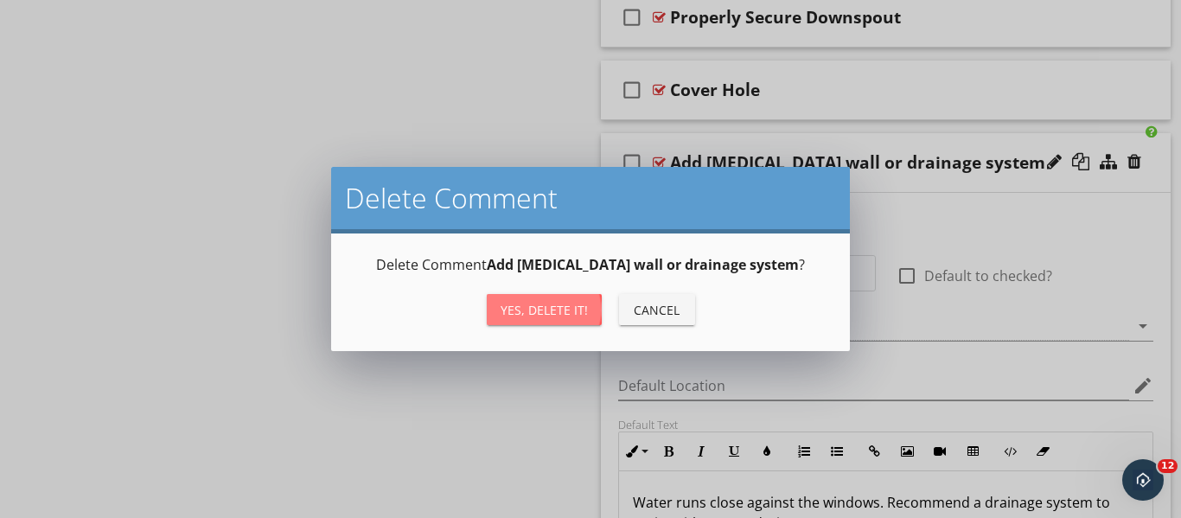
click at [548, 308] on div "Yes, Delete it!" at bounding box center [544, 310] width 87 height 18
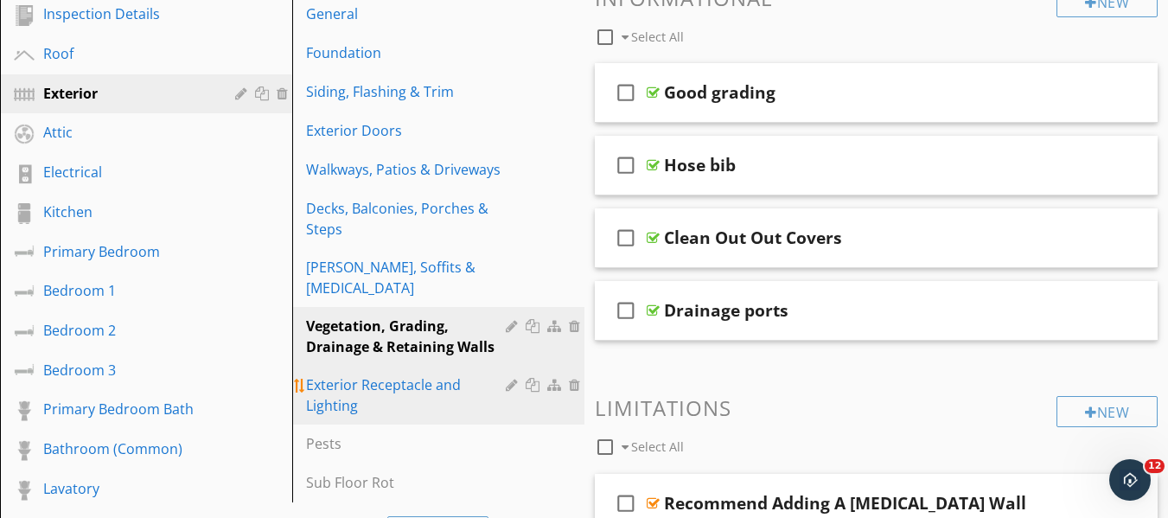
scroll to position [188, 0]
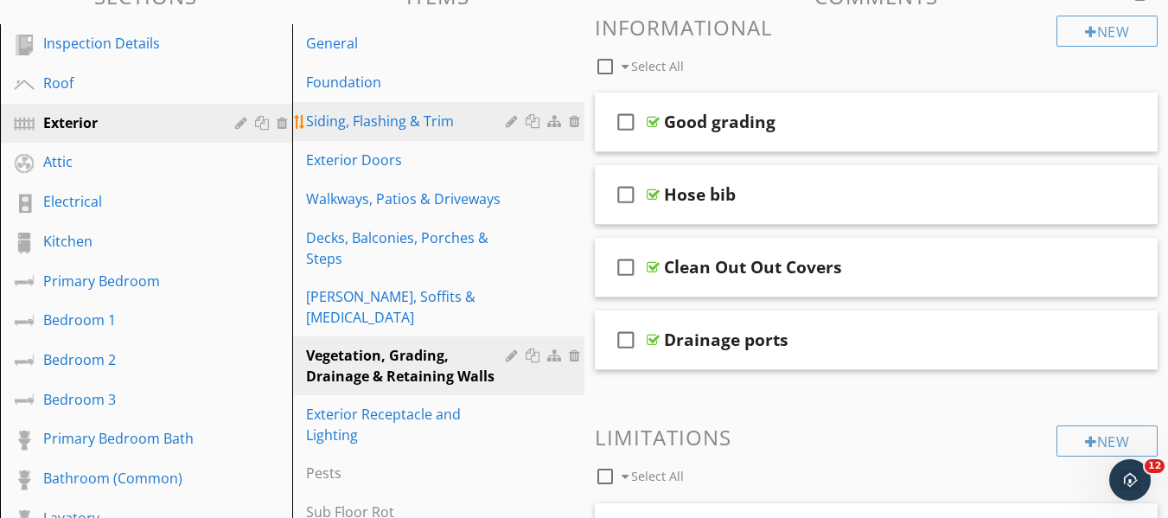
click at [383, 121] on div "Siding, Flashing & Trim" at bounding box center [408, 121] width 205 height 21
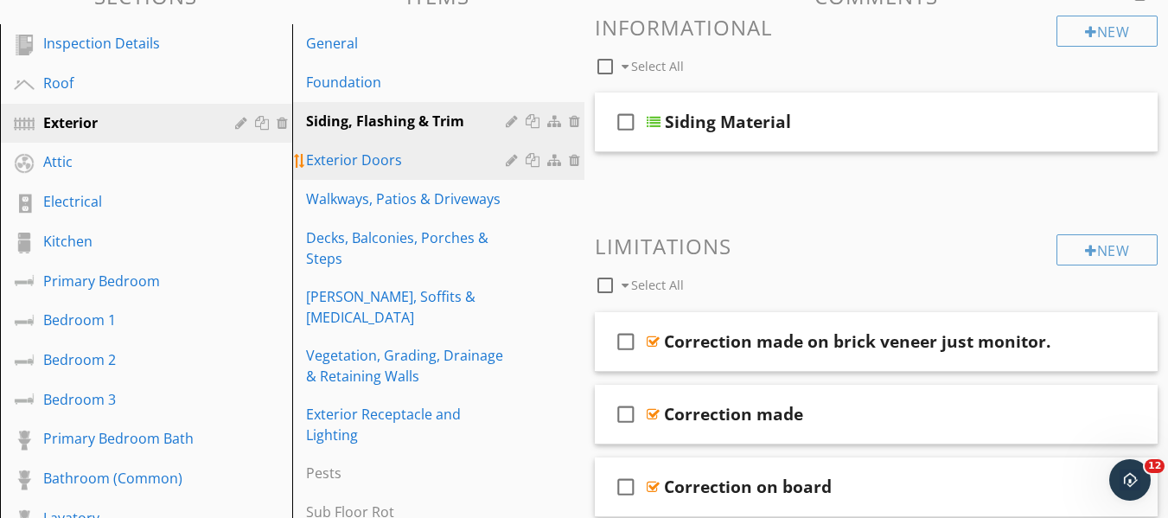
click at [443, 176] on link "Exterior Doors" at bounding box center [440, 160] width 287 height 38
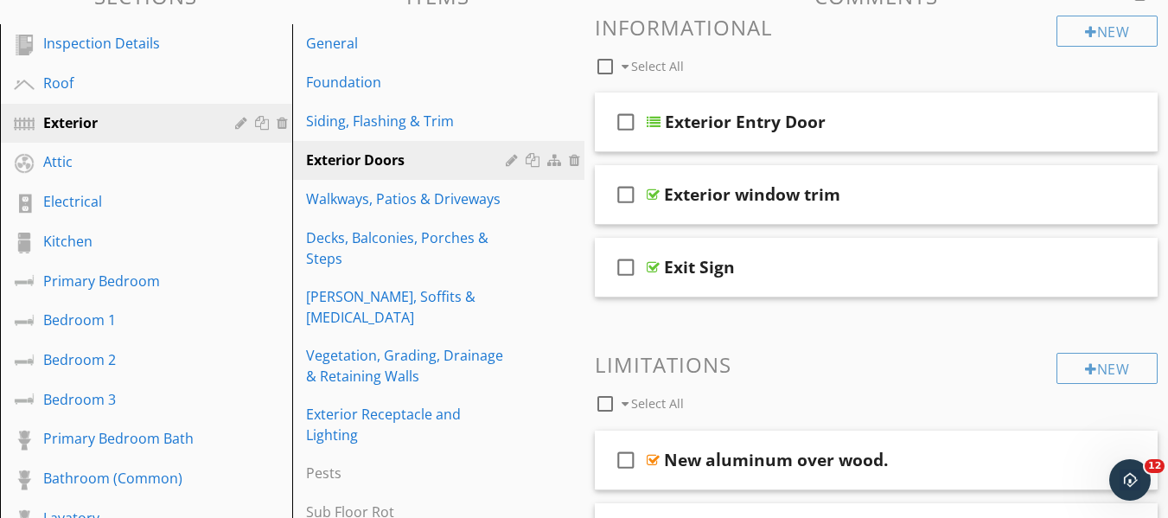
click at [439, 131] on div "Siding, Flashing & Trim" at bounding box center [408, 121] width 205 height 21
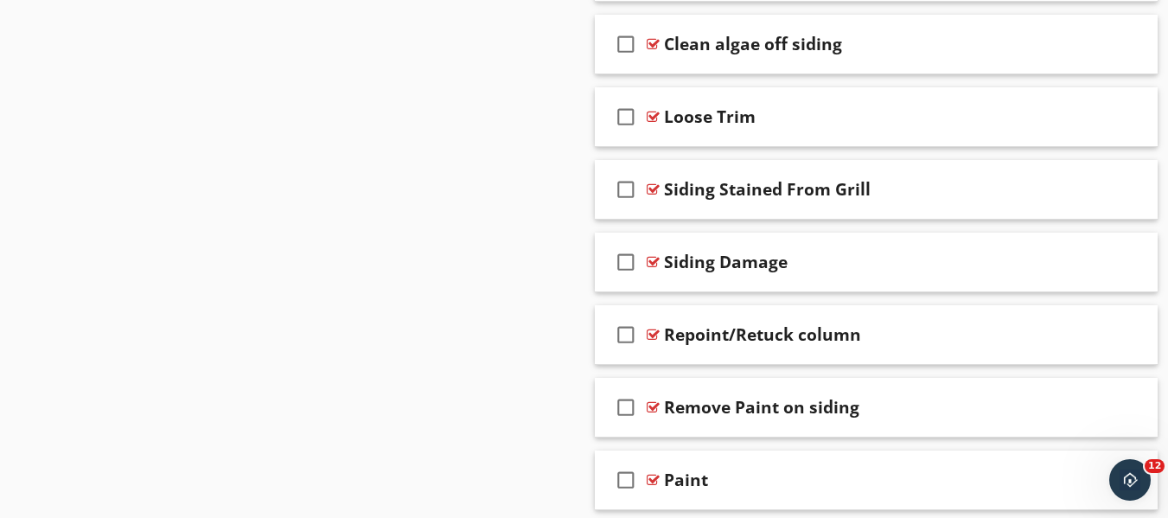
scroll to position [8657, 0]
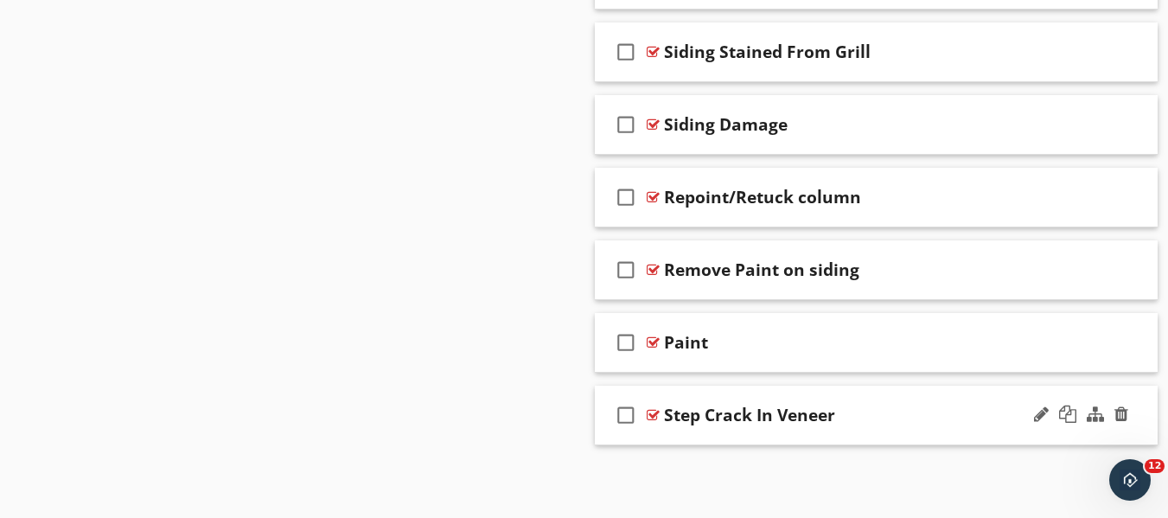
click at [835, 406] on div "Step Crack In Veneer" at bounding box center [862, 415] width 397 height 21
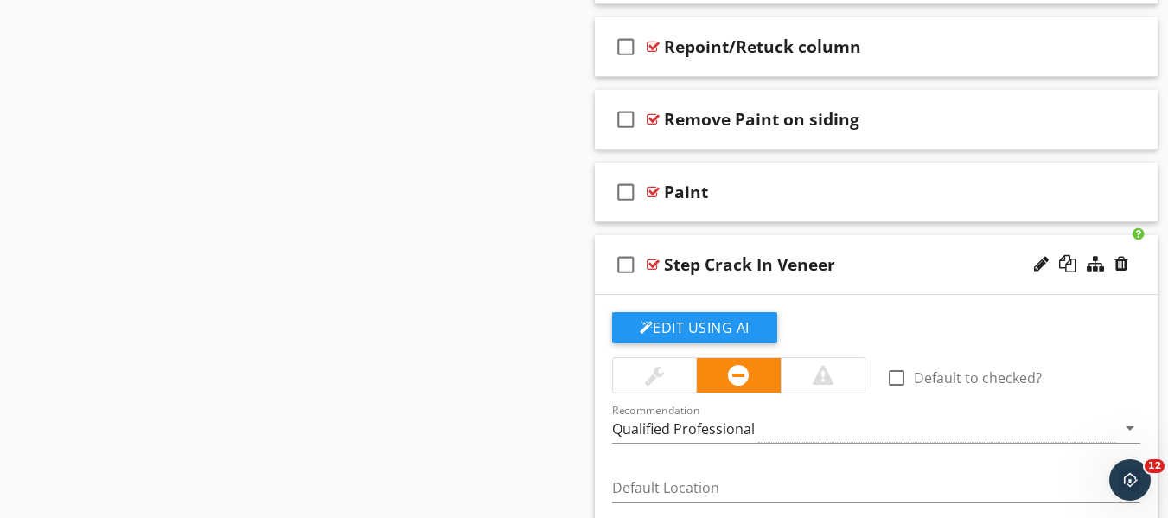
scroll to position [8743, 0]
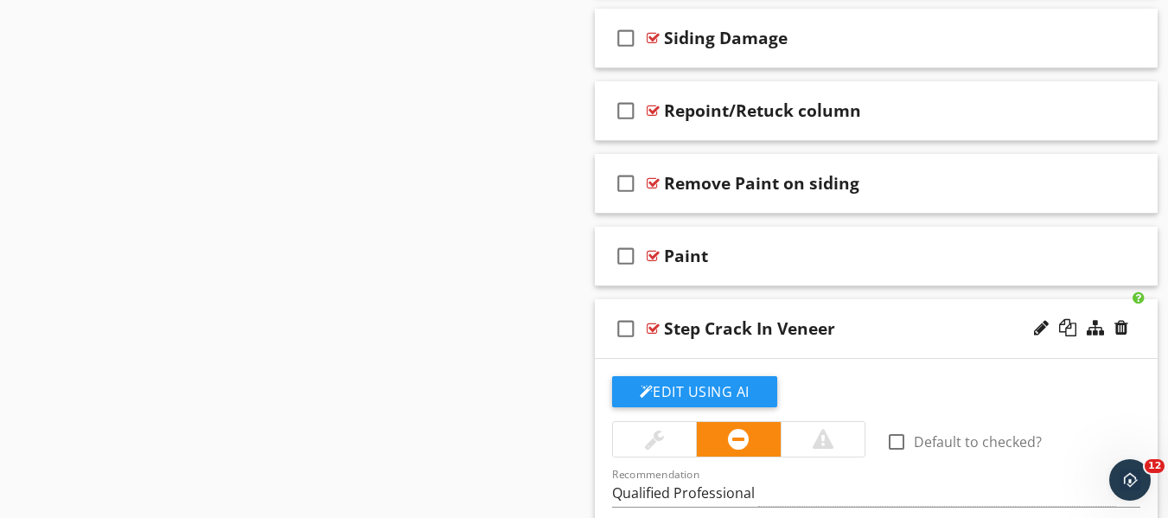
click at [880, 315] on div "check_box_outline_blank Step Crack In Veneer" at bounding box center [877, 329] width 564 height 60
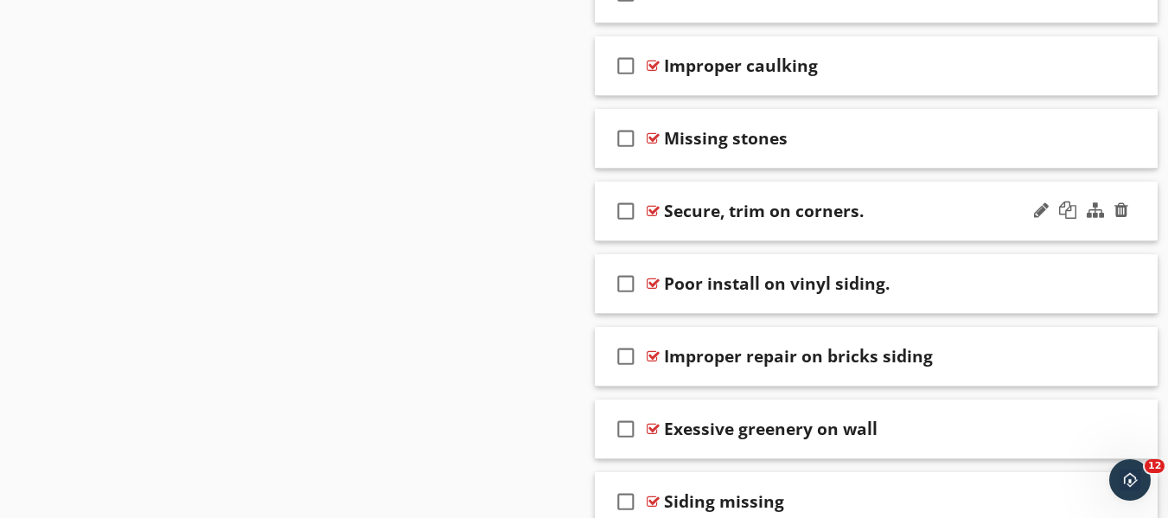
scroll to position [3096, 0]
